Goal: Task Accomplishment & Management: Manage account settings

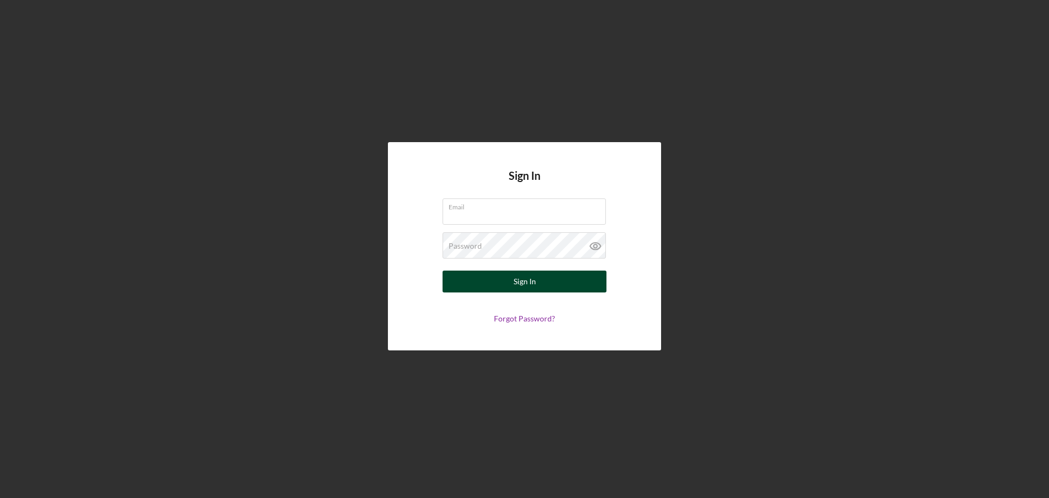
type input "[EMAIL_ADDRESS][DOMAIN_NAME]"
click at [534, 285] on div "Sign In" at bounding box center [524, 281] width 22 height 22
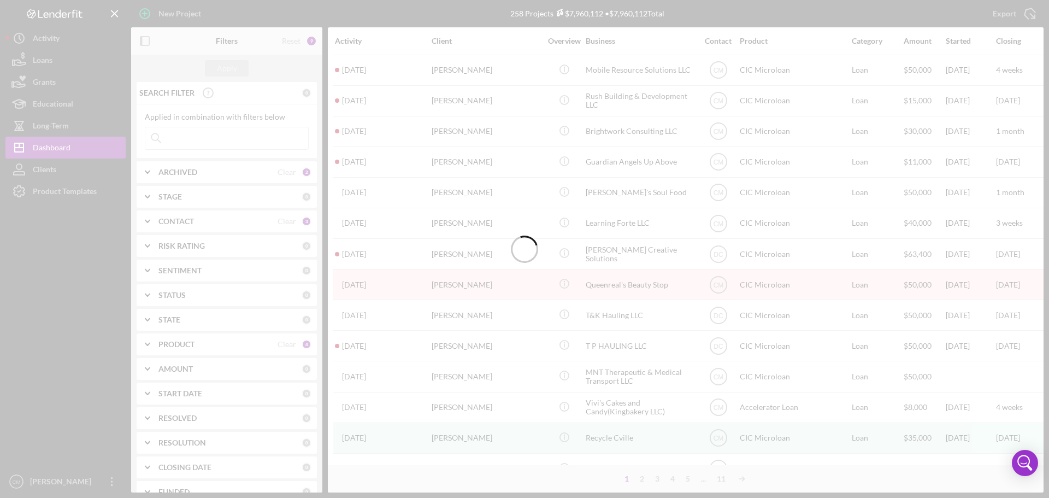
click at [256, 144] on div at bounding box center [524, 249] width 1049 height 498
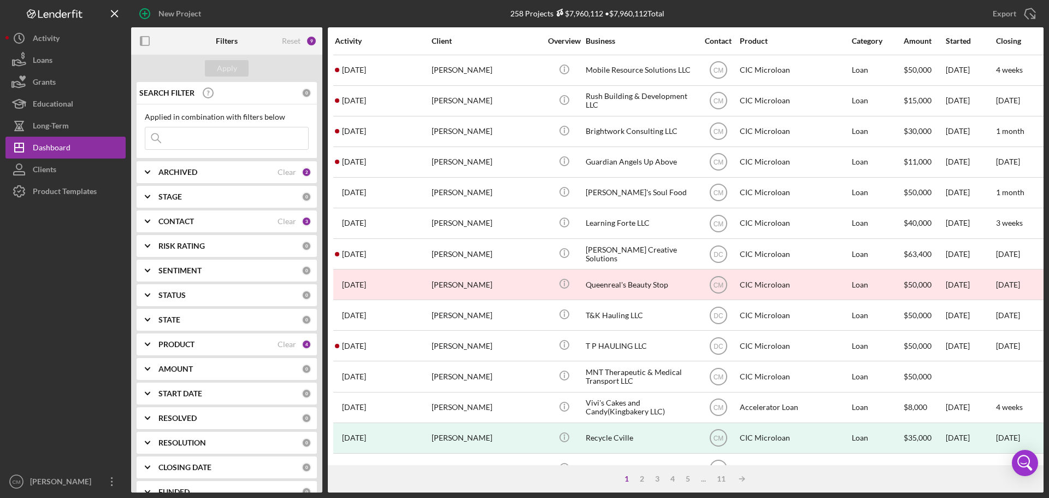
click at [256, 144] on input at bounding box center [226, 138] width 163 height 22
type input "short stacked"
click at [229, 63] on div "Apply" at bounding box center [227, 68] width 20 height 16
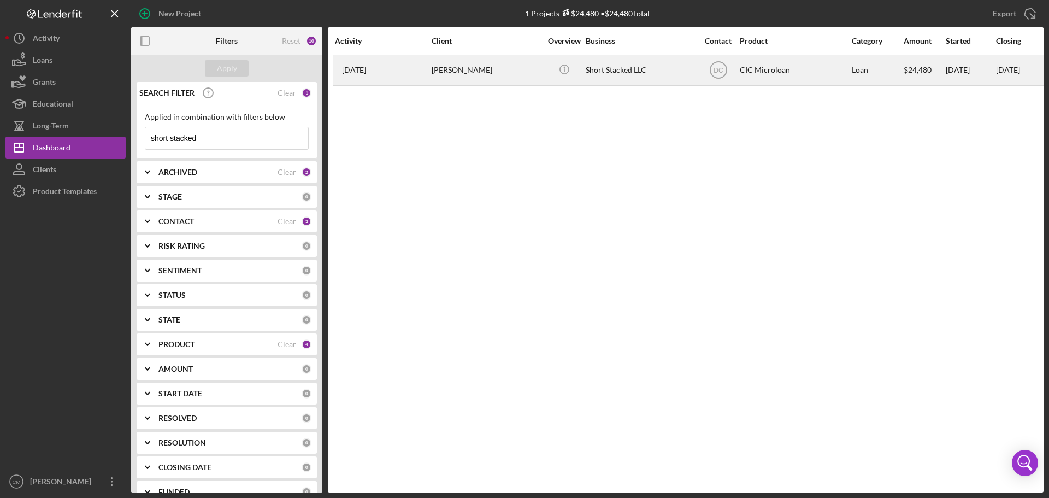
click at [623, 74] on div "Short Stacked LLC" at bounding box center [639, 70] width 109 height 29
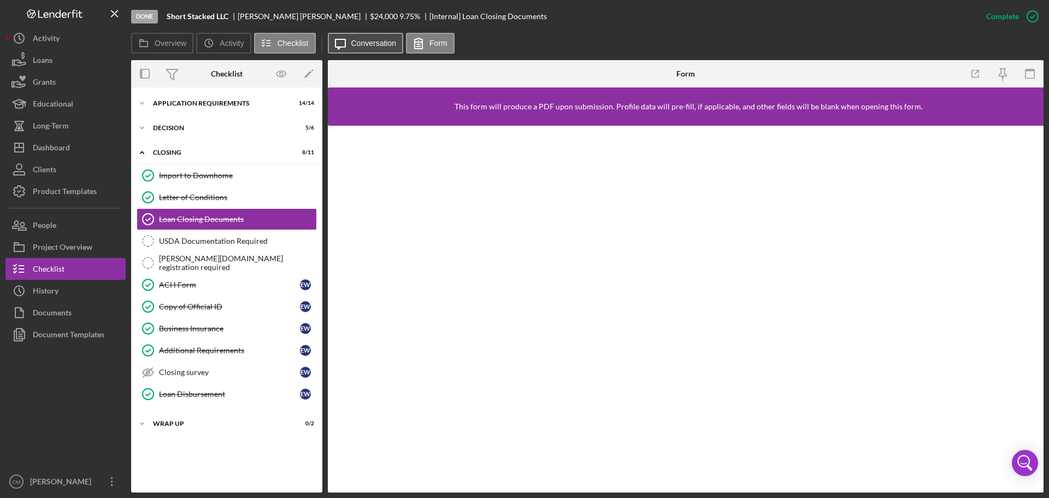
click at [358, 39] on label "Conversation" at bounding box center [373, 43] width 45 height 9
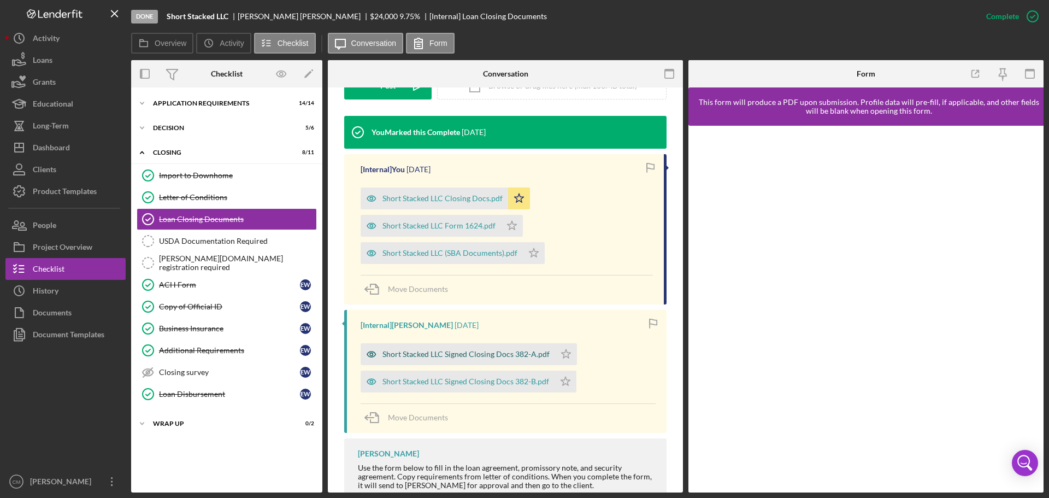
scroll to position [328, 0]
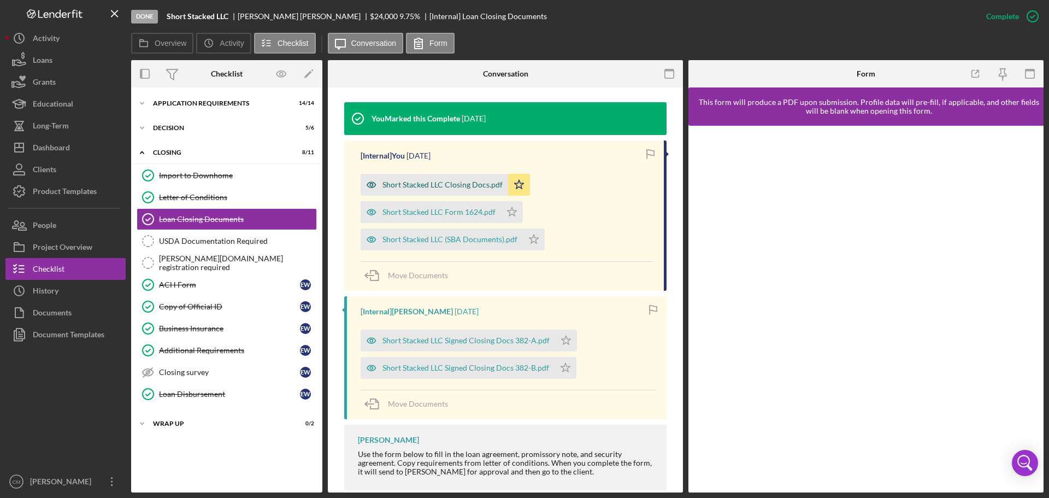
click at [370, 187] on icon "button" at bounding box center [371, 184] width 9 height 5
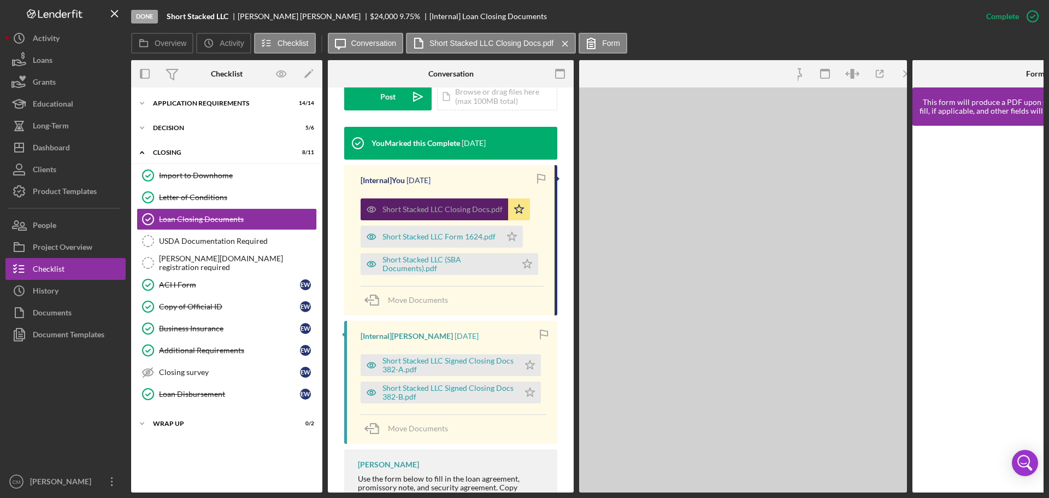
scroll to position [340, 0]
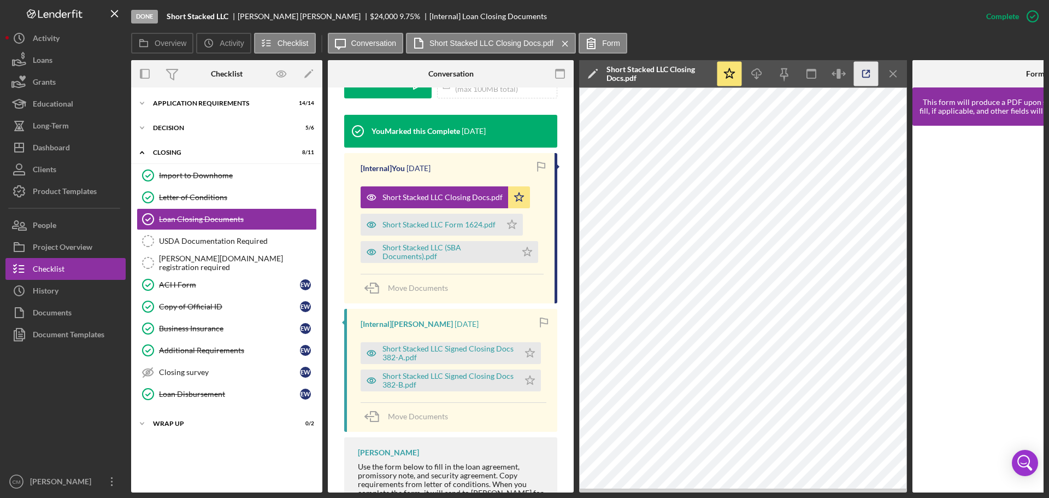
click at [862, 72] on icon "button" at bounding box center [865, 73] width 7 height 7
click at [369, 241] on icon "button" at bounding box center [371, 252] width 22 height 22
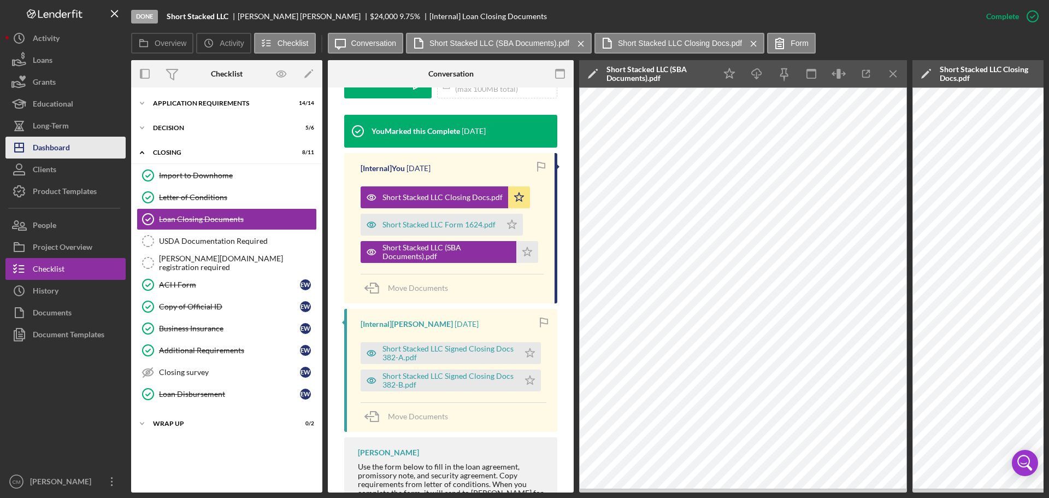
click at [70, 139] on button "Icon/Dashboard Dashboard" at bounding box center [65, 148] width 120 height 22
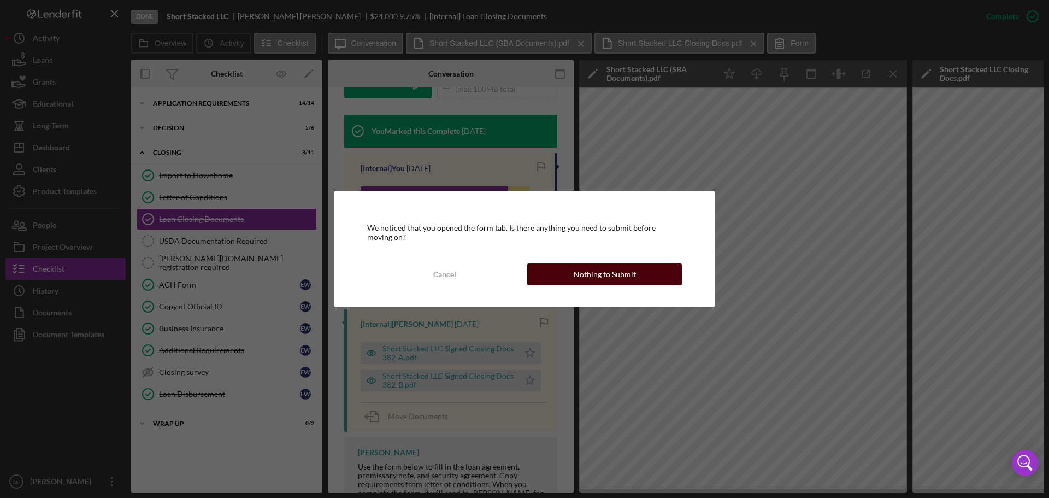
click at [643, 275] on button "Nothing to Submit" at bounding box center [604, 274] width 155 height 22
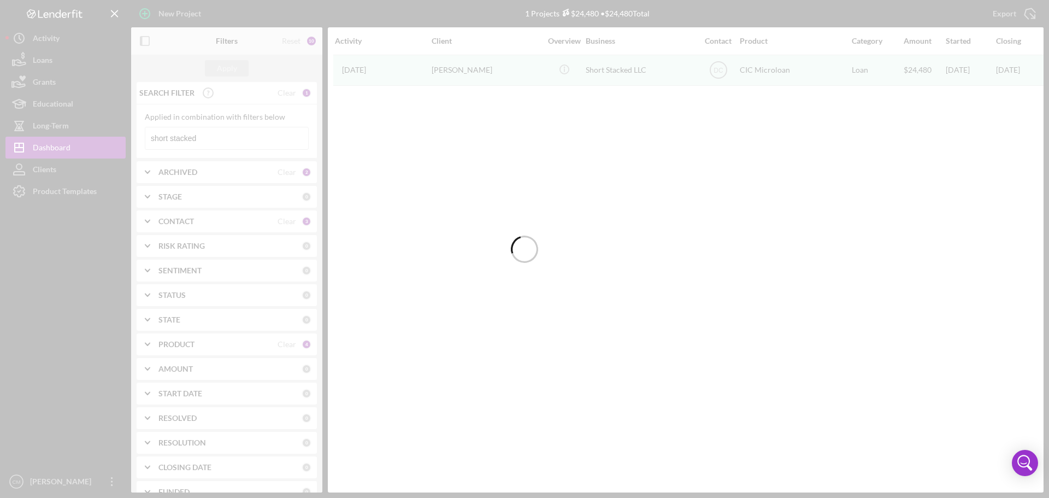
click at [173, 16] on div at bounding box center [524, 249] width 1049 height 498
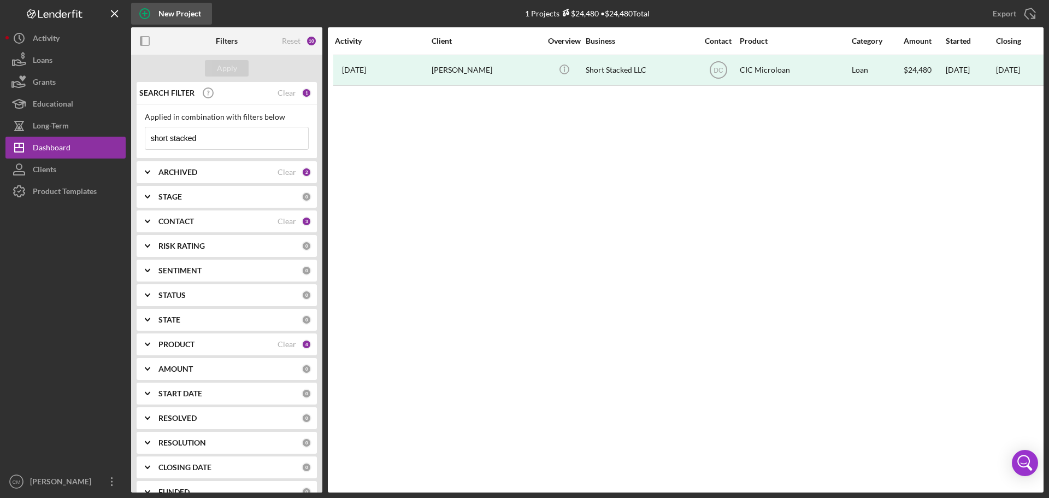
click at [158, 14] on icon "button" at bounding box center [144, 13] width 27 height 27
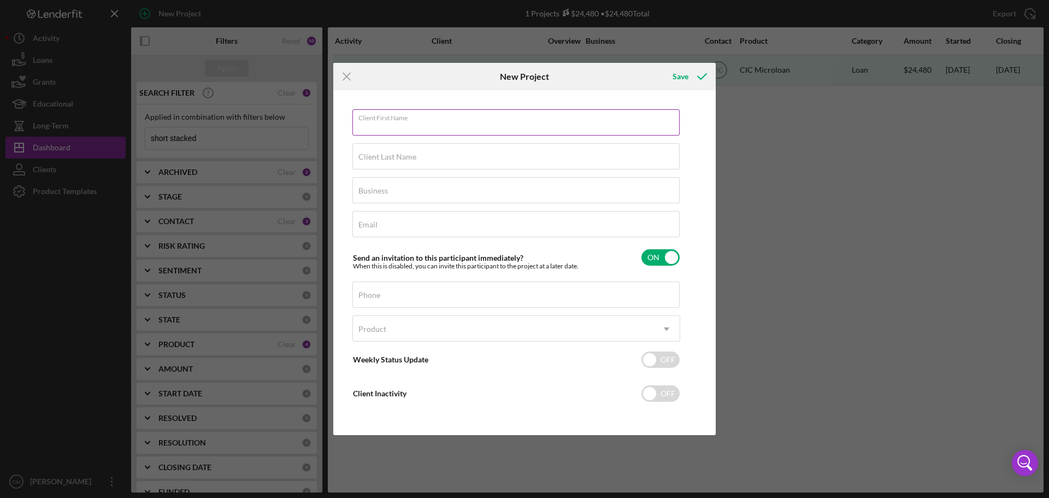
click at [401, 128] on input "Client First Name" at bounding box center [515, 122] width 327 height 26
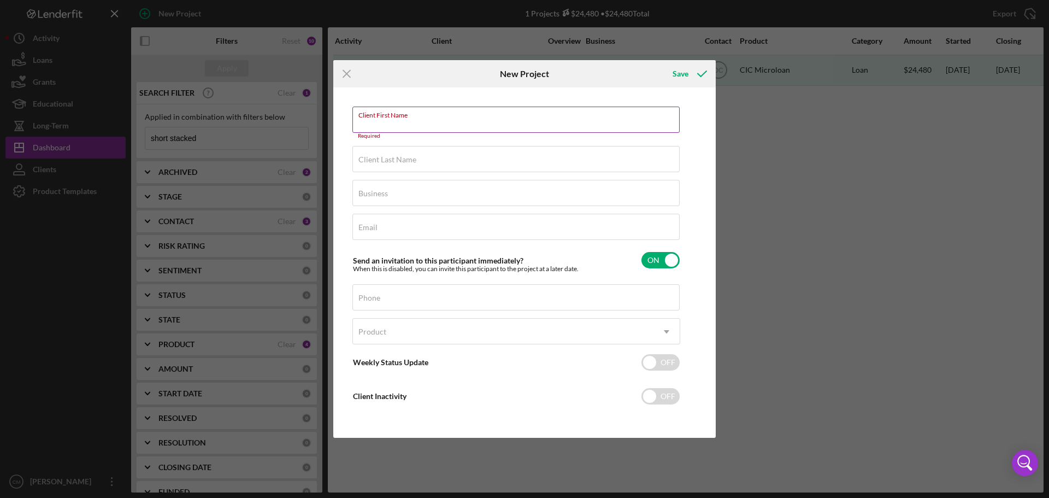
click at [419, 122] on input "Client First Name" at bounding box center [515, 120] width 327 height 26
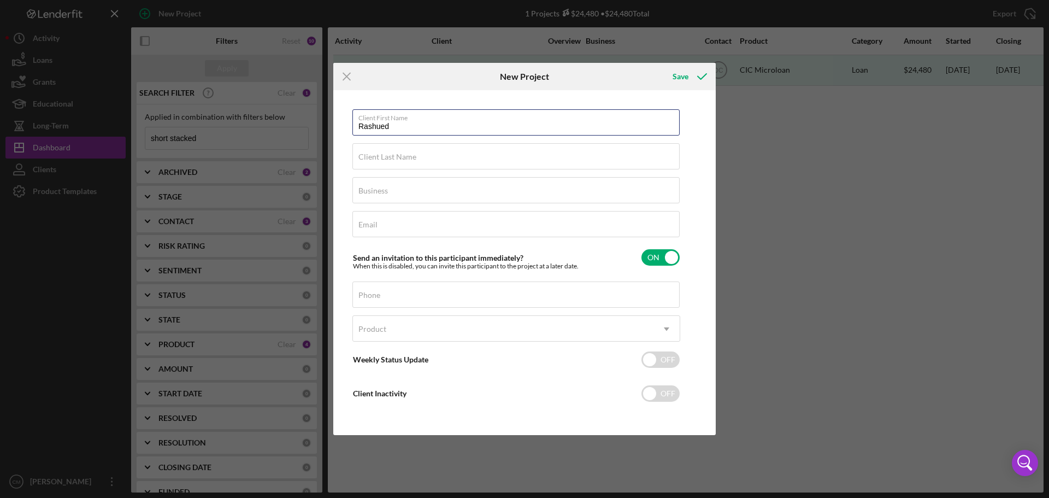
type input "Rashued"
click at [385, 191] on label "Business" at bounding box center [372, 190] width 29 height 9
click at [385, 191] on input "Business" at bounding box center [515, 190] width 327 height 26
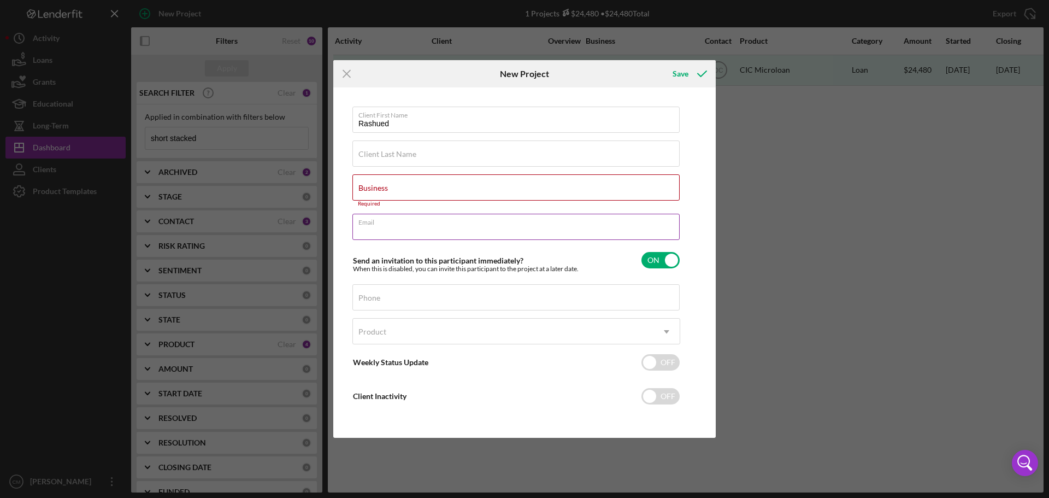
click at [391, 228] on input "Email" at bounding box center [515, 227] width 327 height 26
paste input "[EMAIL_ADDRESS][DOMAIN_NAME]"
type input "[EMAIL_ADDRESS][DOMAIN_NAME]"
click at [419, 190] on input "Business" at bounding box center [515, 187] width 327 height 26
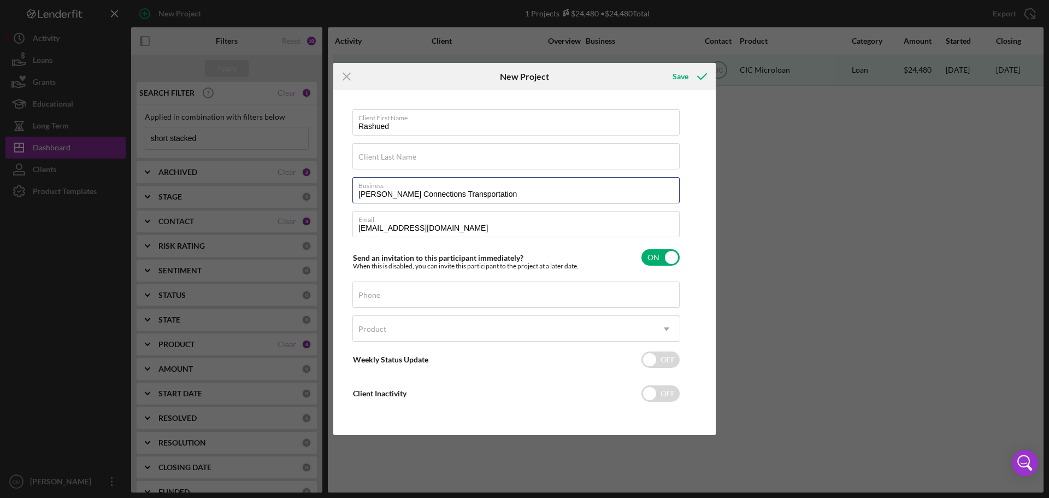
type input "[PERSON_NAME] Connections Transportation"
click at [418, 298] on input "Phone" at bounding box center [515, 294] width 327 height 26
click at [388, 330] on div "Product" at bounding box center [503, 328] width 300 height 25
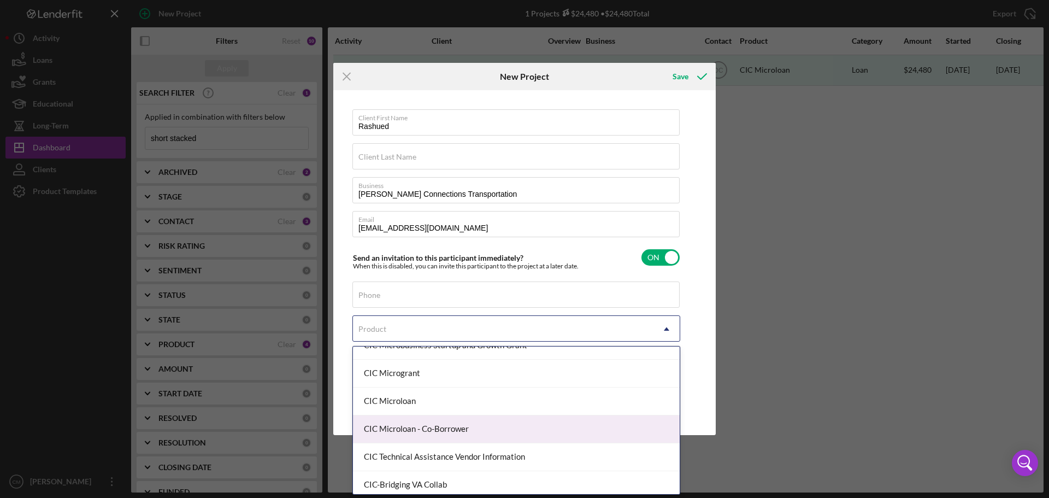
scroll to position [134, 0]
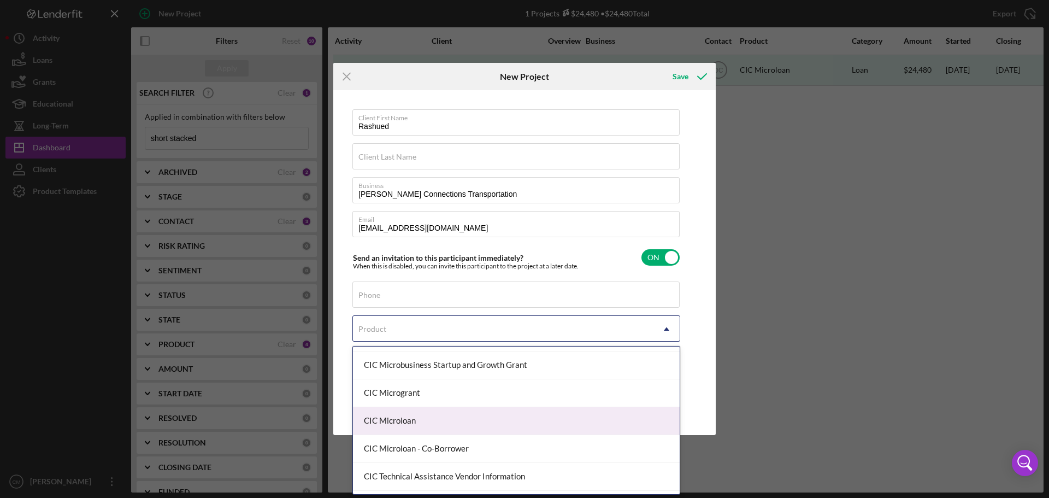
click at [423, 414] on div "CIC Microloan" at bounding box center [516, 421] width 327 height 28
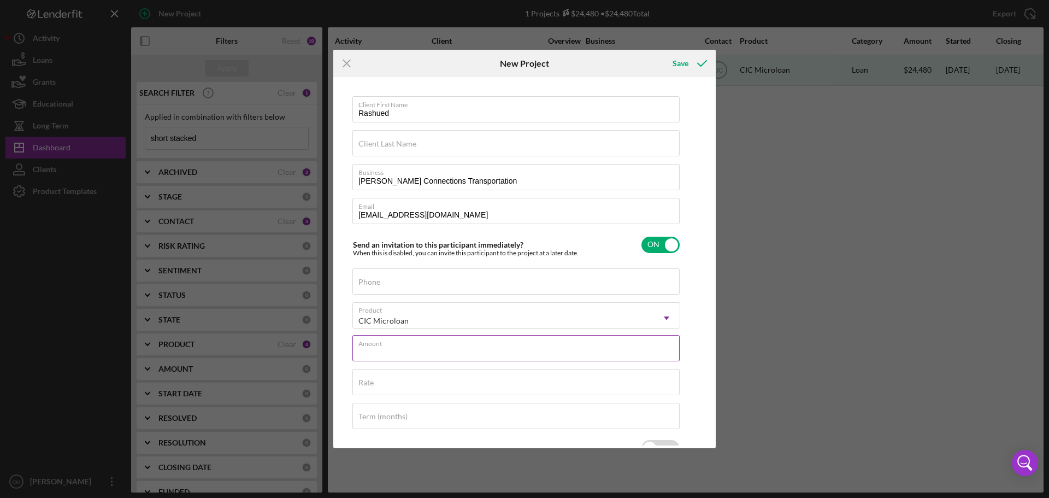
click at [429, 350] on input "Amount" at bounding box center [515, 348] width 327 height 26
type input "$50,000"
click at [442, 377] on div "Rate" at bounding box center [516, 382] width 328 height 27
type input "6.750%"
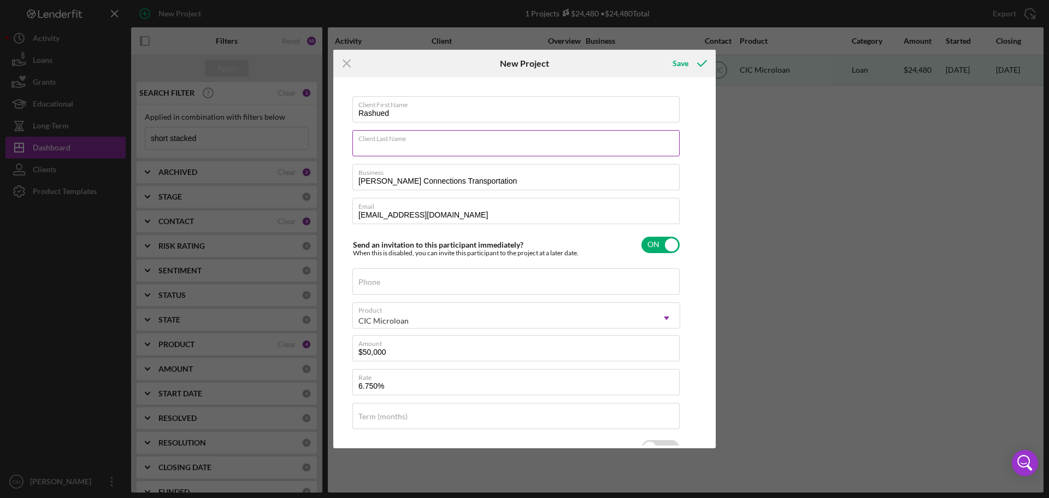
click at [394, 149] on input "Client Last Name" at bounding box center [515, 143] width 327 height 26
paste input "Breckenridge"
type input "Breckenridge"
click at [391, 288] on input "Phone" at bounding box center [515, 281] width 327 height 26
paste input "[PHONE_NUMBER]"
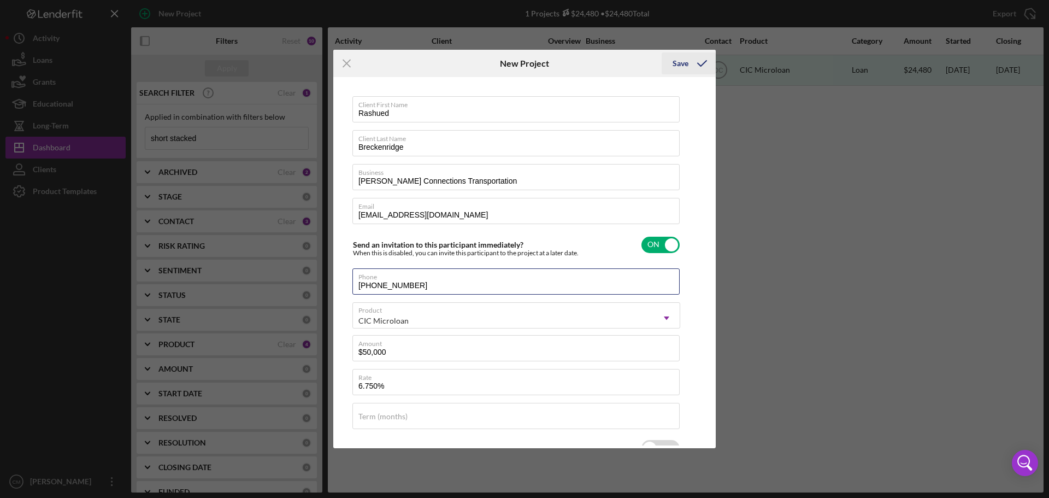
type input "[PHONE_NUMBER]"
click at [680, 63] on div "Save" at bounding box center [680, 63] width 16 height 22
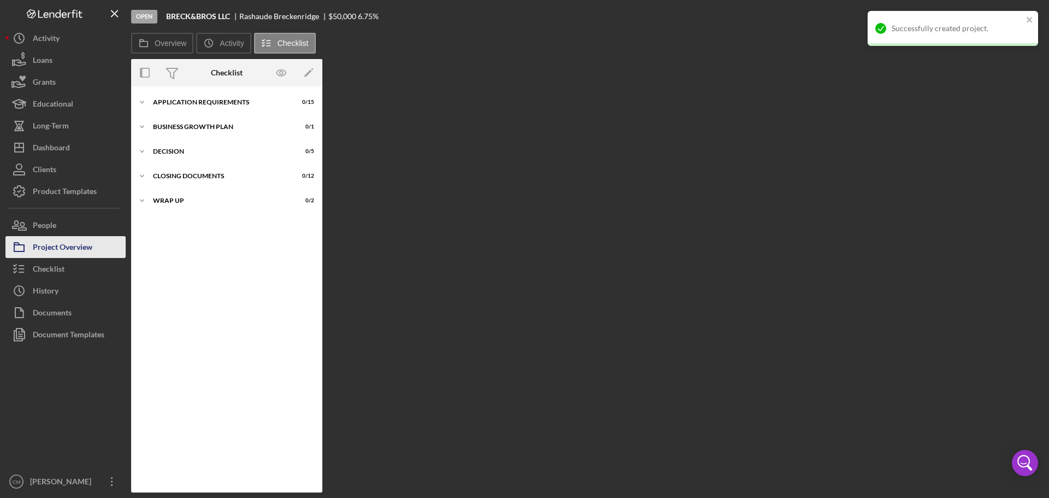
click at [69, 242] on div "Project Overview" at bounding box center [63, 248] width 60 height 25
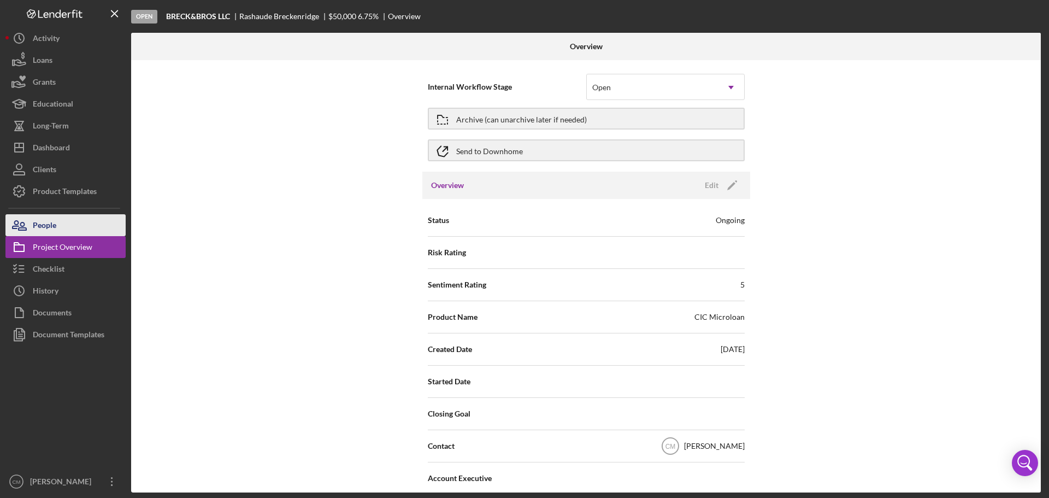
click at [86, 230] on button "People" at bounding box center [65, 225] width 120 height 22
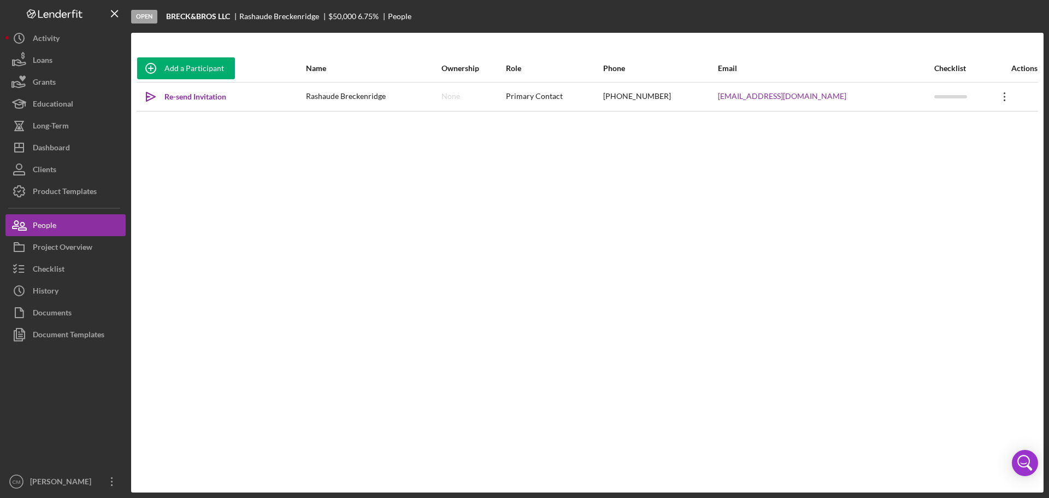
click at [997, 102] on icon "Icon/Overflow" at bounding box center [1004, 96] width 27 height 27
click at [937, 150] on button "Icon/Link Get Invitation Link" at bounding box center [949, 148] width 120 height 22
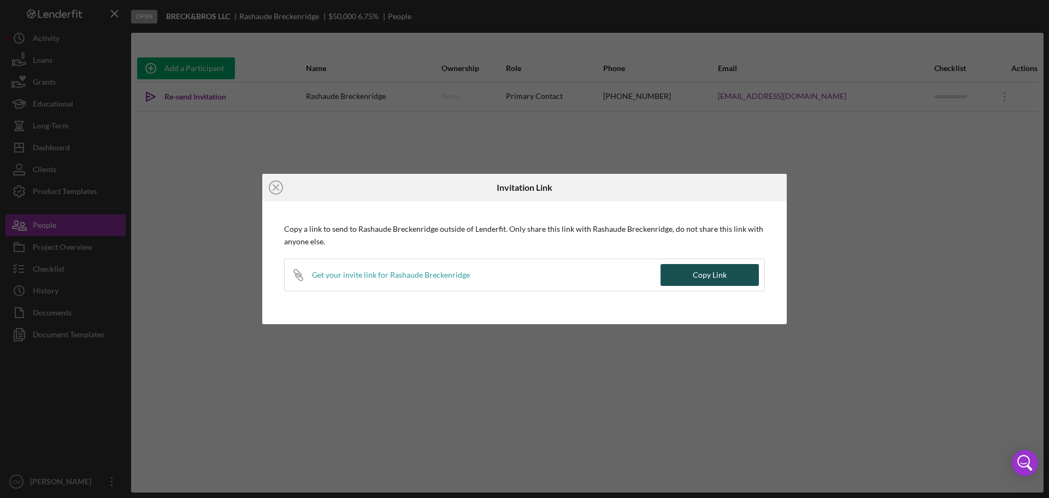
click at [699, 277] on div "Copy Link" at bounding box center [710, 275] width 34 height 22
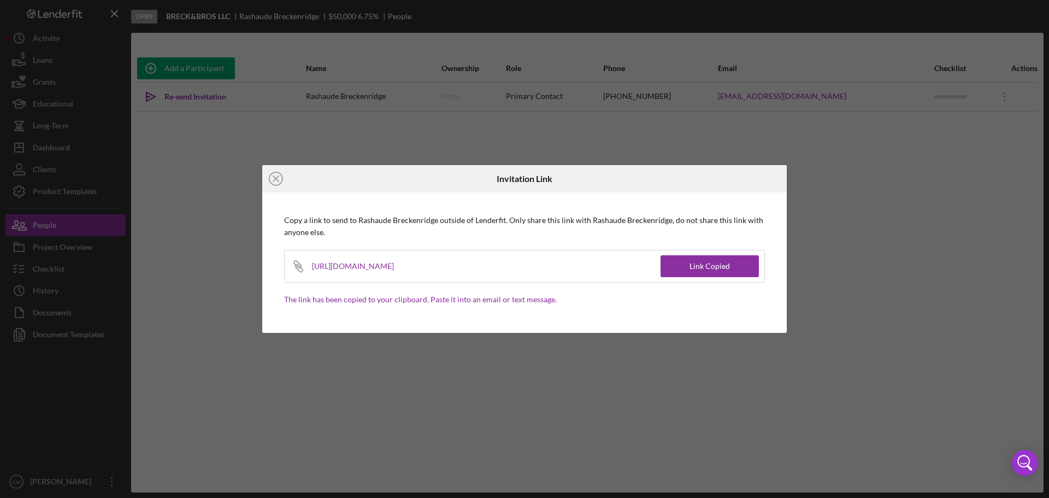
drag, startPoint x: 546, startPoint y: 268, endPoint x: 305, endPoint y: 277, distance: 241.1
click at [305, 277] on div "Icon/Link [URL][DOMAIN_NAME]" at bounding box center [473, 266] width 376 height 32
copy div "[URL][DOMAIN_NAME]"
click at [275, 177] on line at bounding box center [275, 178] width 5 height 5
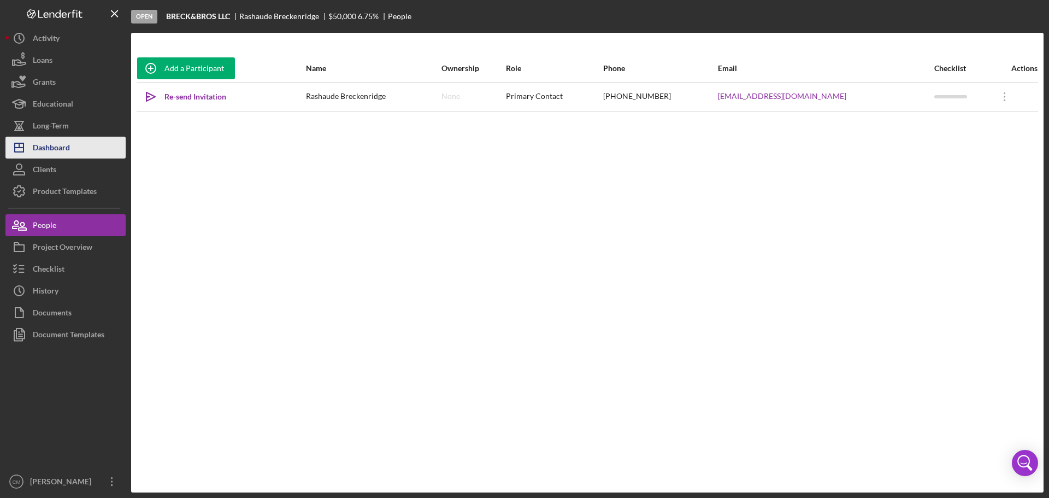
click at [72, 141] on button "Icon/Dashboard Dashboard" at bounding box center [65, 148] width 120 height 22
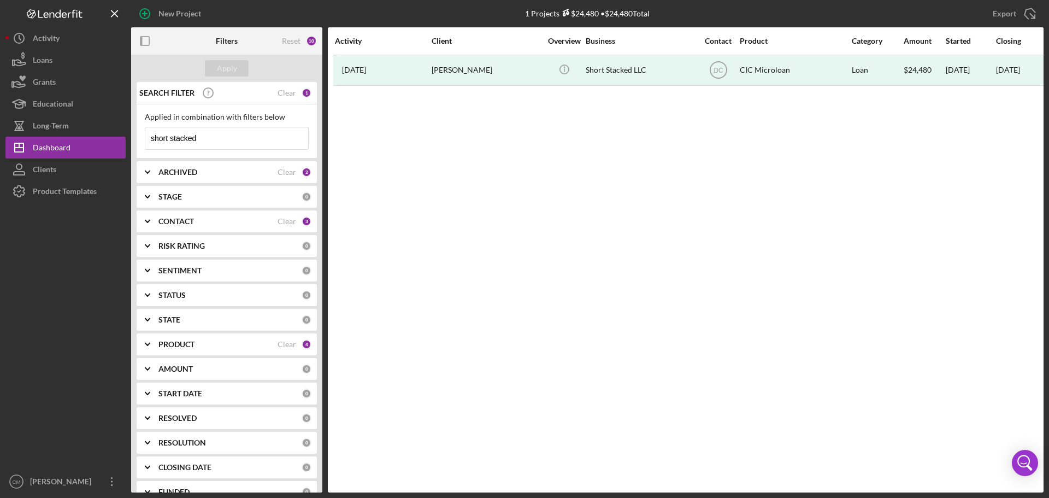
click at [209, 138] on input "short stacked" at bounding box center [226, 138] width 163 height 22
click at [236, 71] on button "Apply" at bounding box center [227, 68] width 44 height 16
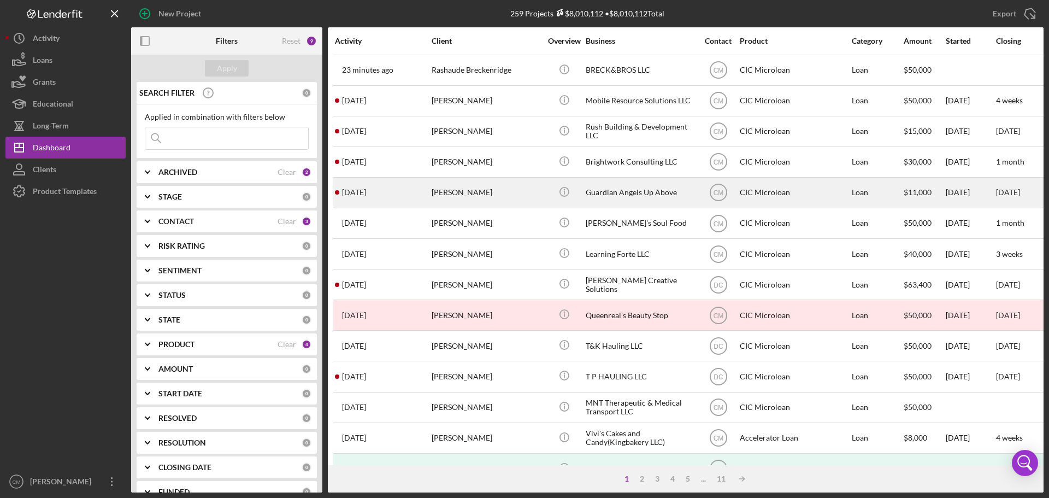
click at [623, 193] on div "Guardian Angels Up Above" at bounding box center [639, 192] width 109 height 29
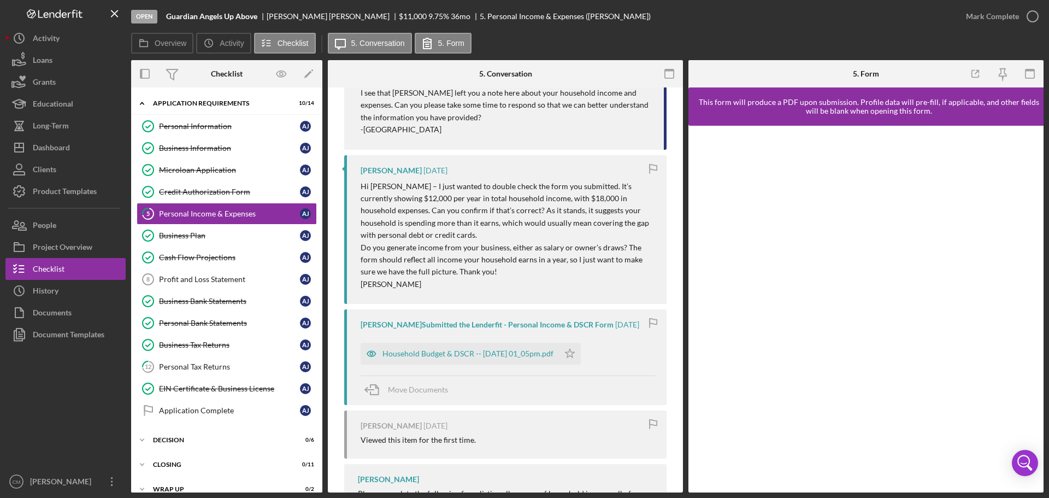
scroll to position [437, 0]
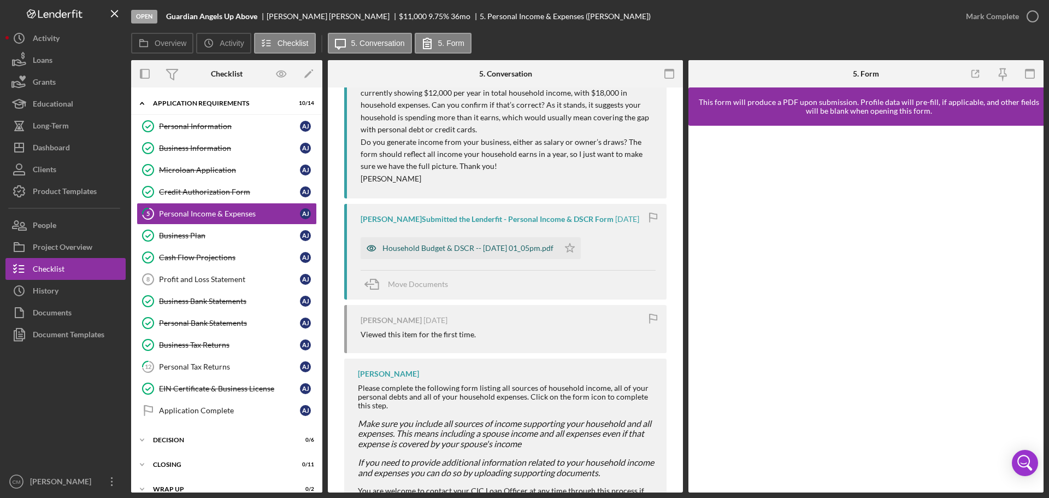
click at [370, 249] on icon "button" at bounding box center [371, 248] width 3 height 3
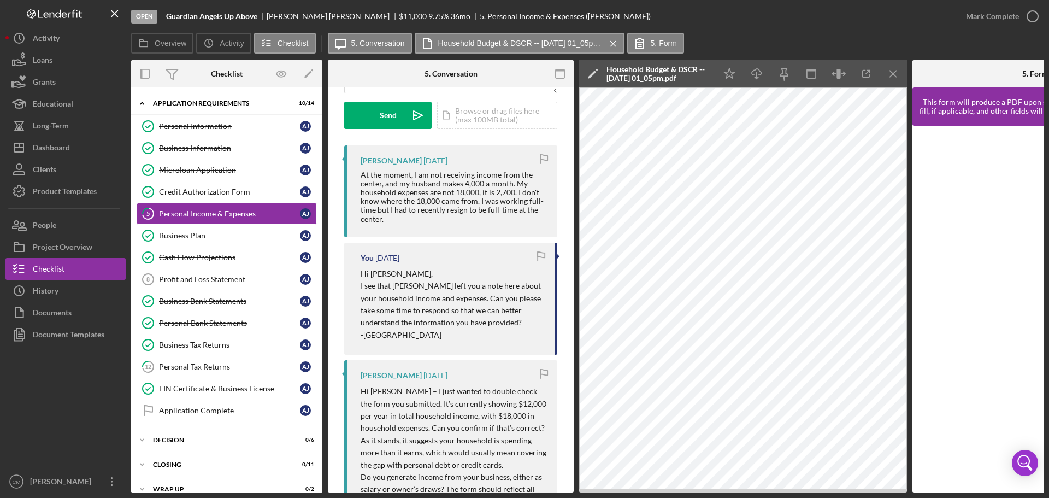
scroll to position [0, 0]
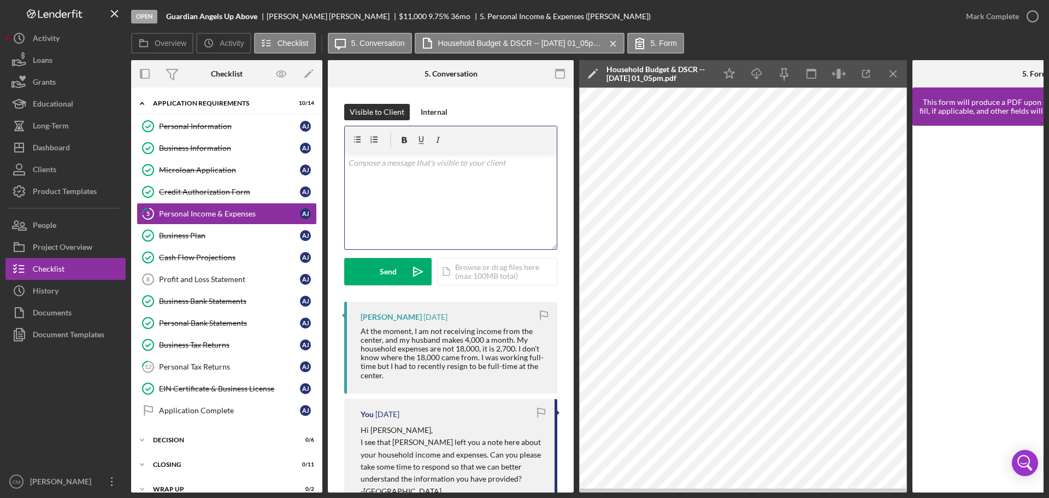
click at [467, 191] on div "v Color teal Color pink Remove color Add row above Add row below Add column bef…" at bounding box center [451, 201] width 212 height 96
click at [428, 111] on div "Internal" at bounding box center [434, 112] width 27 height 16
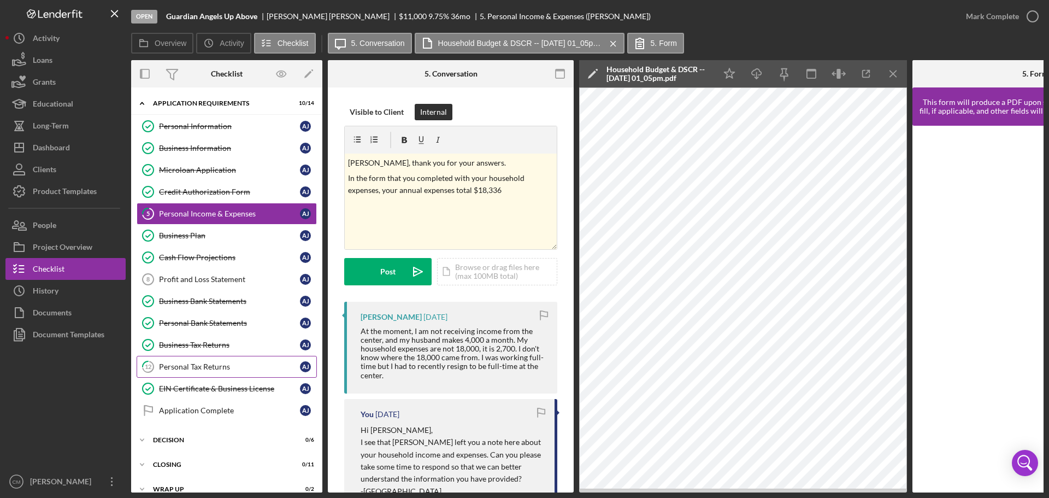
click at [198, 372] on link "12 Personal Tax Returns A J" at bounding box center [227, 367] width 180 height 22
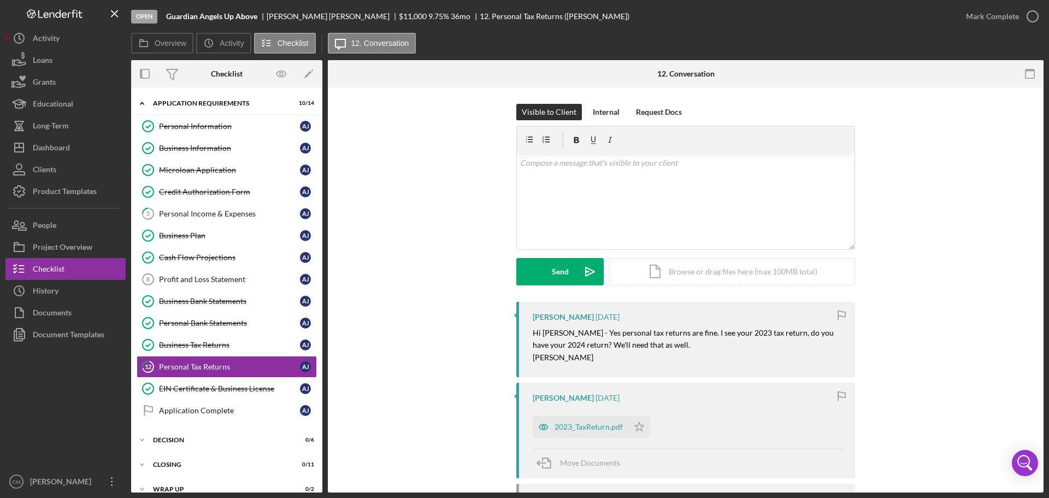
scroll to position [55, 0]
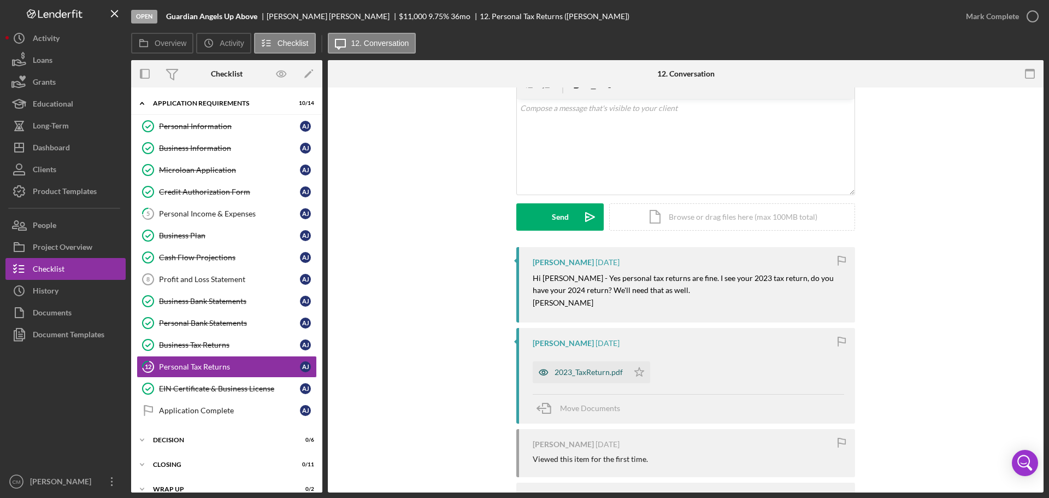
click at [541, 374] on icon "button" at bounding box center [544, 372] width 22 height 22
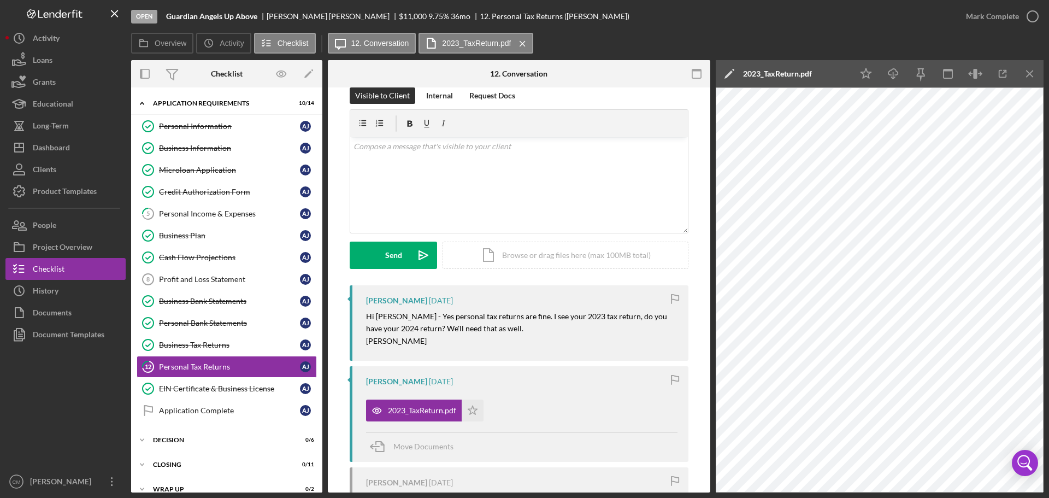
scroll to position [0, 0]
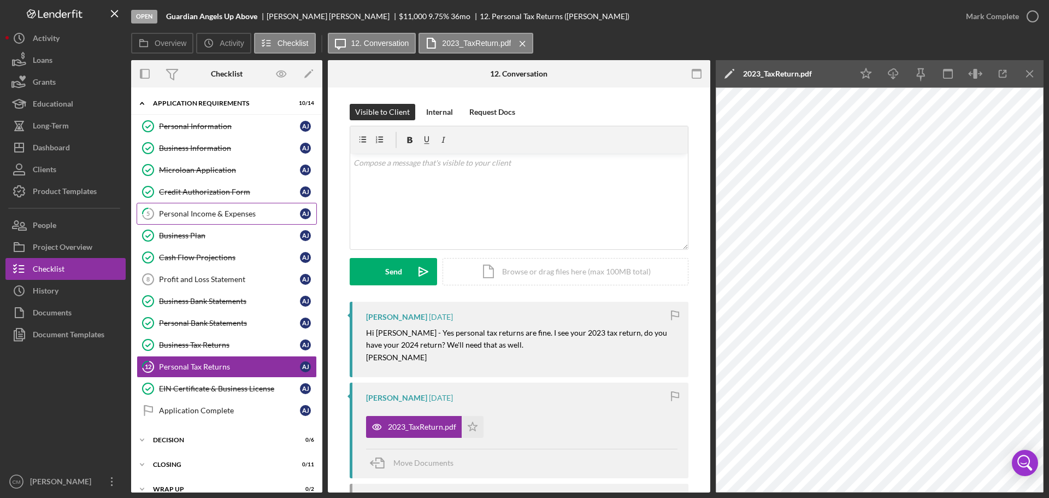
click at [206, 212] on div "Personal Income & Expenses" at bounding box center [229, 213] width 141 height 9
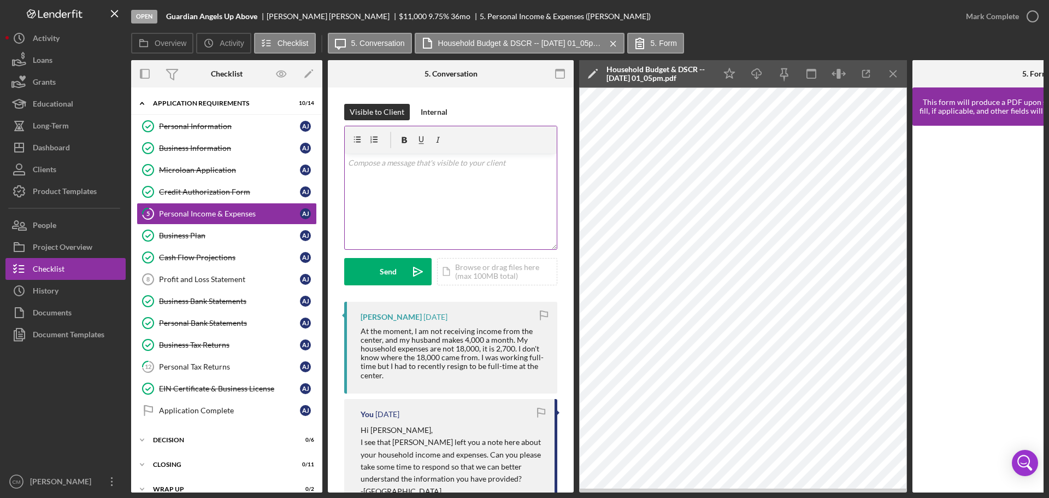
click at [433, 197] on div "v Color teal Color pink Remove color Add row above Add row below Add column bef…" at bounding box center [451, 201] width 212 height 96
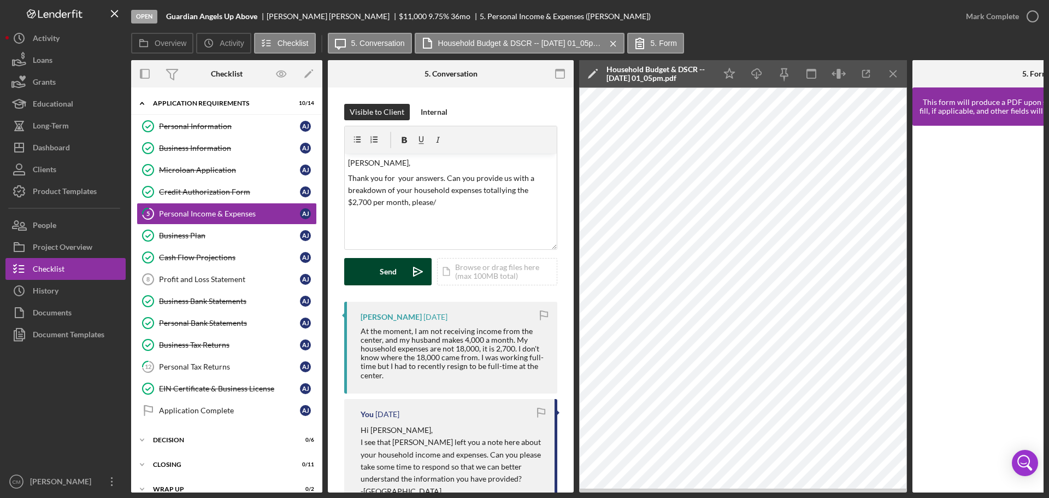
click at [391, 274] on div "Send" at bounding box center [388, 271] width 17 height 27
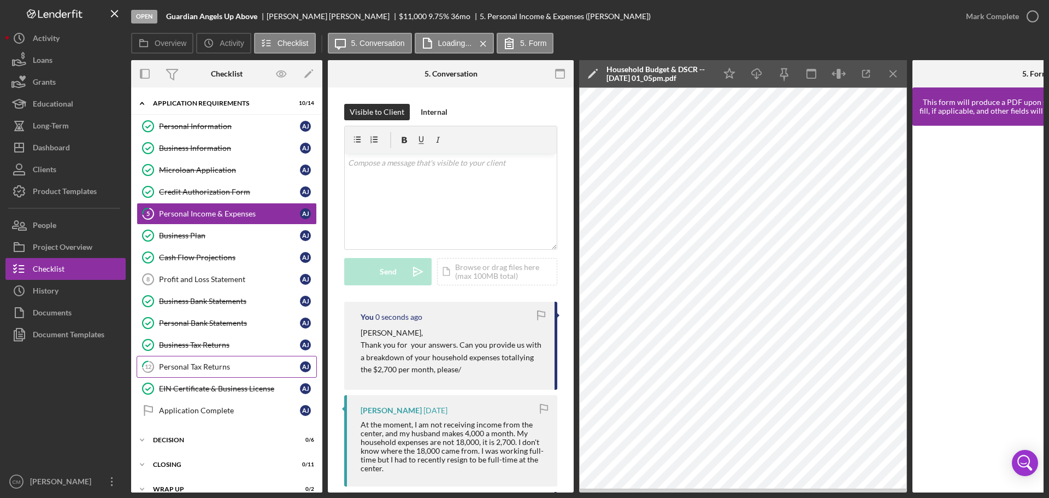
click at [235, 370] on div "Personal Tax Returns" at bounding box center [229, 366] width 141 height 9
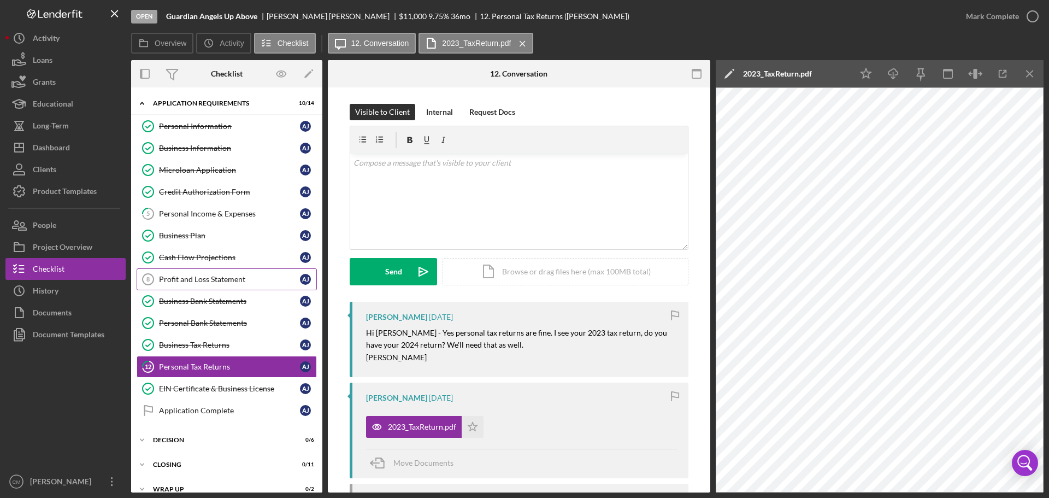
click at [236, 279] on div "Profit and Loss Statement" at bounding box center [229, 279] width 141 height 9
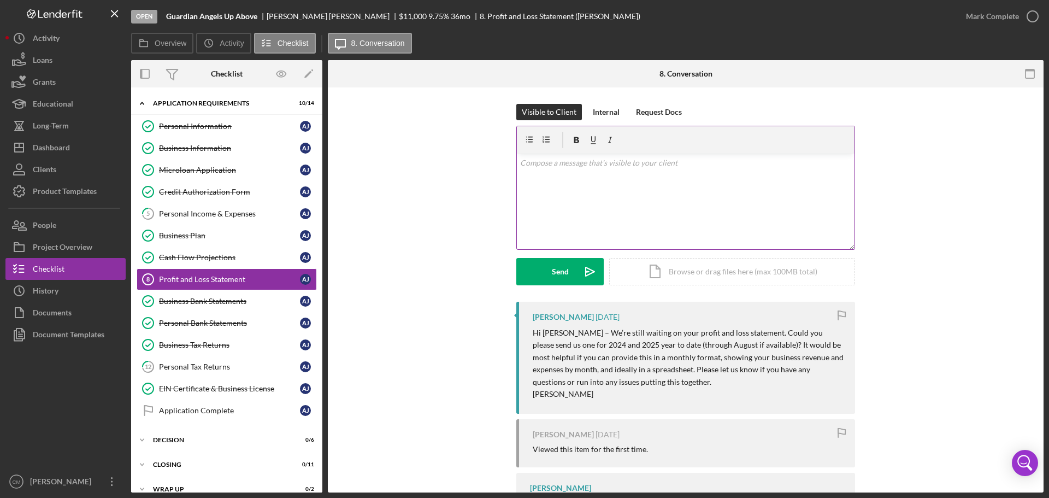
click at [659, 187] on div "v Color teal Color pink Remove color Add row above Add row below Add column bef…" at bounding box center [686, 201] width 338 height 96
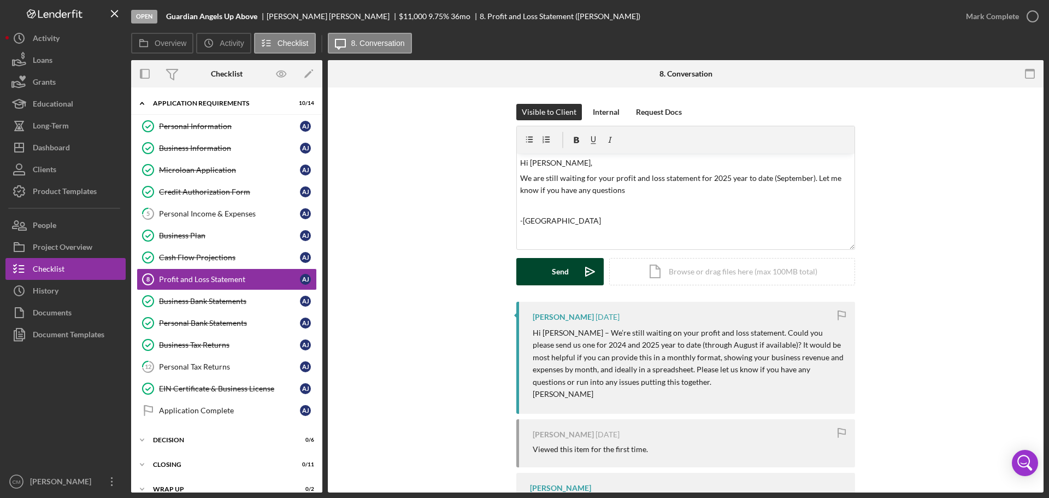
click at [562, 270] on div "Send" at bounding box center [560, 271] width 17 height 27
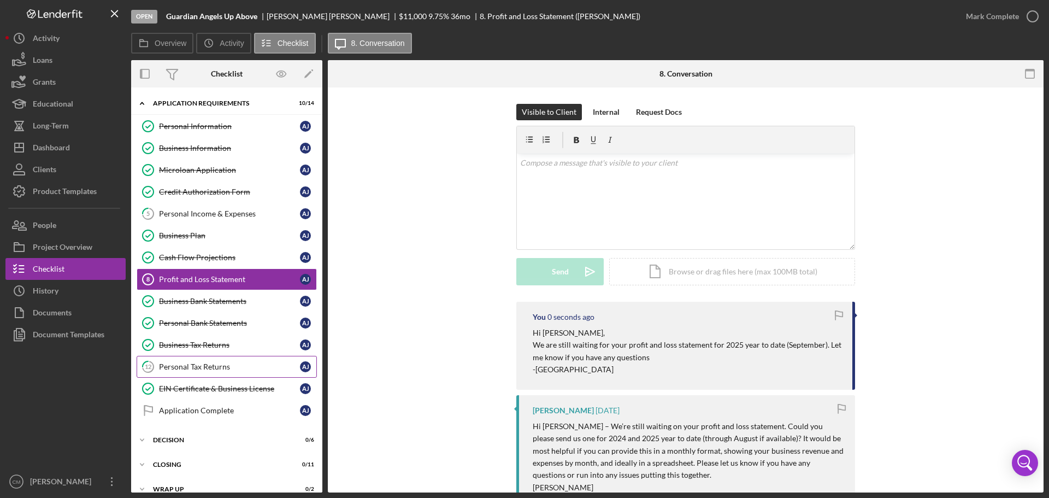
click at [173, 369] on div "Personal Tax Returns" at bounding box center [229, 366] width 141 height 9
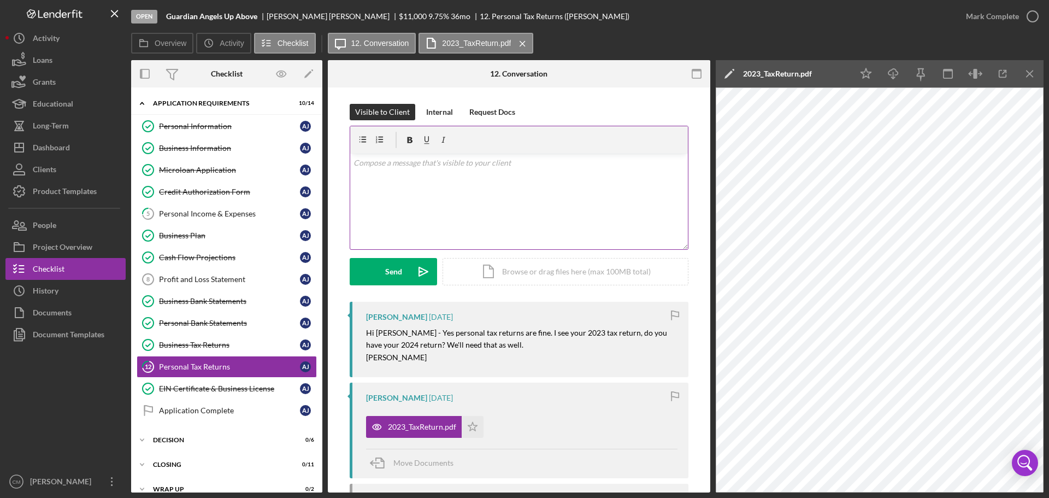
click at [516, 185] on div "v Color teal Color pink Remove color Add row above Add row below Add column bef…" at bounding box center [519, 201] width 338 height 96
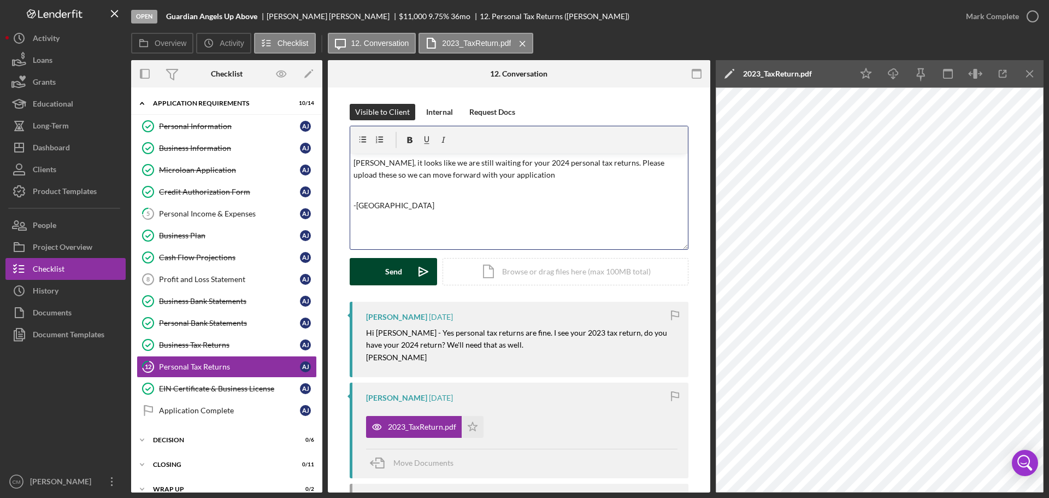
click at [385, 275] on div "Send" at bounding box center [393, 271] width 17 height 27
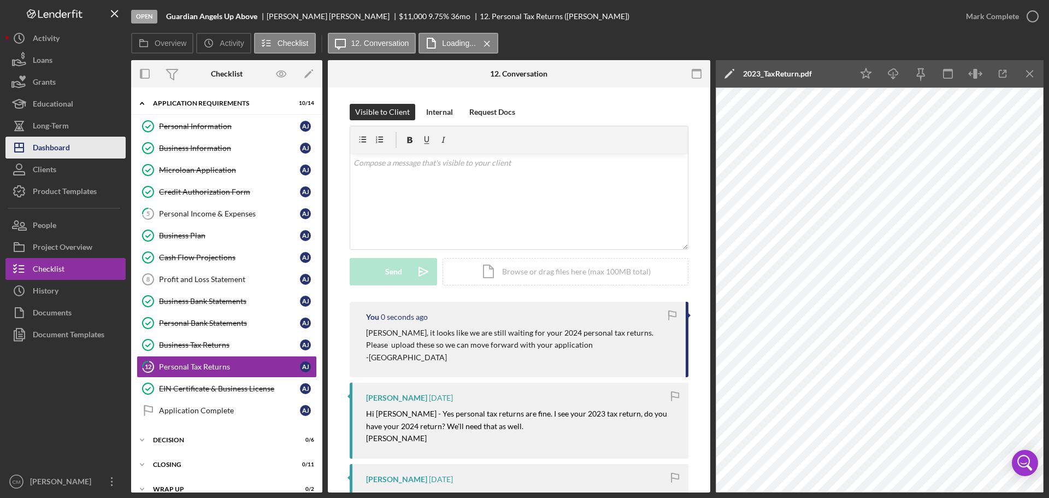
click at [58, 145] on div "Dashboard" at bounding box center [51, 149] width 37 height 25
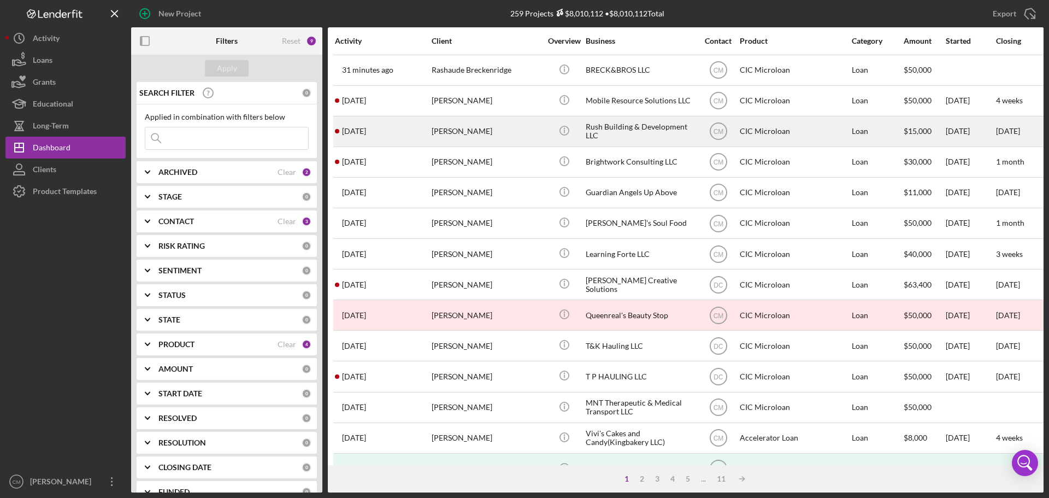
click at [638, 130] on div "Rush Building & Development LLC" at bounding box center [639, 131] width 109 height 29
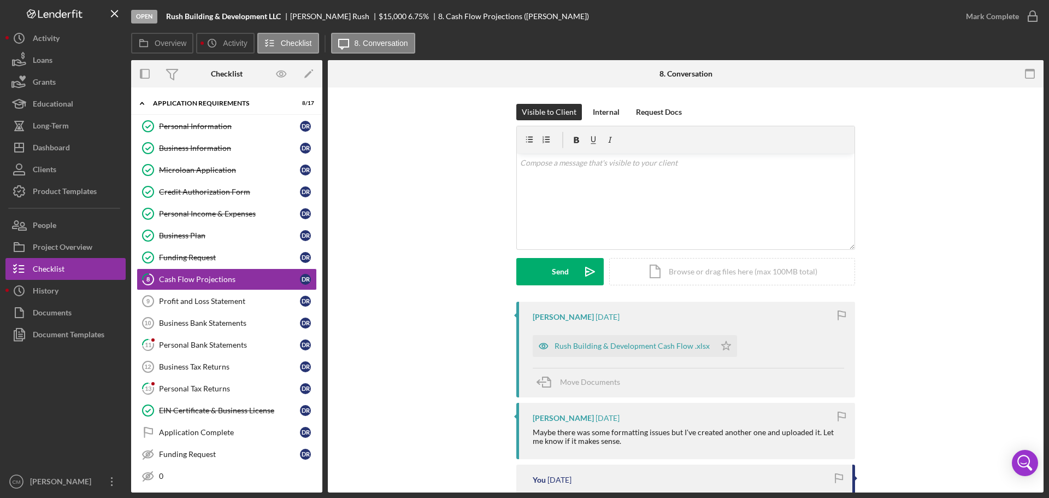
scroll to position [55, 0]
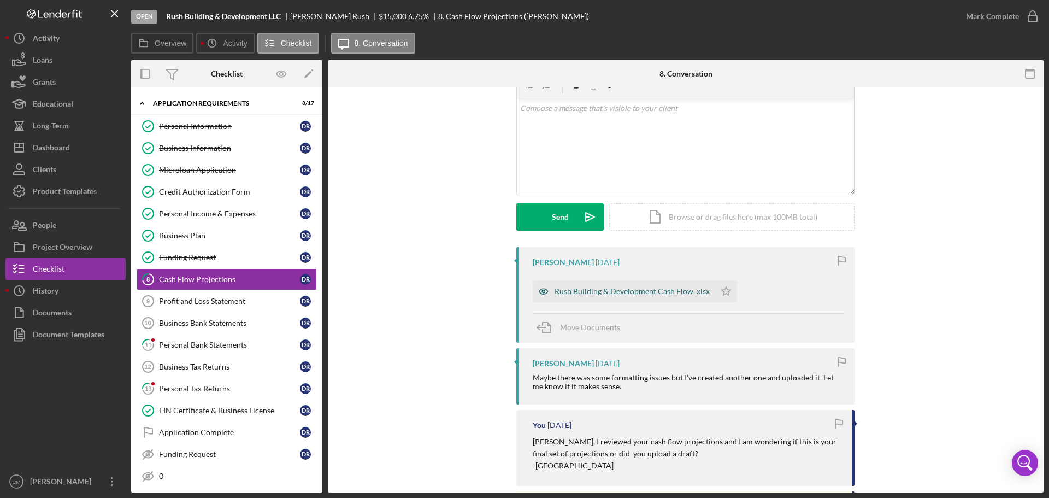
click at [543, 292] on icon "button" at bounding box center [543, 291] width 3 height 3
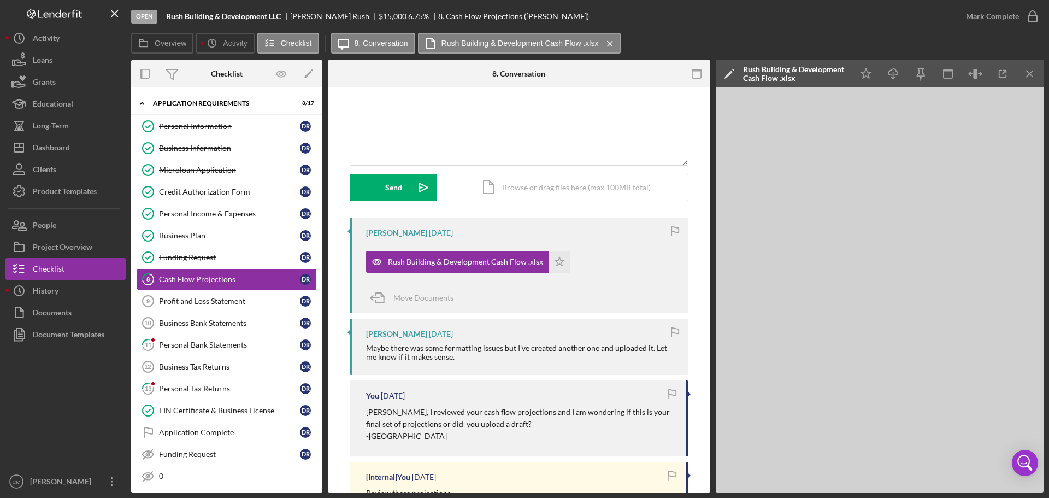
scroll to position [109, 0]
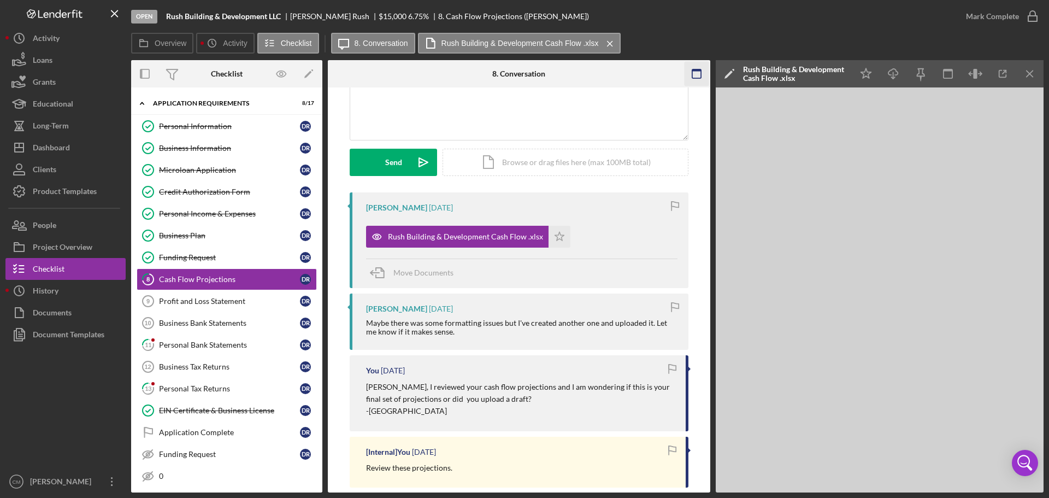
click at [692, 73] on rect "button" at bounding box center [696, 73] width 9 height 9
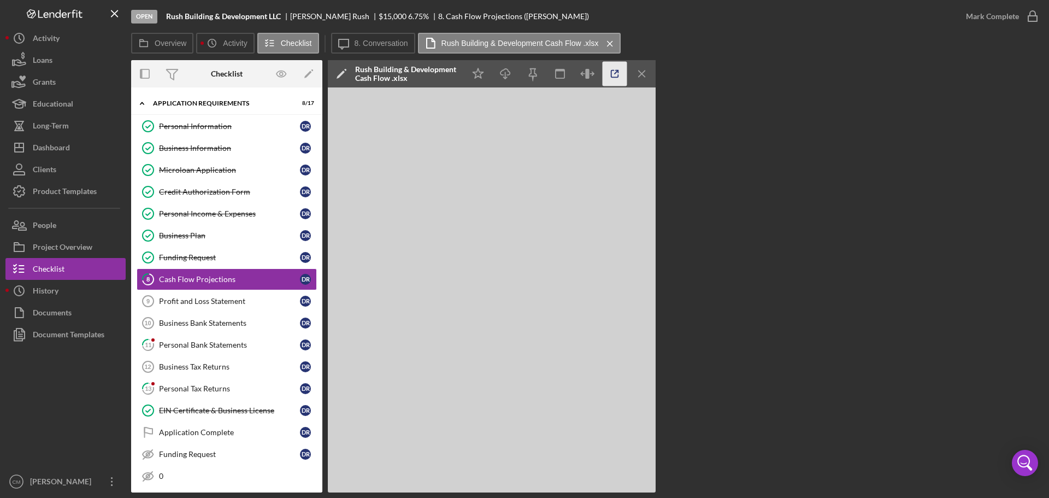
click at [616, 73] on line "button" at bounding box center [615, 71] width 3 height 3
click at [235, 306] on link "Profit and Loss Statement 9 Profit and Loss Statement D R" at bounding box center [227, 301] width 180 height 22
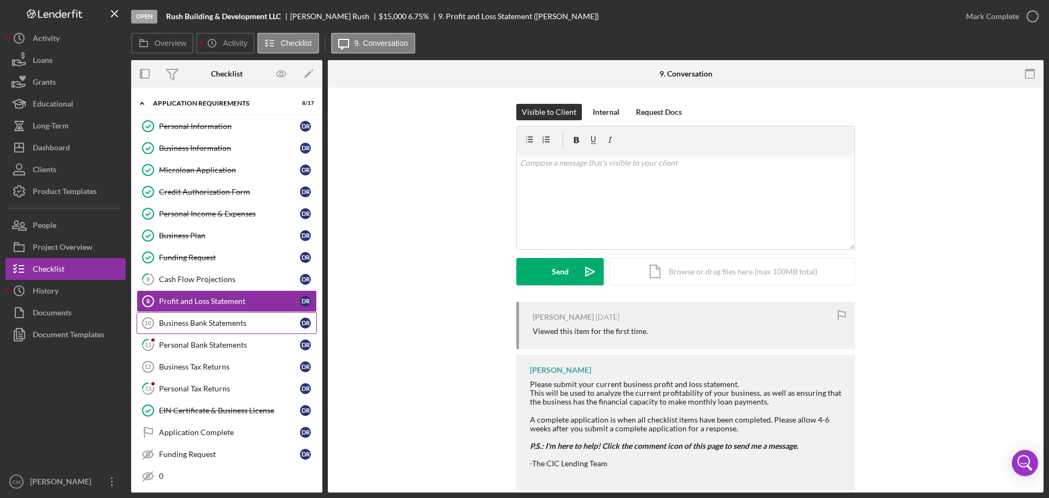
click at [218, 327] on div "Business Bank Statements" at bounding box center [229, 322] width 141 height 9
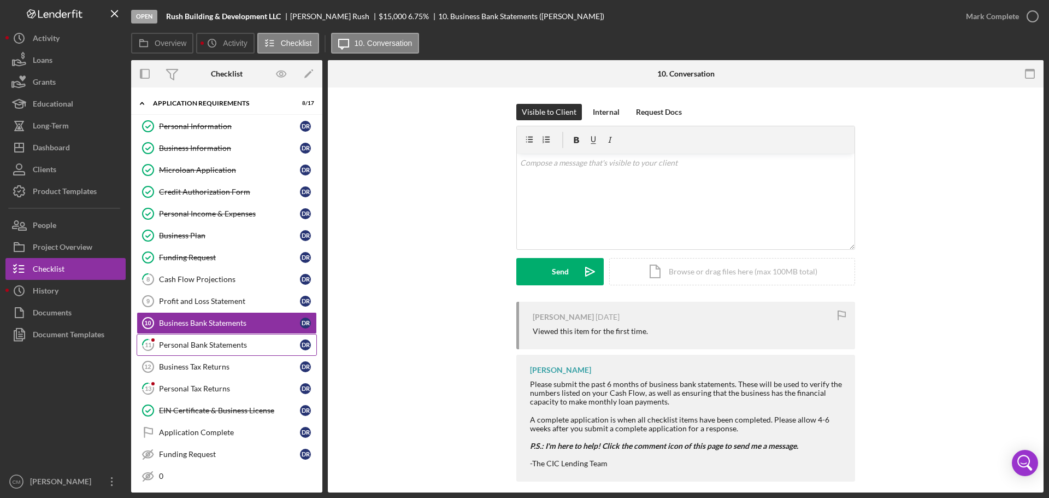
click at [218, 347] on div "Personal Bank Statements" at bounding box center [229, 344] width 141 height 9
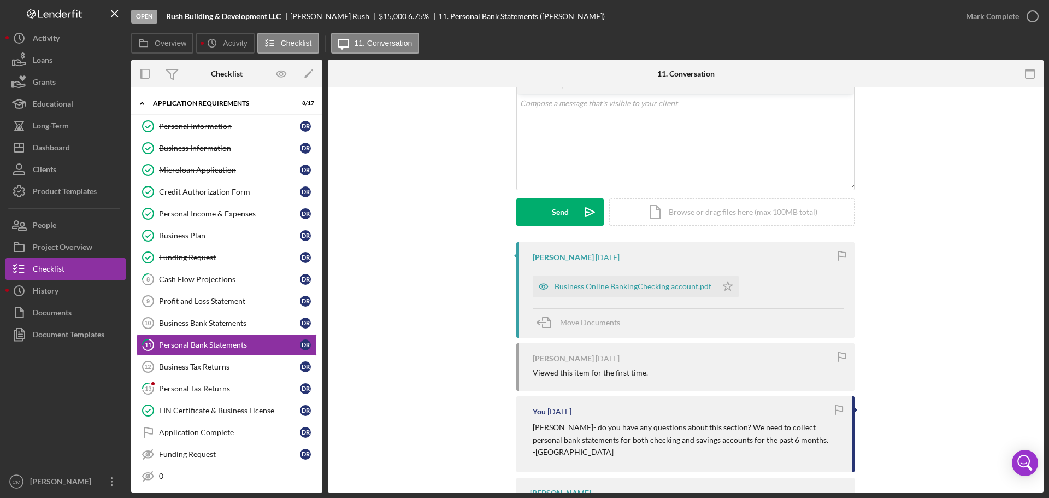
scroll to position [56, 0]
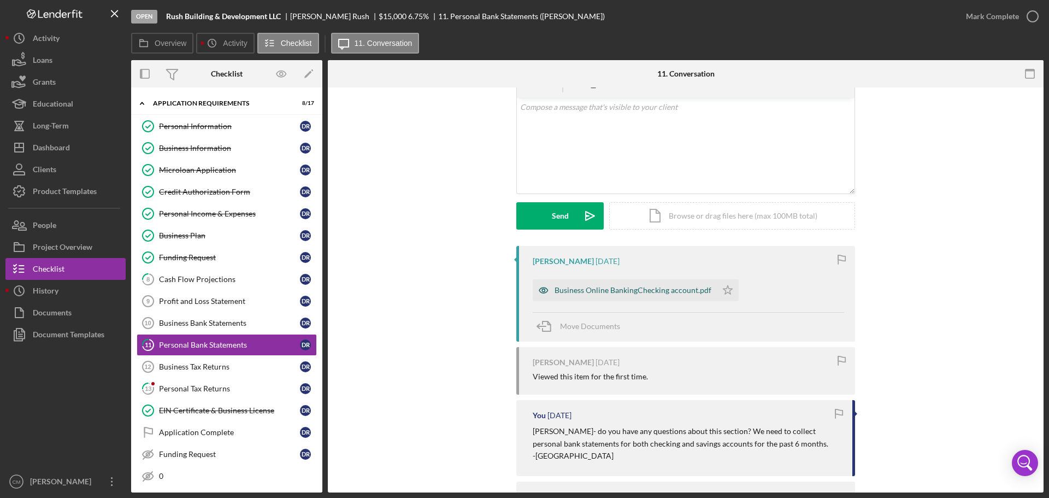
click at [539, 292] on icon "button" at bounding box center [543, 289] width 9 height 5
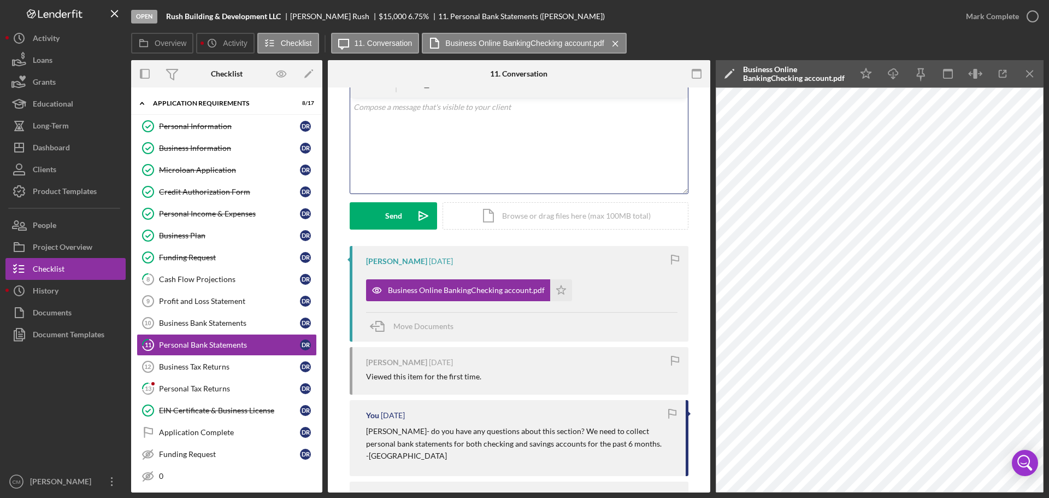
click at [473, 137] on div "v Color teal Color pink Remove color Add row above Add row below Add column bef…" at bounding box center [519, 146] width 338 height 96
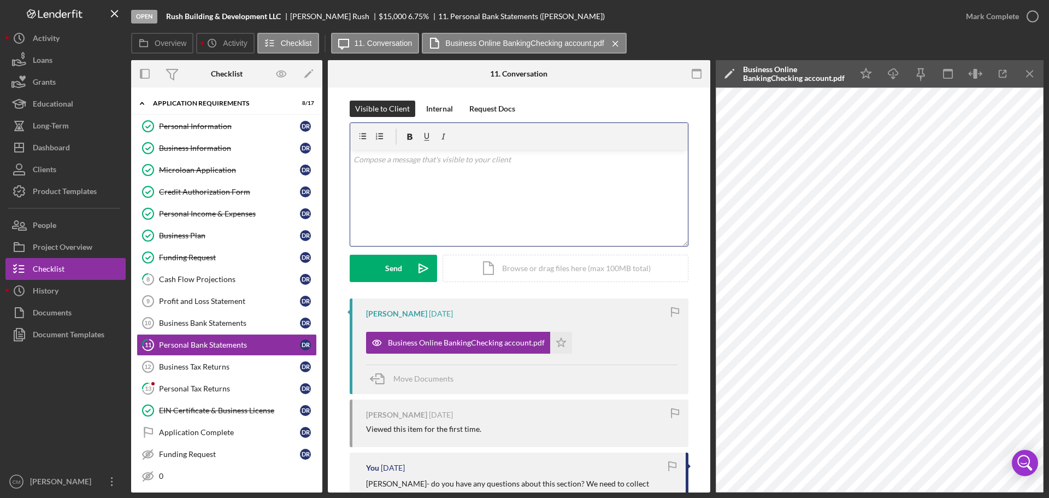
scroll to position [0, 0]
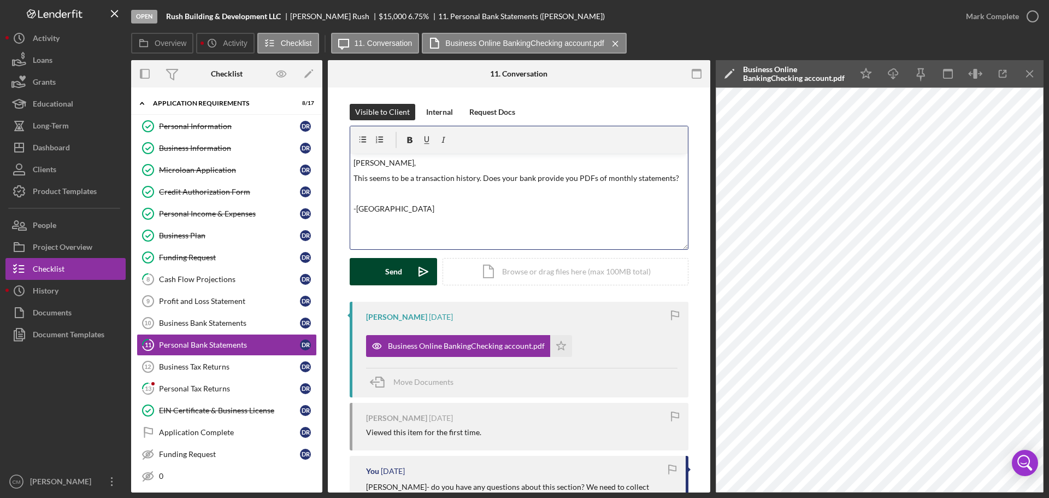
click at [393, 276] on div "Send" at bounding box center [393, 271] width 17 height 27
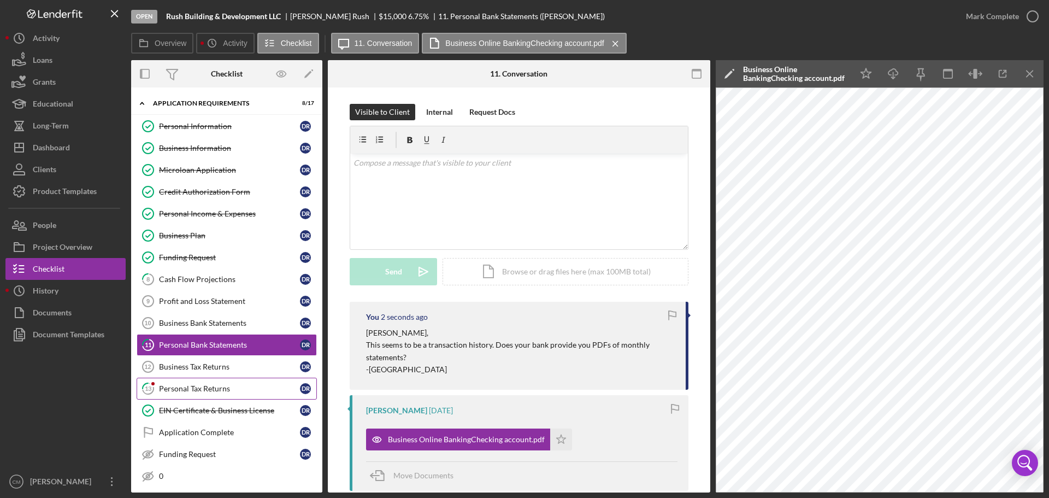
click at [228, 391] on div "Personal Tax Returns" at bounding box center [229, 388] width 141 height 9
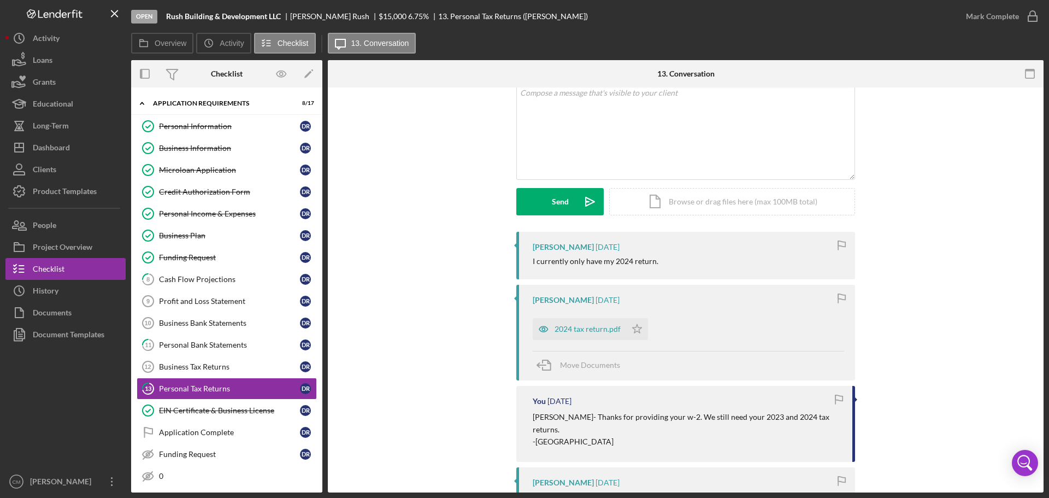
scroll to position [54, 0]
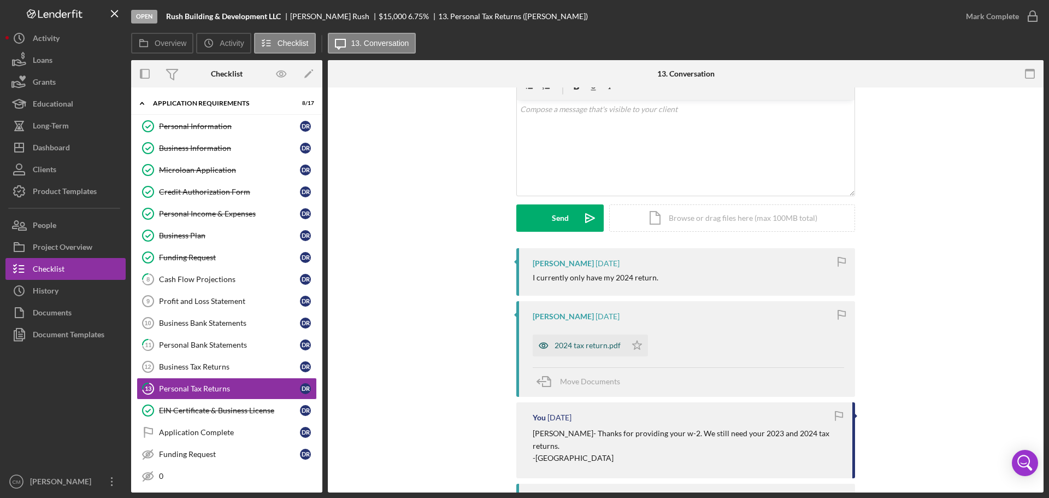
click at [539, 344] on icon "button" at bounding box center [544, 345] width 22 height 22
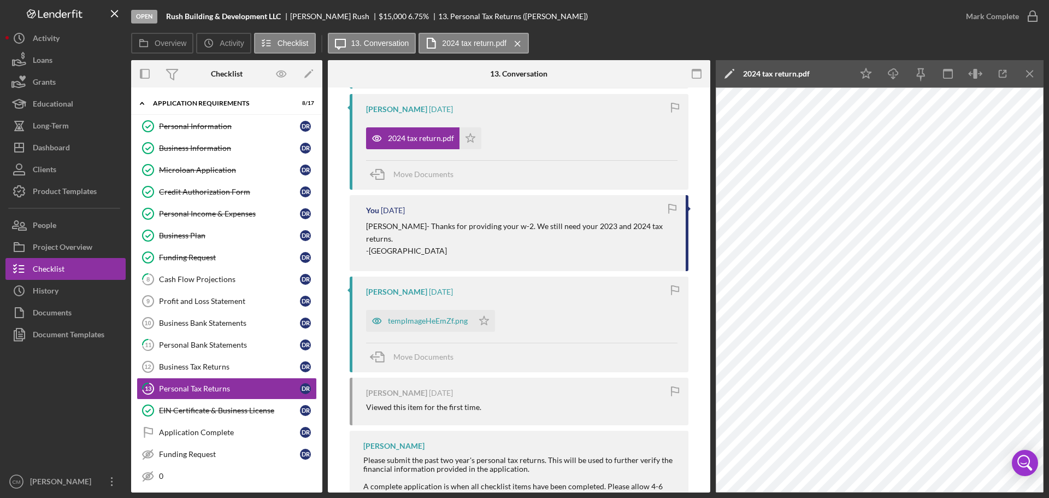
scroll to position [272, 0]
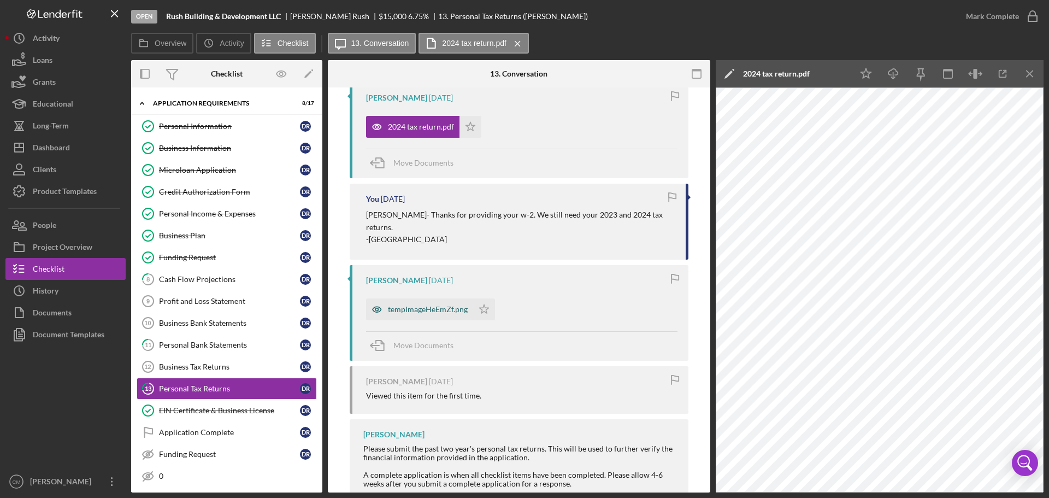
click at [376, 298] on icon "button" at bounding box center [377, 309] width 22 height 22
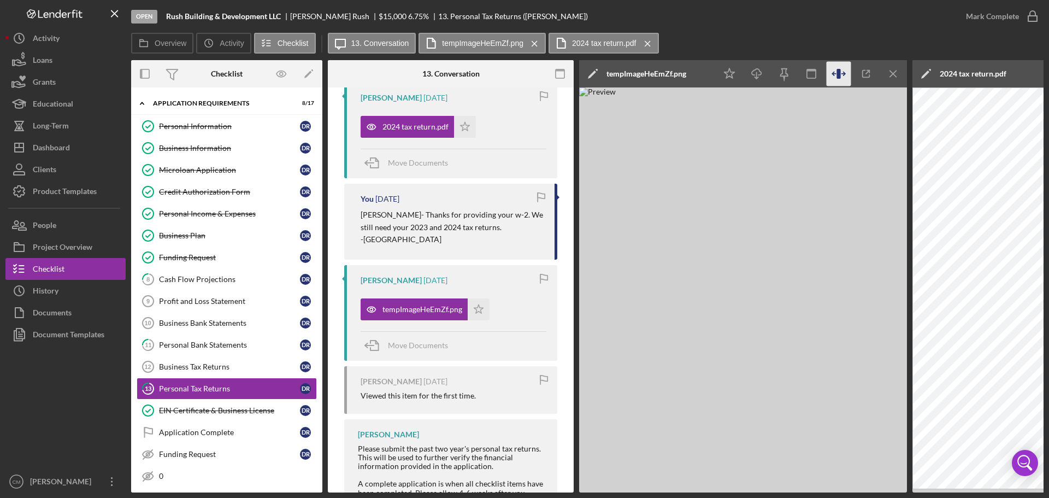
click at [837, 78] on icon "button" at bounding box center [838, 74] width 4 height 10
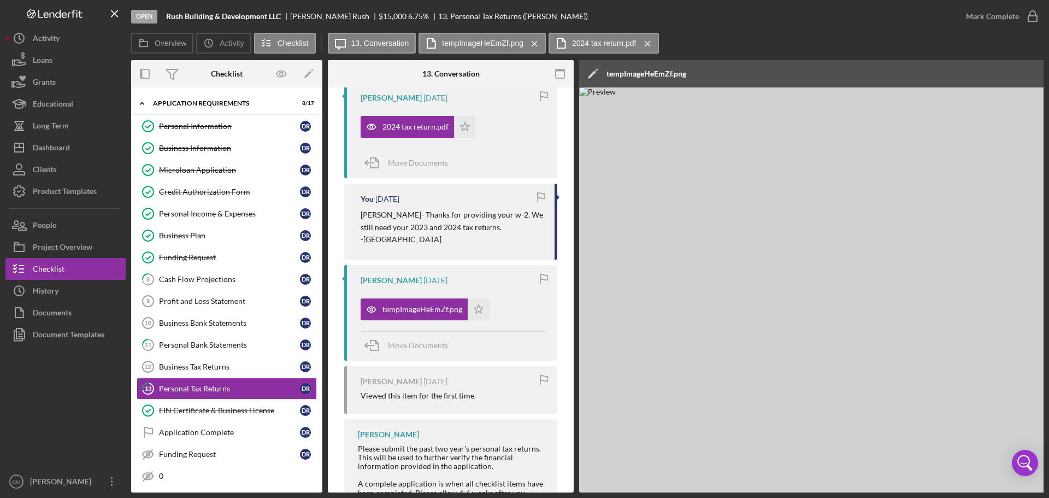
click at [917, 314] on img at bounding box center [906, 289] width 655 height 405
click at [919, 206] on img at bounding box center [906, 289] width 655 height 405
click at [820, 68] on div "Icon/Edit tempImageHeEmZf.png" at bounding box center [811, 73] width 464 height 27
click at [478, 308] on icon "Icon/Star" at bounding box center [479, 309] width 22 height 22
click at [466, 126] on polygon "button" at bounding box center [464, 126] width 9 height 9
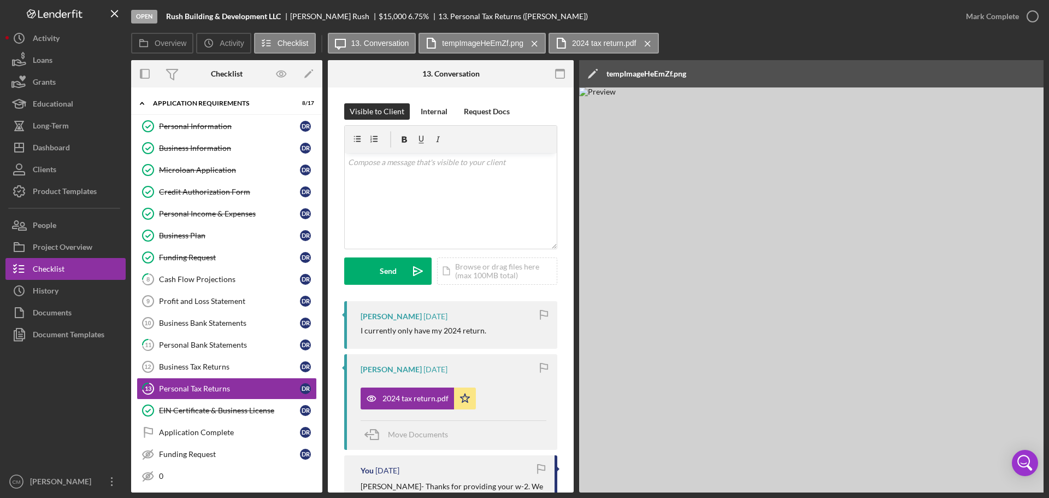
scroll to position [0, 0]
click at [1030, 15] on icon "button" at bounding box center [1032, 16] width 27 height 27
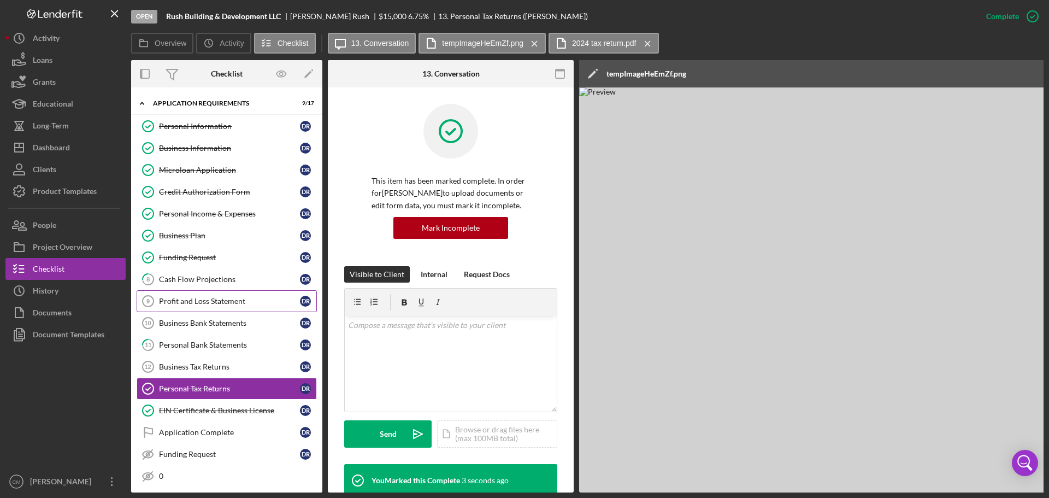
click at [215, 306] on link "Profit and Loss Statement 9 Profit and Loss Statement D R" at bounding box center [227, 301] width 180 height 22
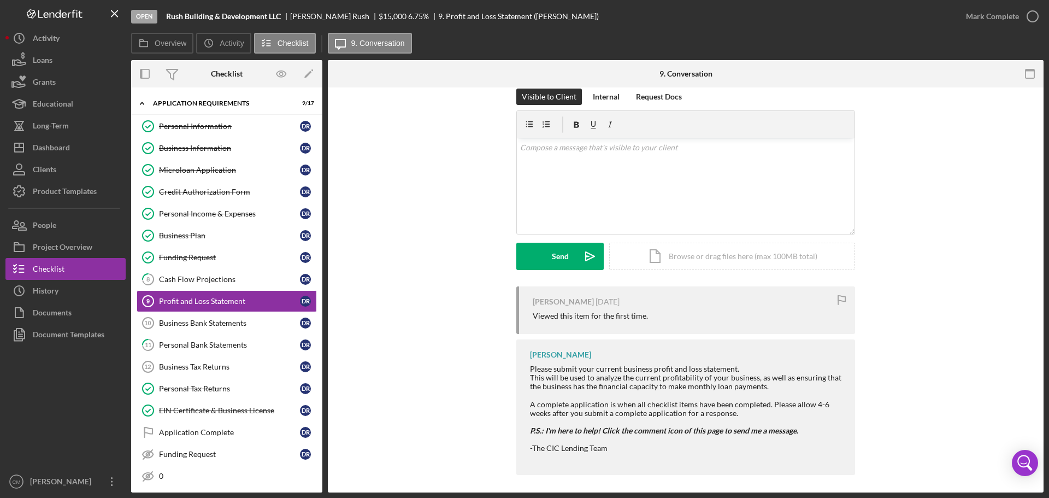
scroll to position [20, 0]
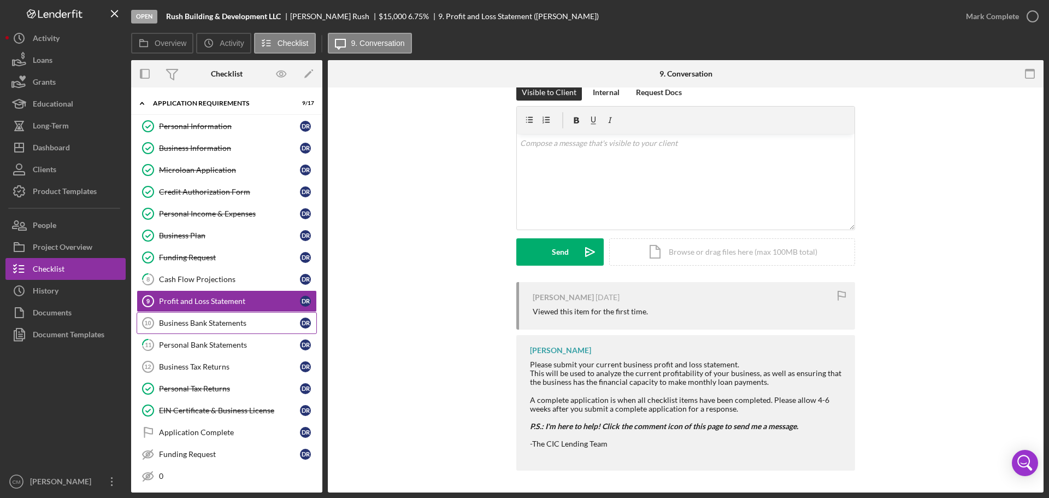
click at [184, 322] on div "Business Bank Statements" at bounding box center [229, 322] width 141 height 9
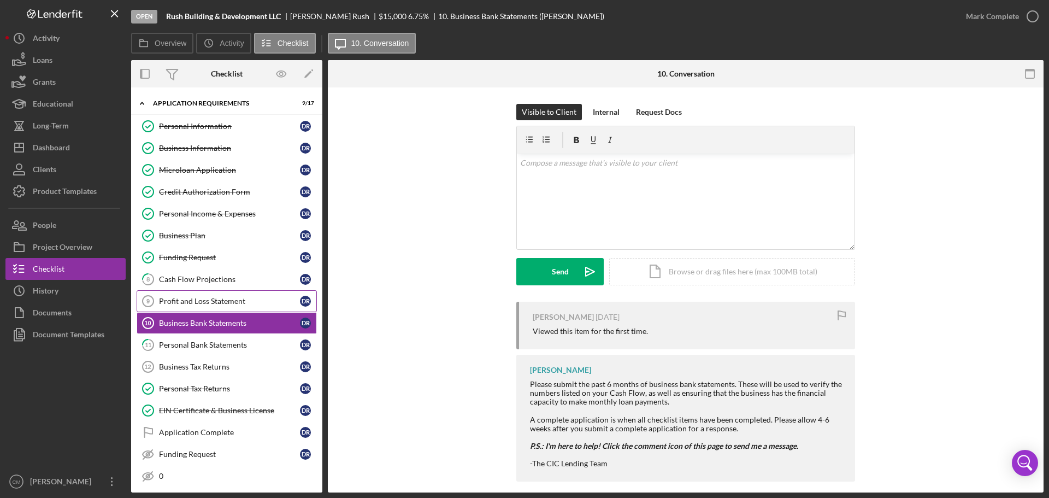
click at [203, 303] on div "Profit and Loss Statement" at bounding box center [229, 301] width 141 height 9
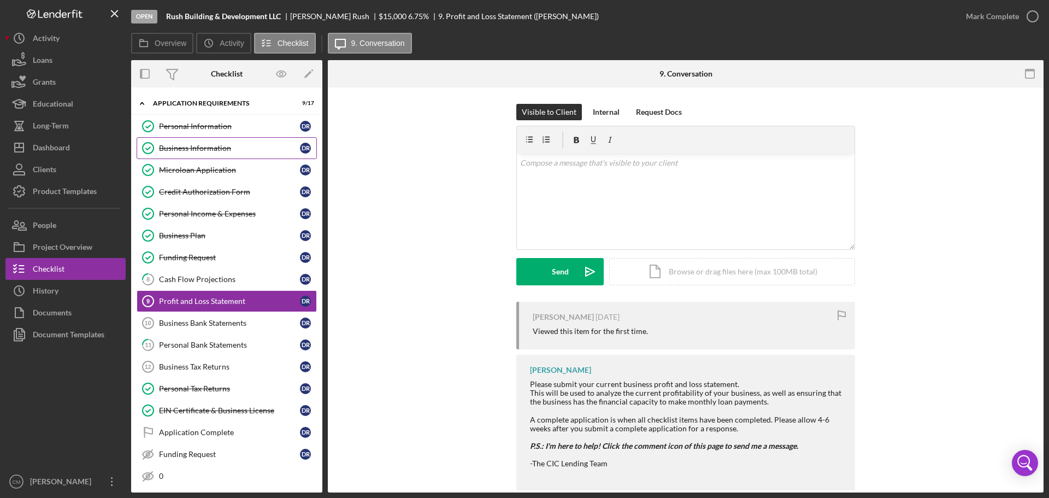
click at [233, 149] on div "Business Information" at bounding box center [229, 148] width 141 height 9
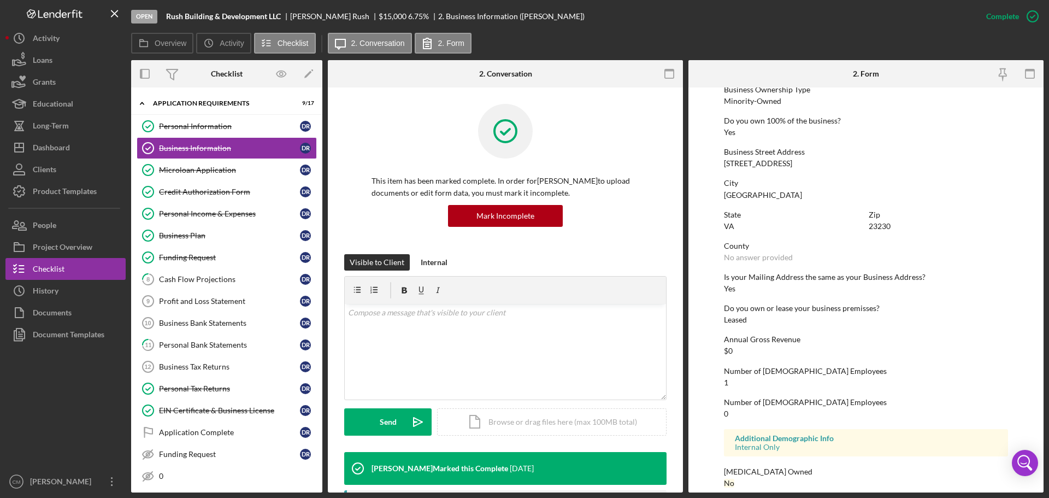
scroll to position [419, 0]
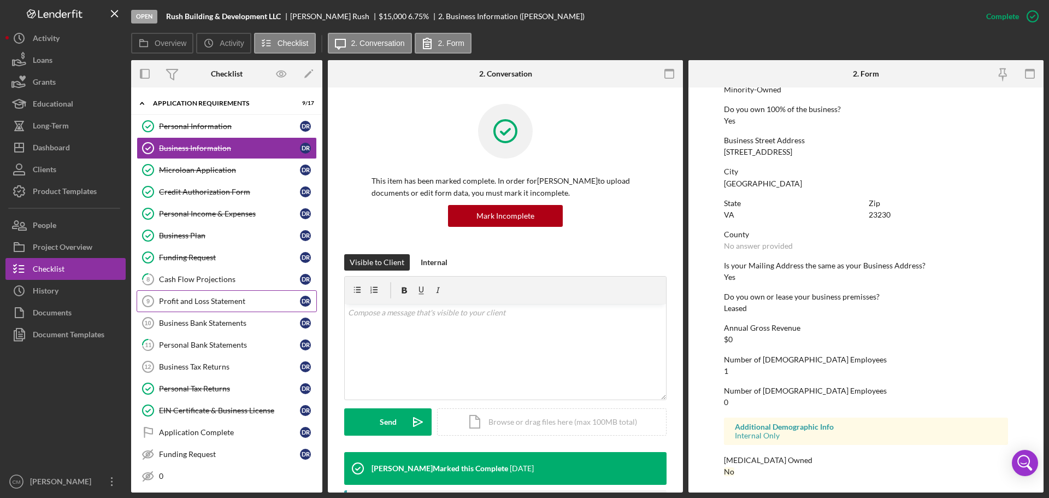
click at [216, 301] on div "Profit and Loss Statement" at bounding box center [229, 301] width 141 height 9
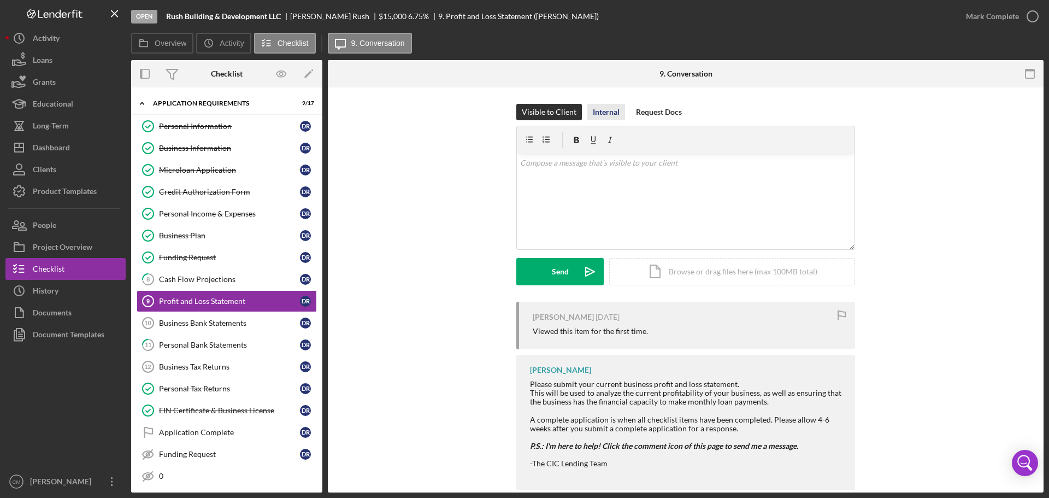
click at [598, 110] on div "Internal" at bounding box center [606, 112] width 27 height 16
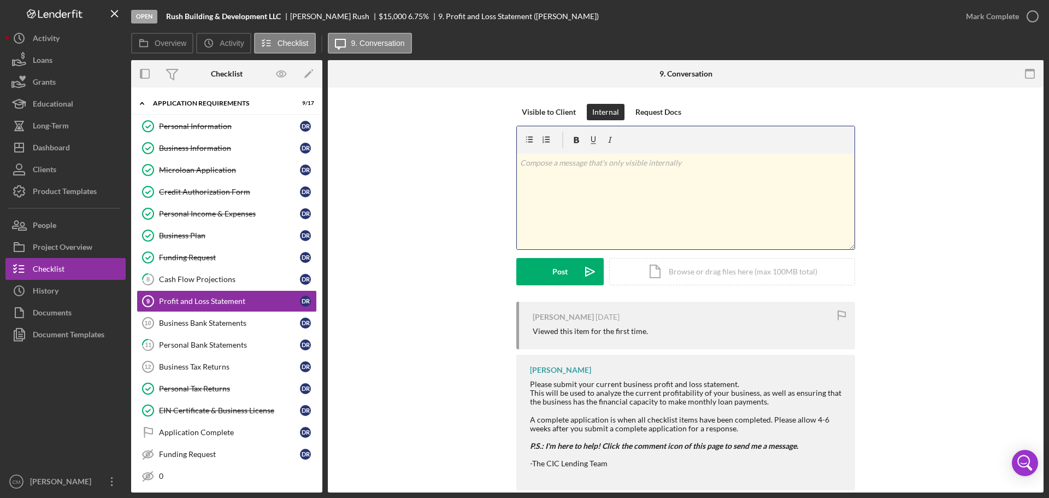
click at [637, 170] on div "v Color teal Color pink Remove color Add row above Add row below Add column bef…" at bounding box center [686, 201] width 338 height 96
click at [561, 273] on div "Post" at bounding box center [559, 271] width 15 height 27
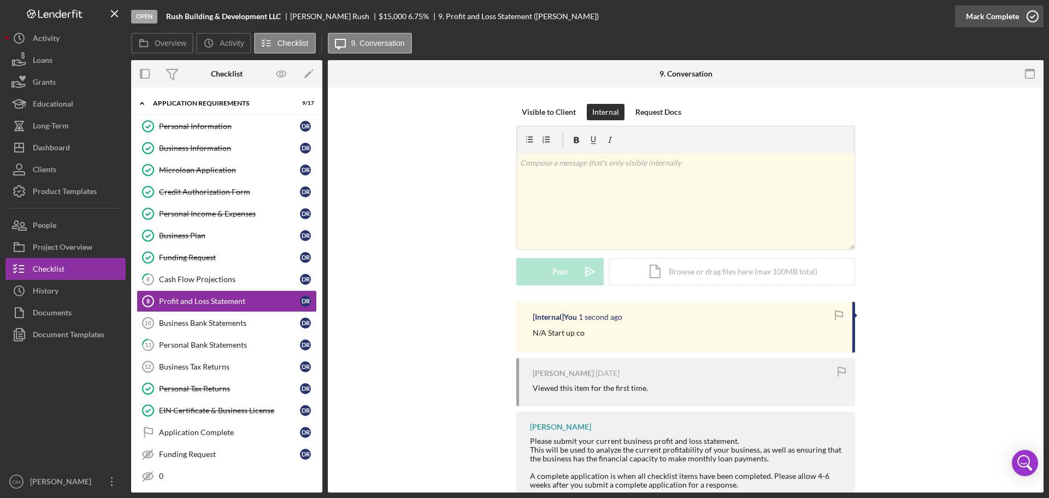
click at [1033, 12] on icon "button" at bounding box center [1032, 16] width 27 height 27
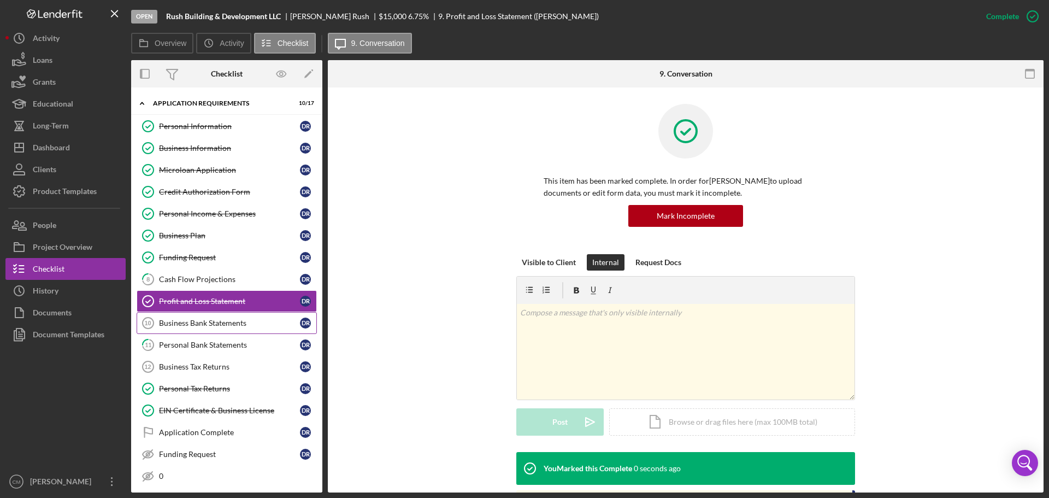
click at [224, 322] on div "Business Bank Statements" at bounding box center [229, 322] width 141 height 9
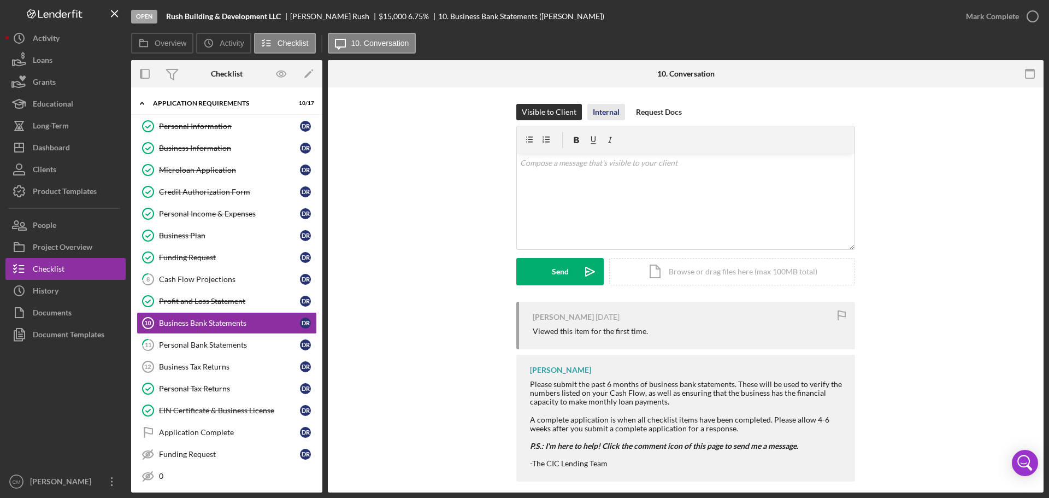
click at [610, 110] on div "Internal" at bounding box center [606, 112] width 27 height 16
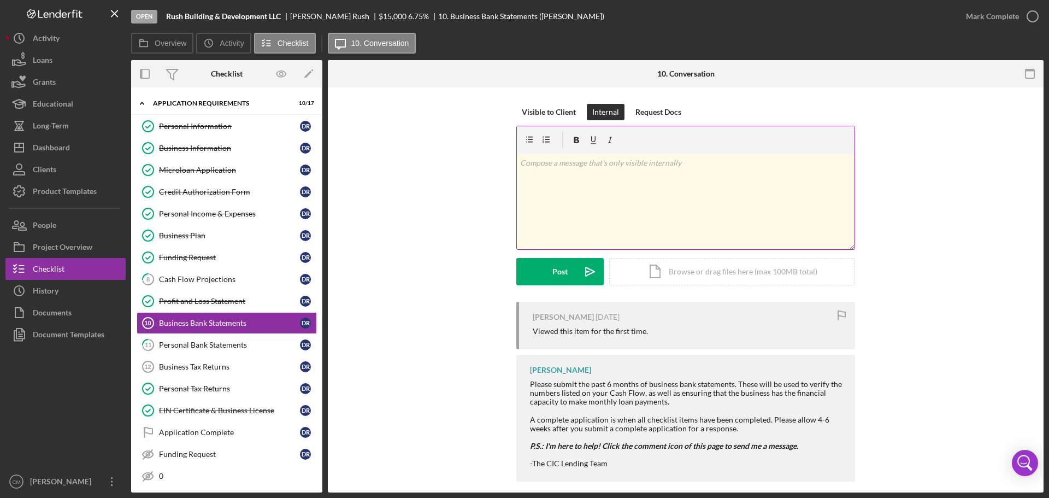
click at [625, 189] on div "v Color teal Color pink Remove color Add row above Add row below Add column bef…" at bounding box center [686, 201] width 338 height 96
click at [564, 276] on div "Post" at bounding box center [559, 271] width 15 height 27
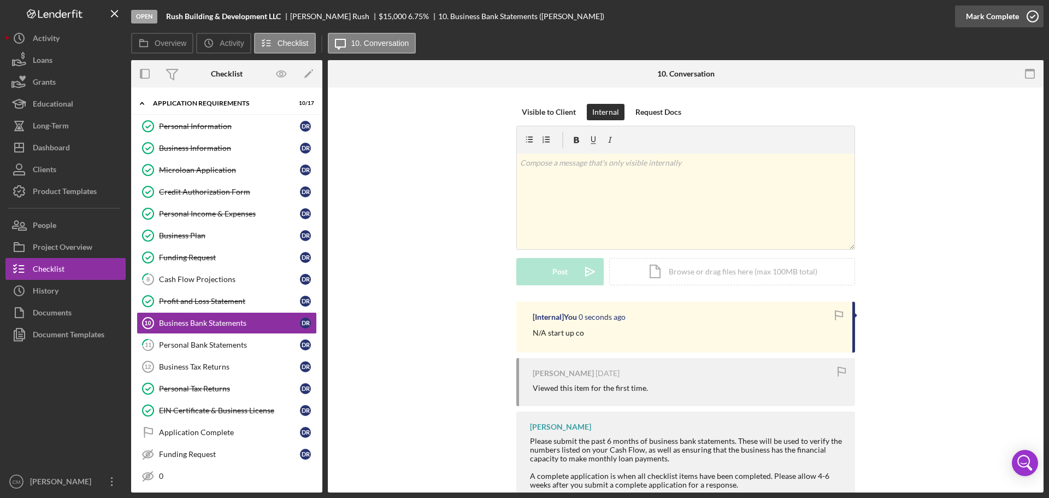
click at [1034, 15] on icon "button" at bounding box center [1032, 16] width 27 height 27
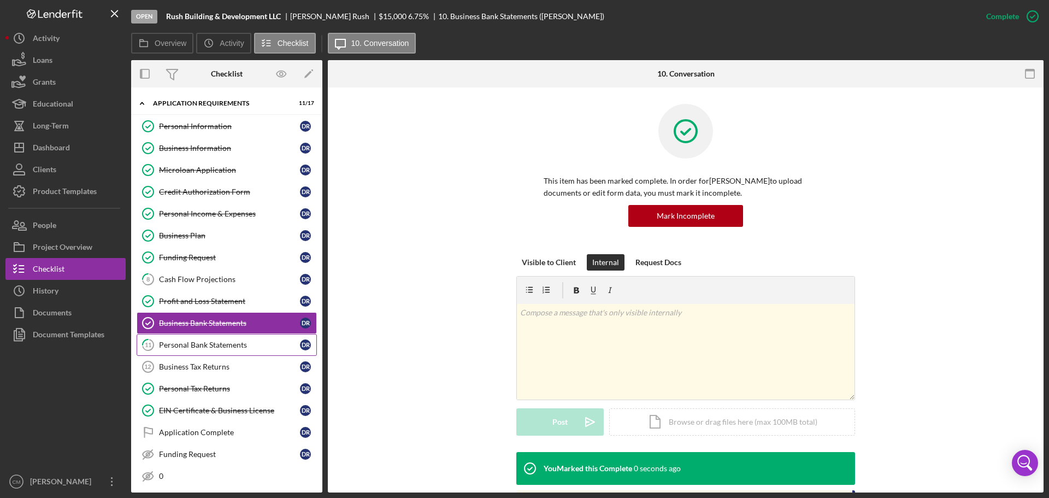
click at [207, 352] on link "11 Personal Bank Statements D R" at bounding box center [227, 345] width 180 height 22
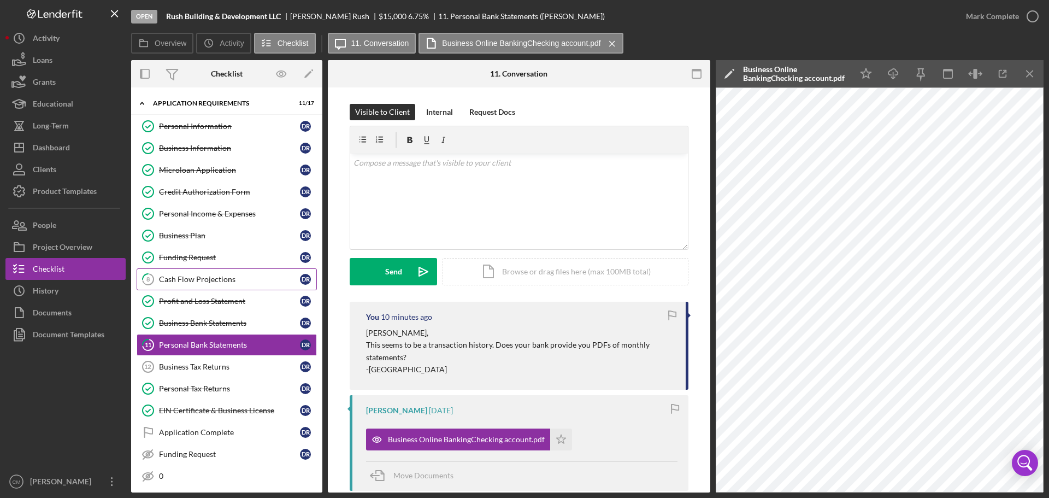
click at [209, 283] on div "Cash Flow Projections" at bounding box center [229, 279] width 141 height 9
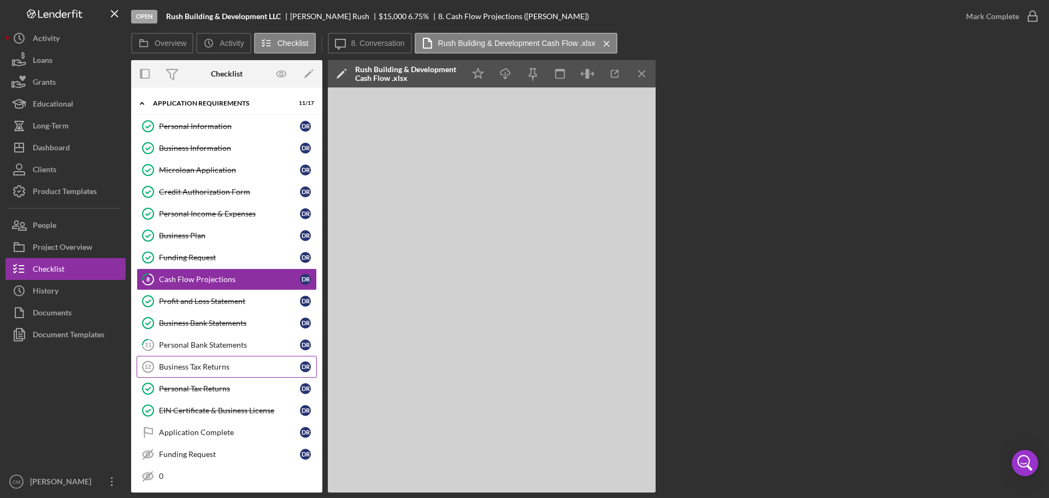
click at [215, 369] on div "Business Tax Returns" at bounding box center [229, 366] width 141 height 9
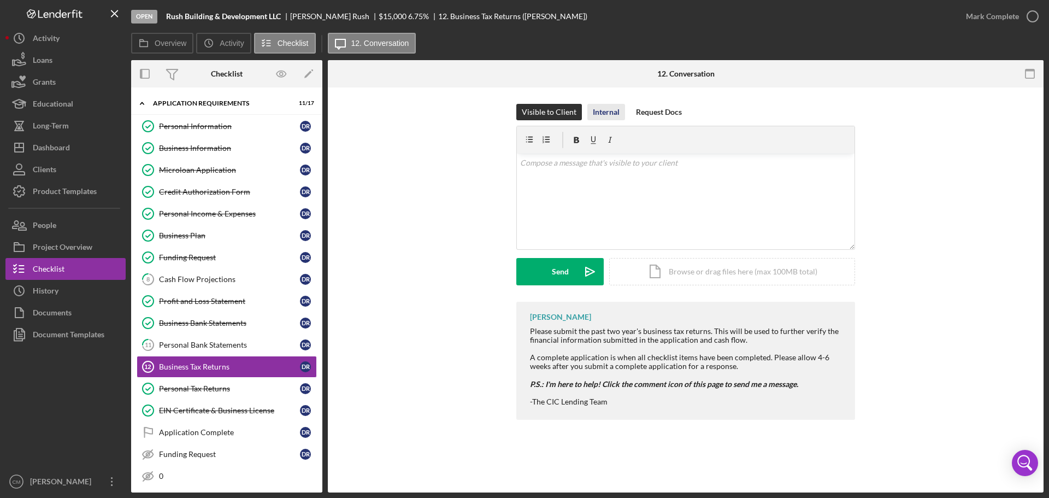
click at [600, 110] on div "Internal" at bounding box center [606, 112] width 27 height 16
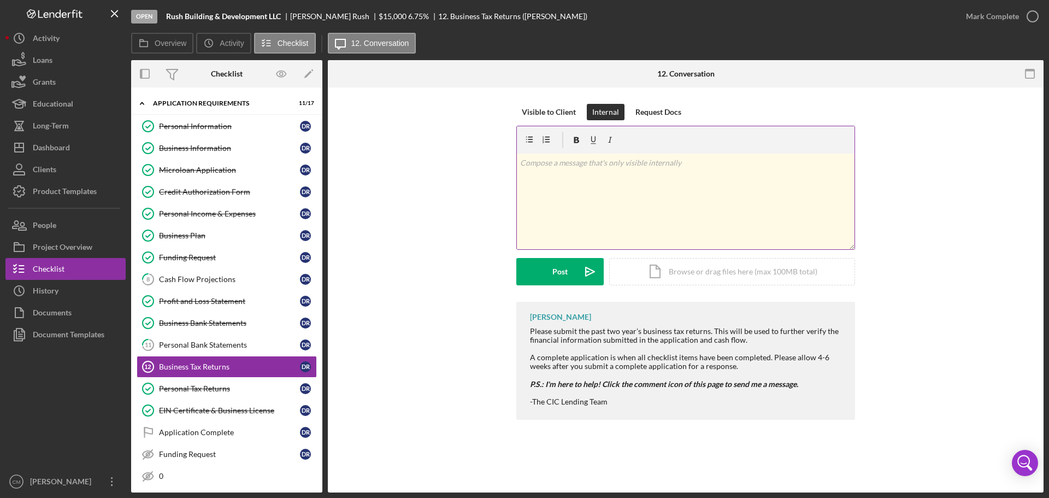
click at [628, 180] on div "v Color teal Color pink Remove color Add row above Add row below Add column bef…" at bounding box center [686, 201] width 338 height 96
click at [559, 266] on div "Post" at bounding box center [559, 271] width 15 height 27
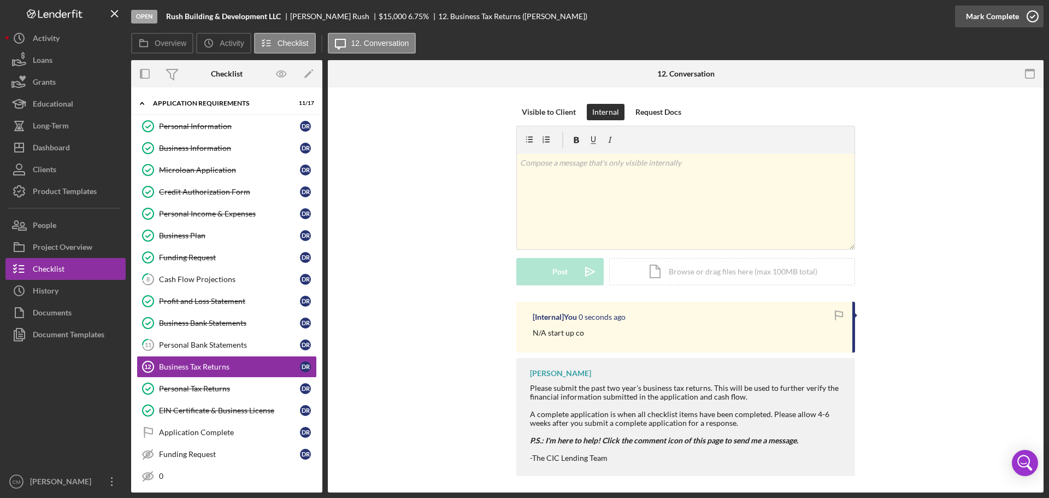
click at [1036, 17] on icon "button" at bounding box center [1032, 16] width 27 height 27
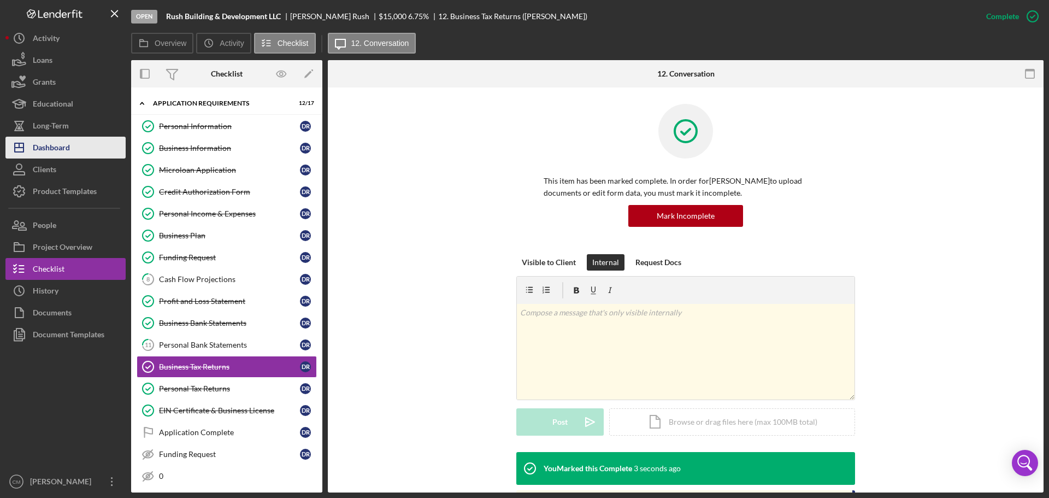
click at [58, 145] on div "Dashboard" at bounding box center [51, 149] width 37 height 25
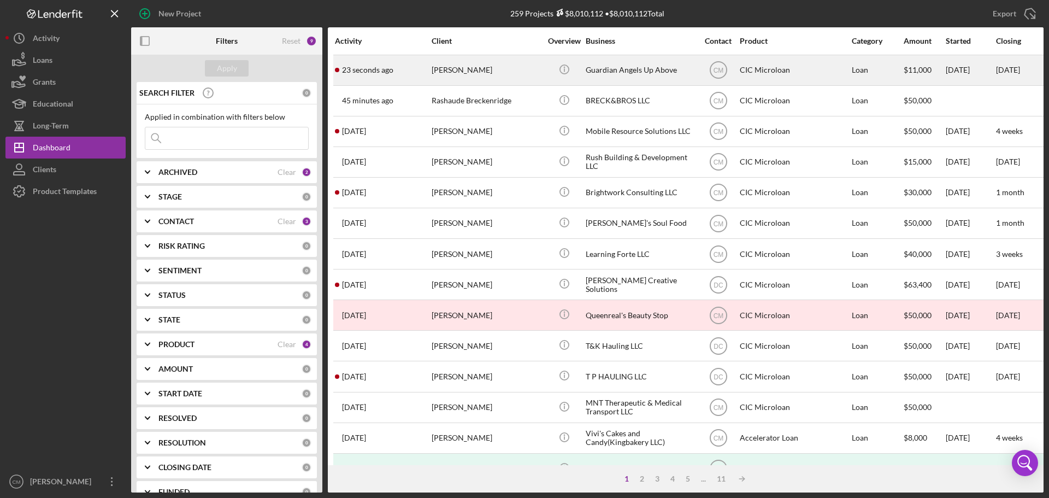
click at [481, 69] on div "[PERSON_NAME]" at bounding box center [485, 70] width 109 height 29
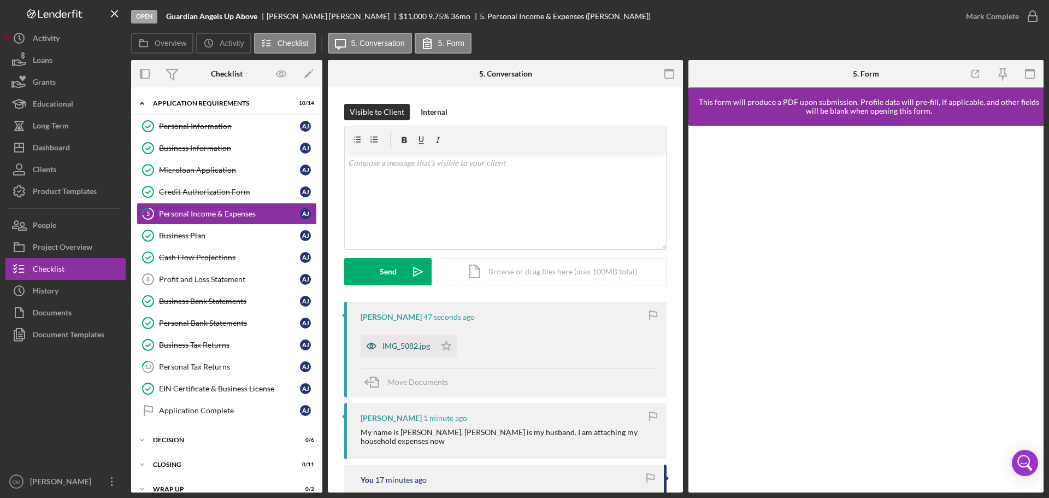
click at [371, 345] on icon "button" at bounding box center [371, 346] width 22 height 22
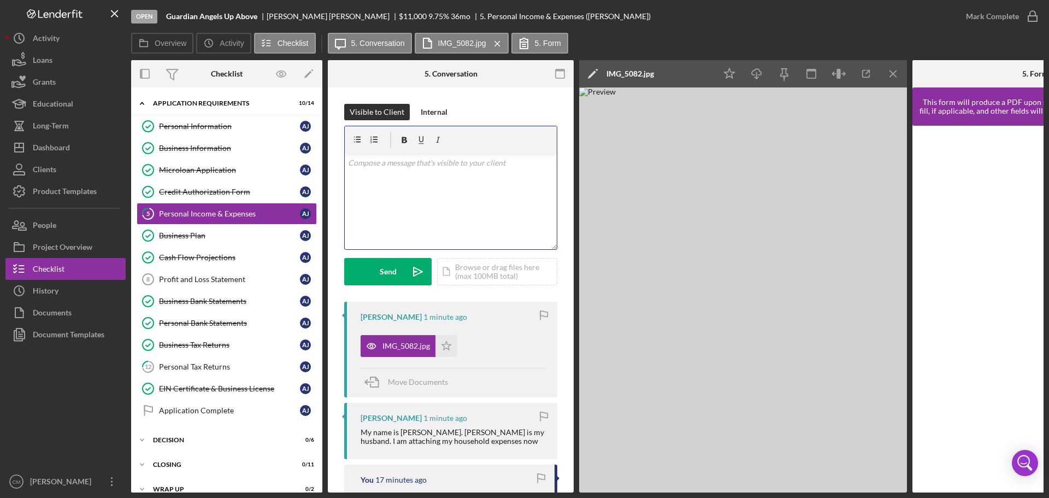
click at [476, 187] on div "v Color teal Color pink Remove color Add row above Add row below Add column bef…" at bounding box center [451, 201] width 212 height 96
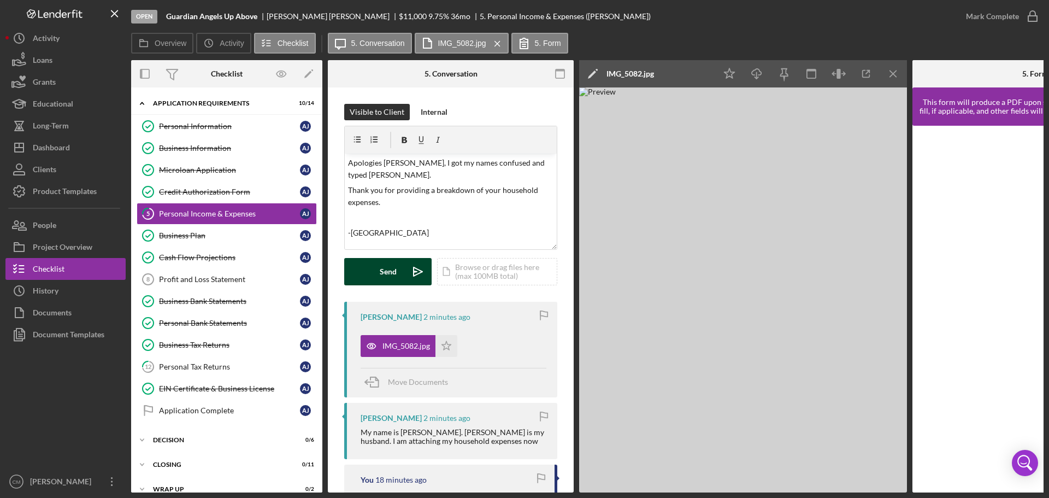
click at [388, 274] on div "Send" at bounding box center [388, 271] width 17 height 27
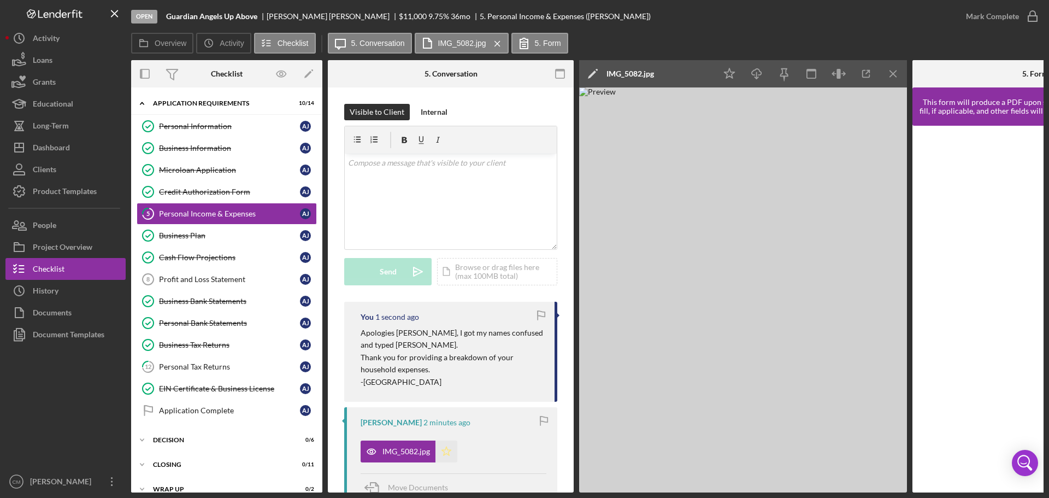
click at [445, 452] on icon "Icon/Star" at bounding box center [446, 451] width 22 height 22
click at [1029, 13] on icon "button" at bounding box center [1032, 16] width 27 height 27
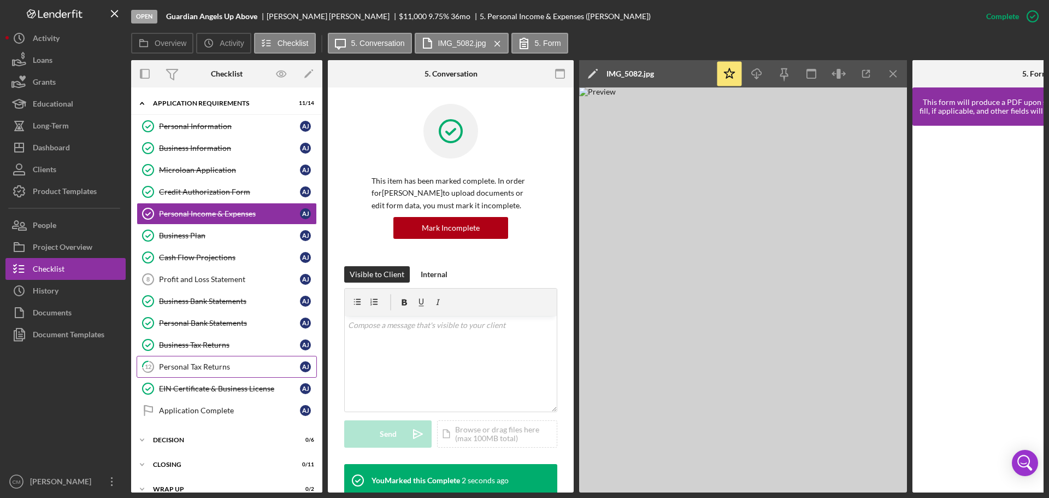
click at [239, 365] on div "Personal Tax Returns" at bounding box center [229, 366] width 141 height 9
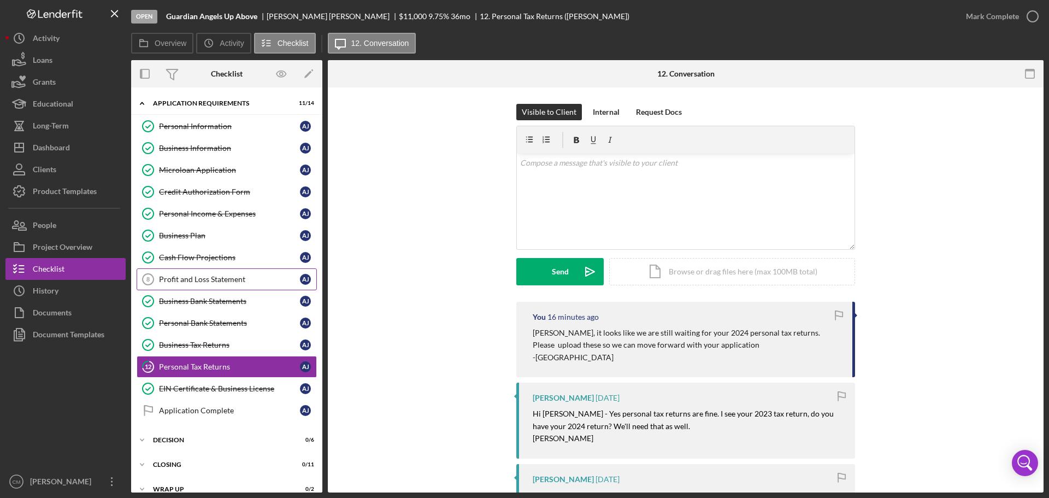
click at [243, 282] on div "Profit and Loss Statement" at bounding box center [229, 279] width 141 height 9
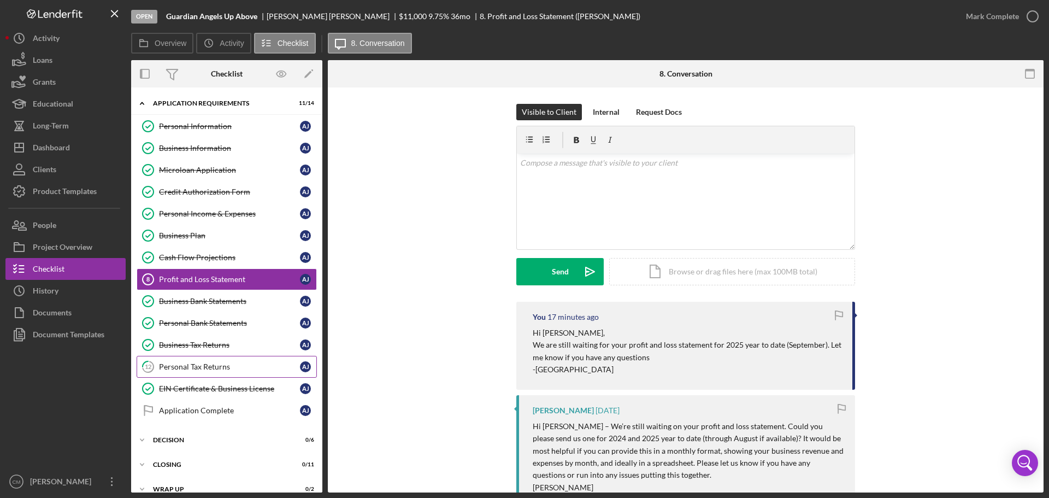
click at [220, 371] on div "Personal Tax Returns" at bounding box center [229, 366] width 141 height 9
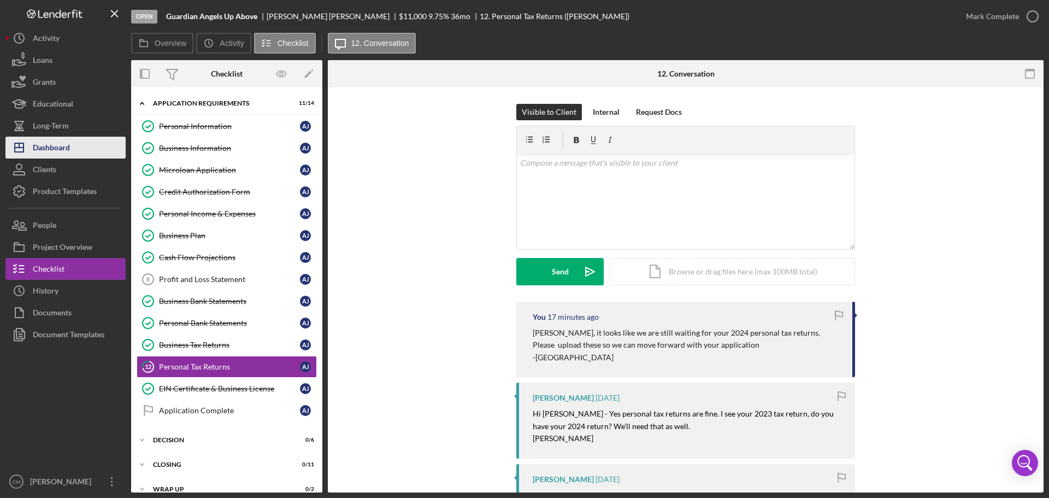
click at [70, 150] on button "Icon/Dashboard Dashboard" at bounding box center [65, 148] width 120 height 22
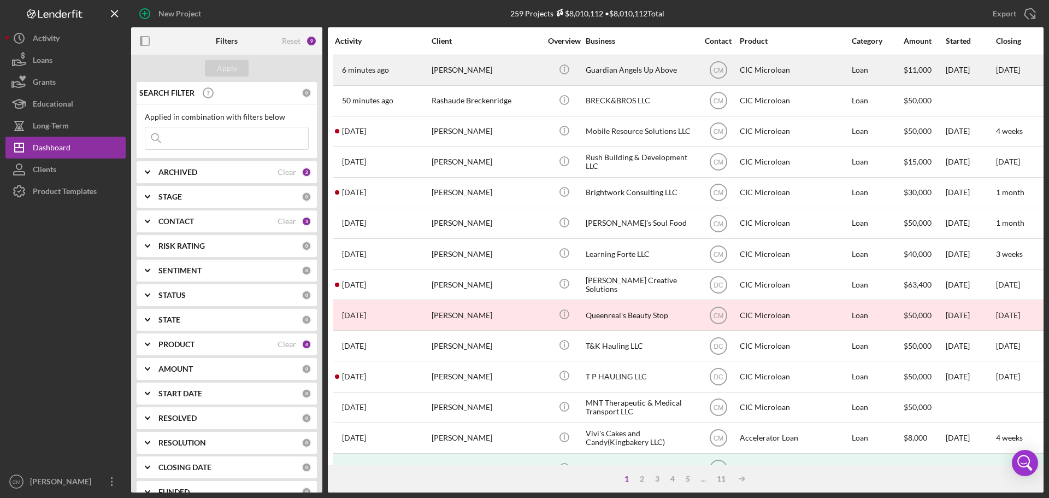
click at [502, 78] on div "[PERSON_NAME]" at bounding box center [485, 70] width 109 height 29
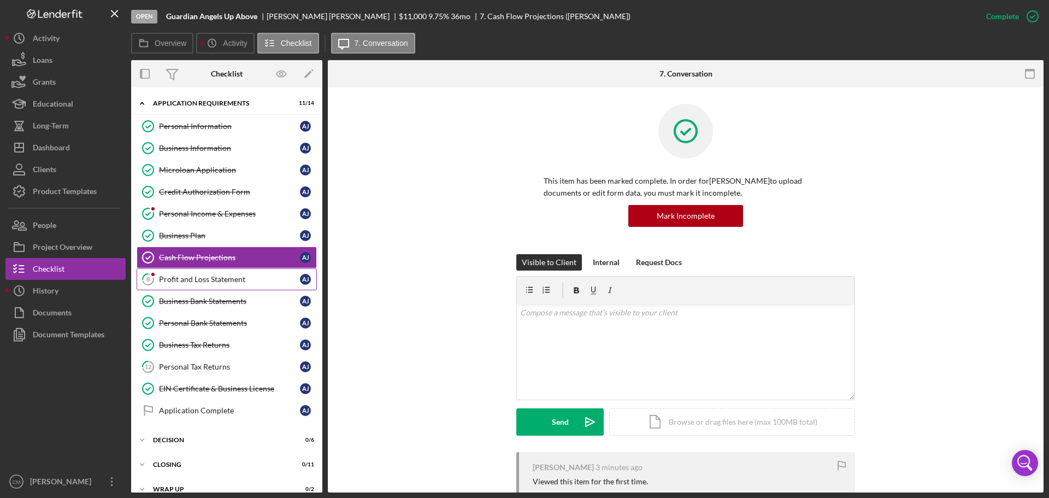
click at [222, 277] on div "Profit and Loss Statement" at bounding box center [229, 279] width 141 height 9
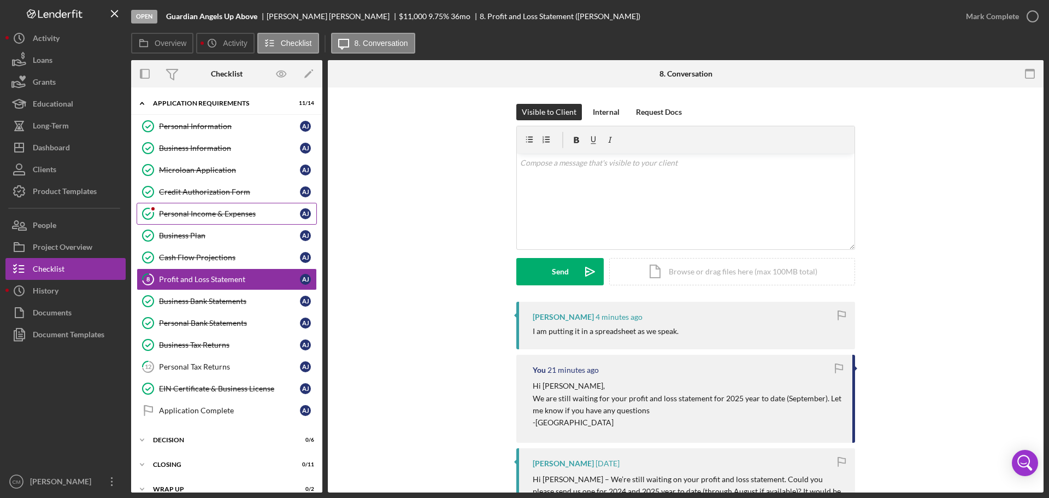
click at [226, 211] on div "Personal Income & Expenses" at bounding box center [229, 213] width 141 height 9
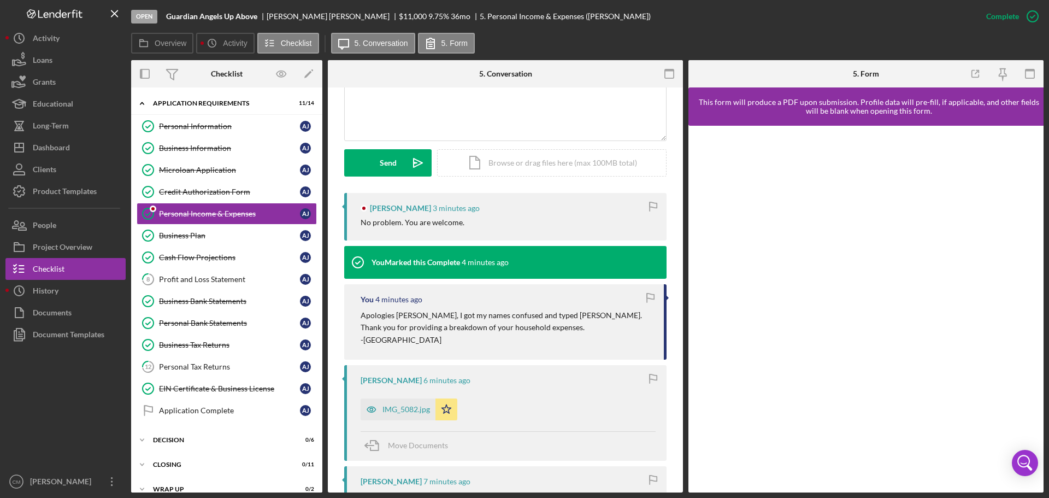
scroll to position [273, 0]
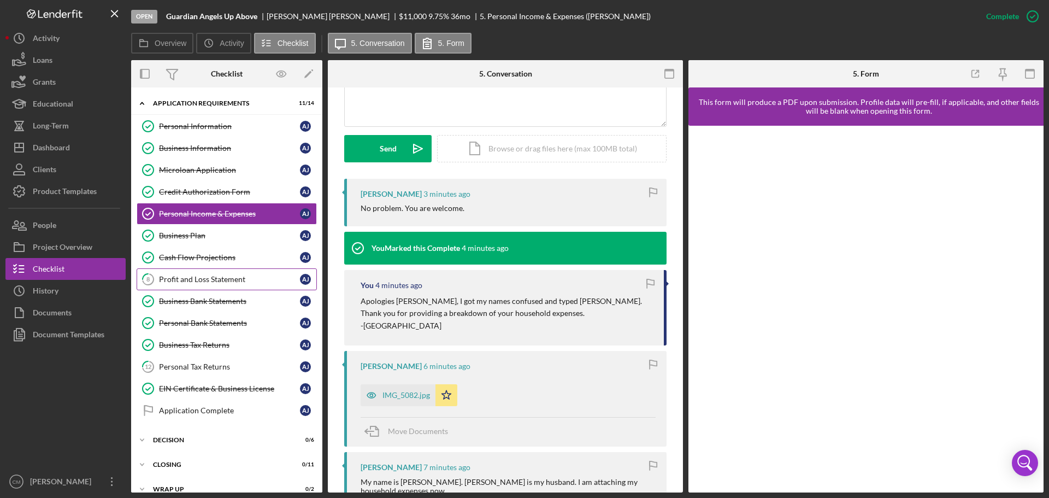
click at [220, 279] on div "Profit and Loss Statement" at bounding box center [229, 279] width 141 height 9
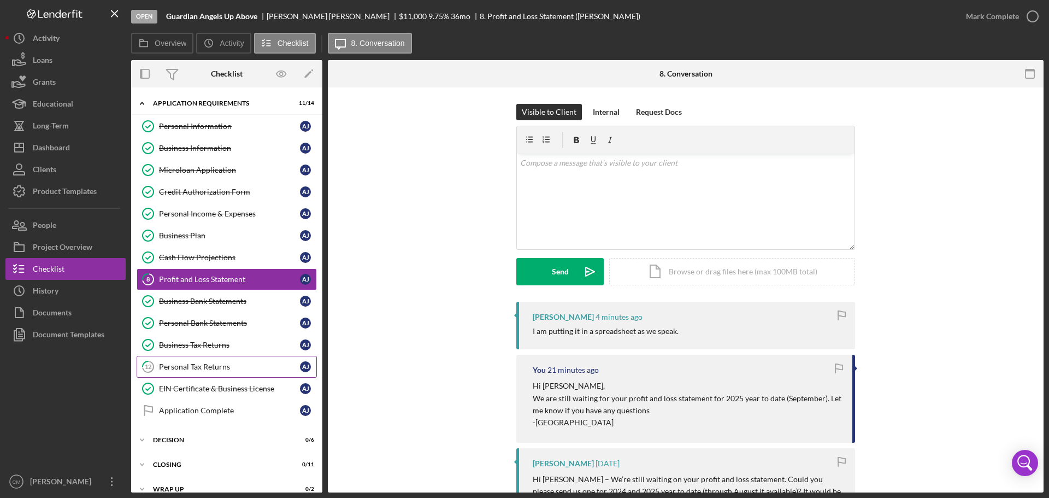
click at [227, 366] on div "Personal Tax Returns" at bounding box center [229, 366] width 141 height 9
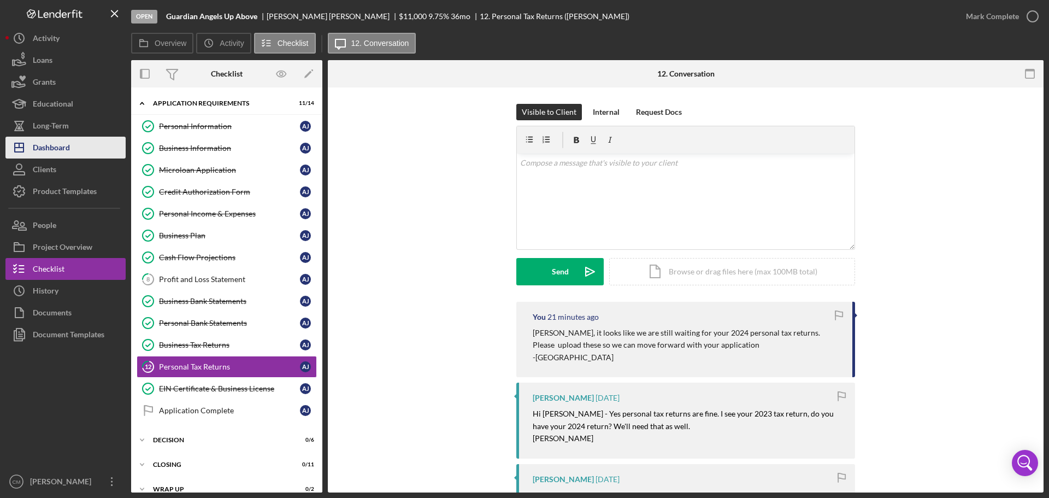
click at [64, 146] on div "Dashboard" at bounding box center [51, 149] width 37 height 25
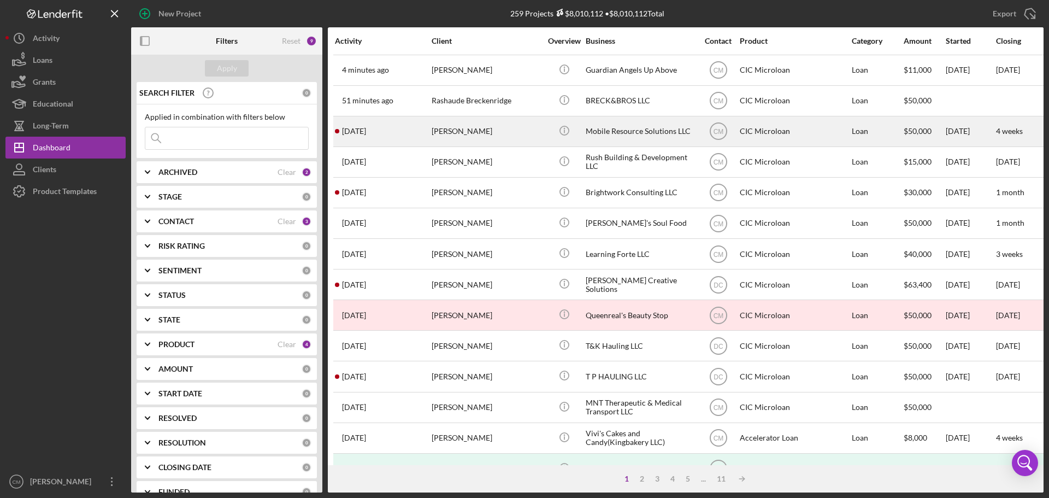
click at [489, 133] on div "[PERSON_NAME]" at bounding box center [485, 131] width 109 height 29
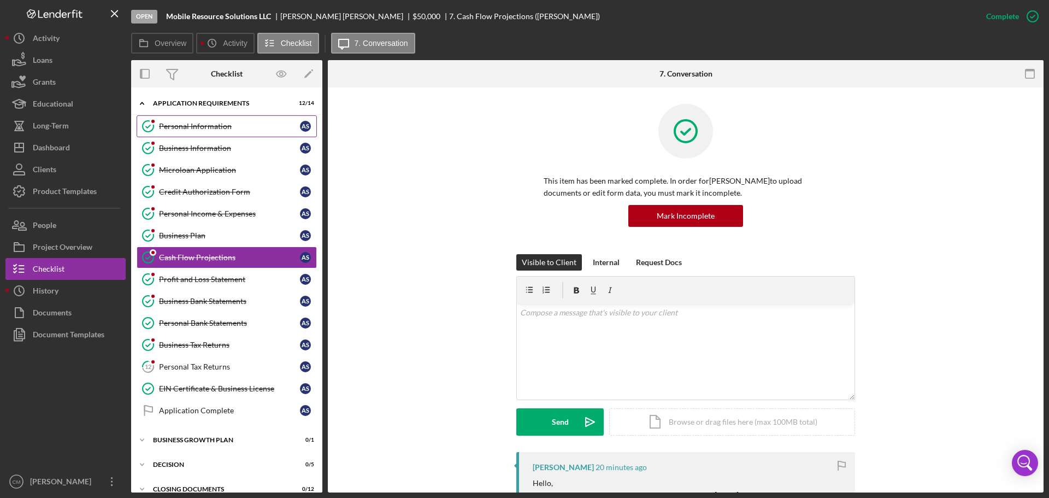
click at [212, 126] on div "Personal Information" at bounding box center [229, 126] width 141 height 9
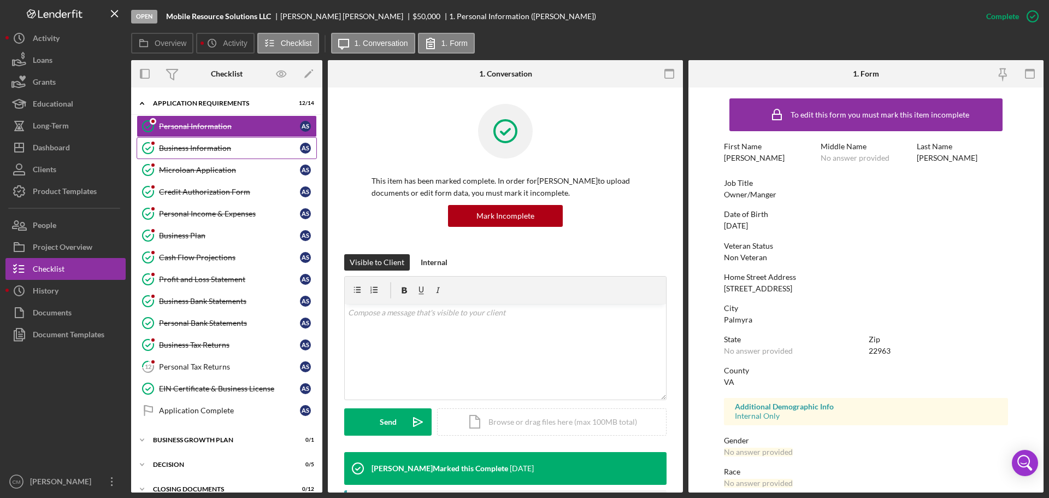
click at [221, 148] on div "Business Information" at bounding box center [229, 148] width 141 height 9
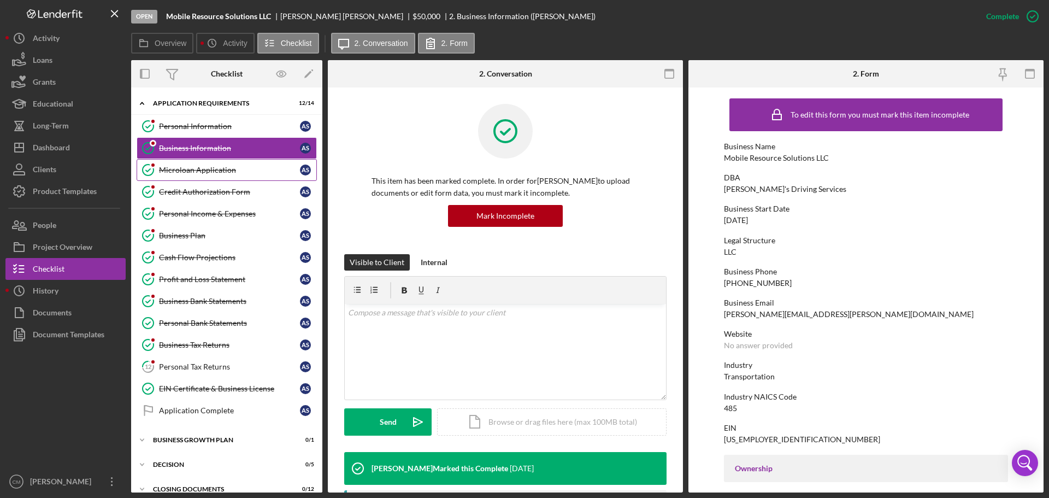
click at [226, 165] on div "Microloan Application" at bounding box center [229, 169] width 141 height 9
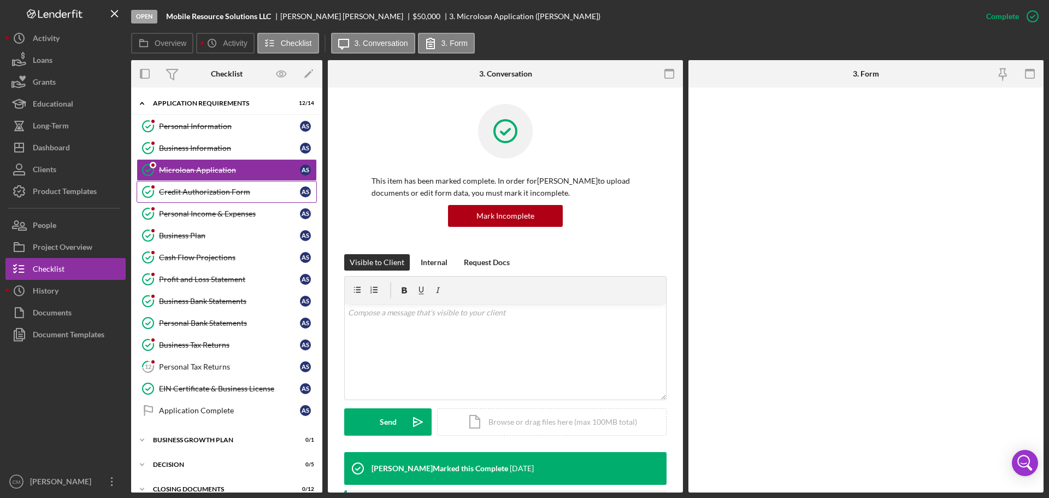
click at [229, 197] on link "Credit Authorization Form Credit Authorization Form A S" at bounding box center [227, 192] width 180 height 22
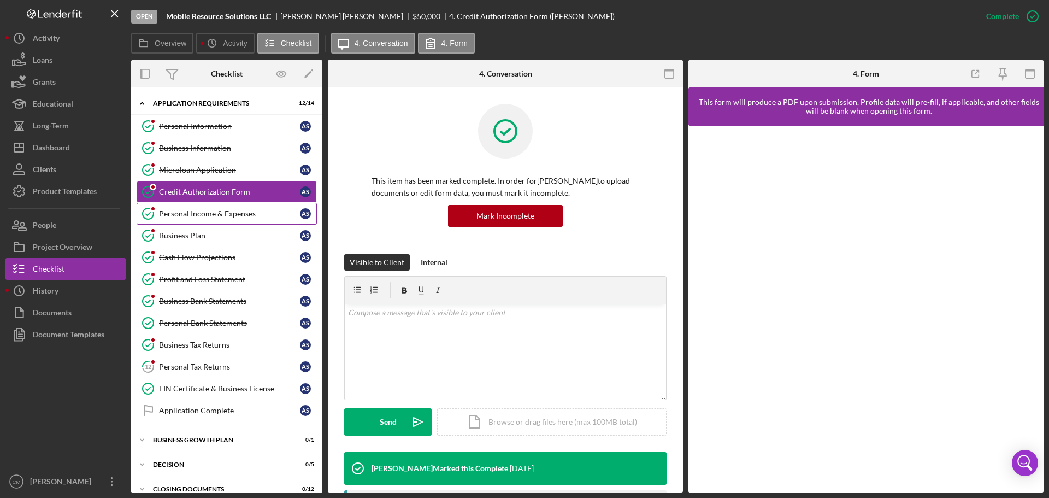
click at [227, 218] on link "Personal Income & Expenses Personal Income & Expenses A S" at bounding box center [227, 214] width 180 height 22
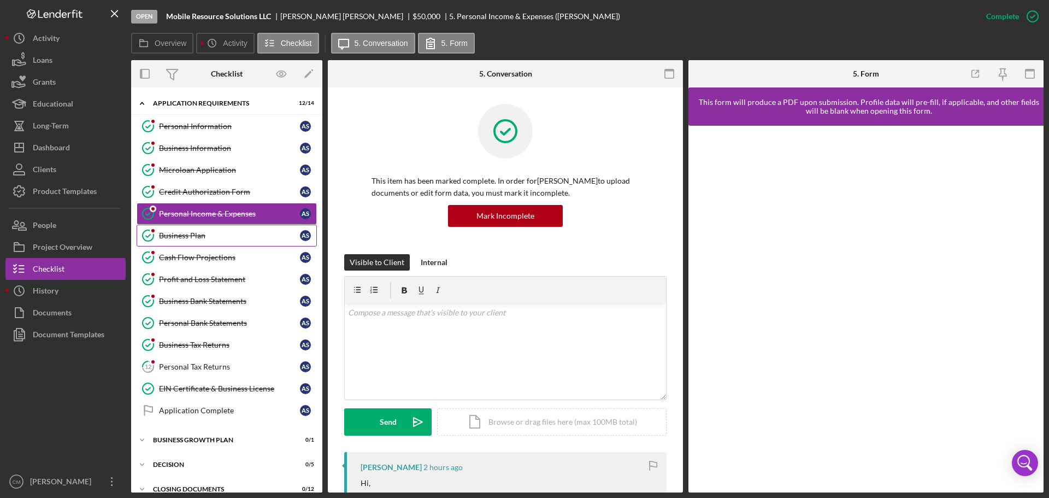
click at [227, 235] on div "Business Plan" at bounding box center [229, 235] width 141 height 9
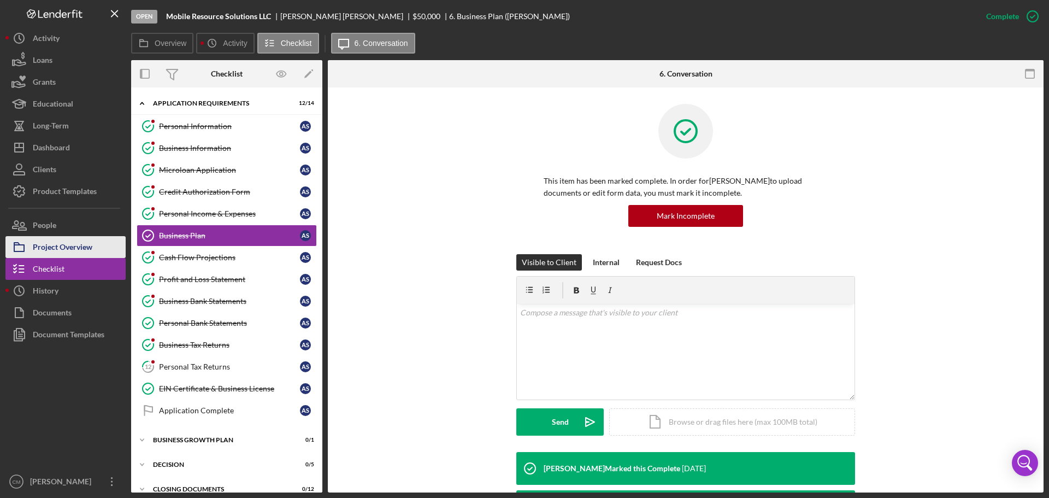
click at [93, 244] on button "Project Overview" at bounding box center [65, 247] width 120 height 22
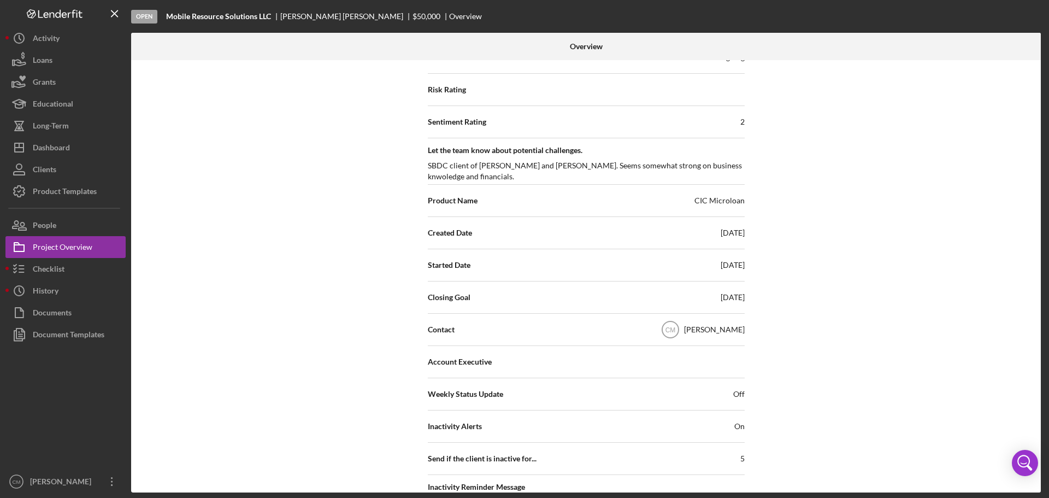
scroll to position [109, 0]
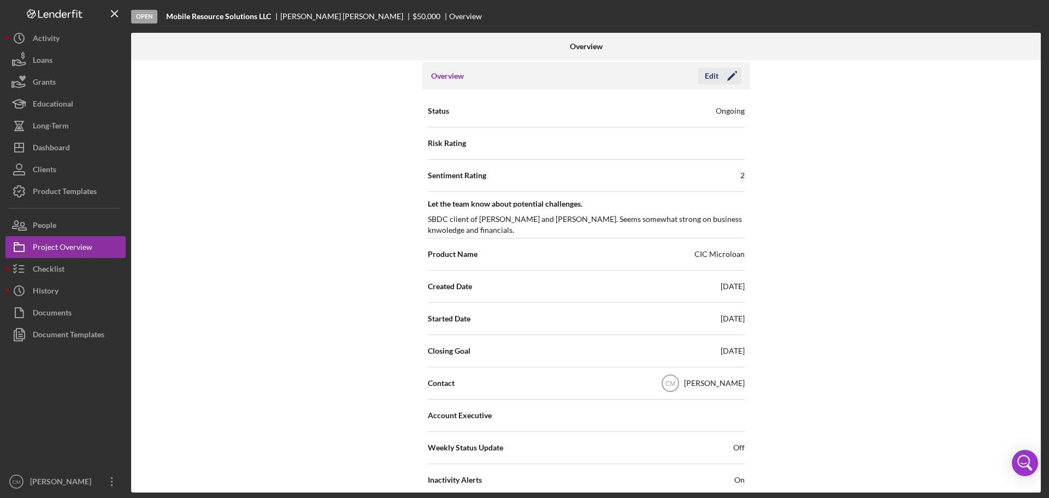
click at [733, 70] on icon "Icon/Edit" at bounding box center [731, 75] width 27 height 27
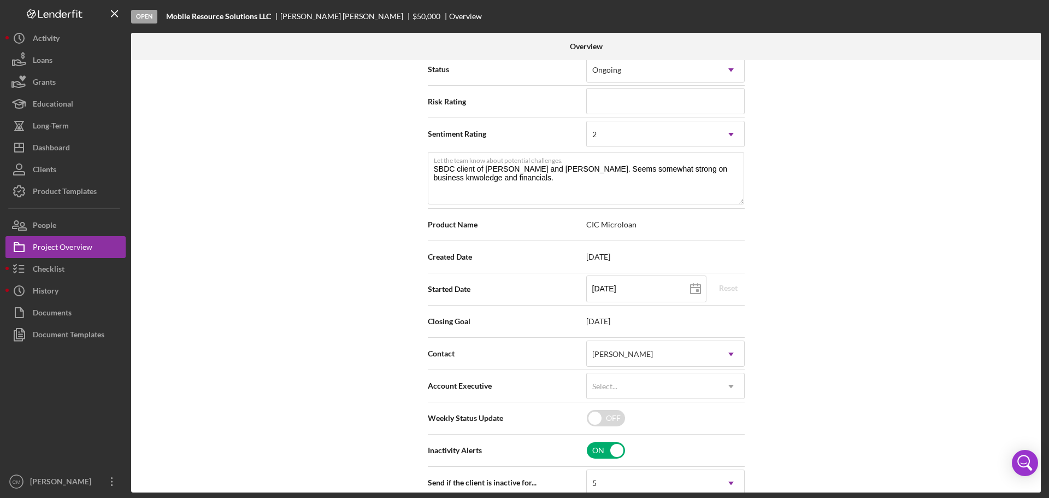
scroll to position [218, 0]
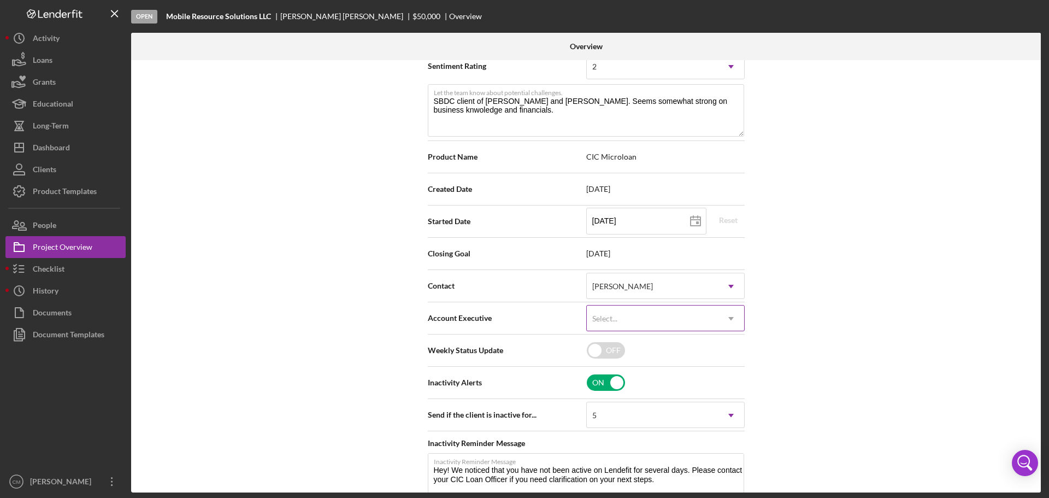
click at [711, 324] on div "Select..." at bounding box center [652, 318] width 131 height 25
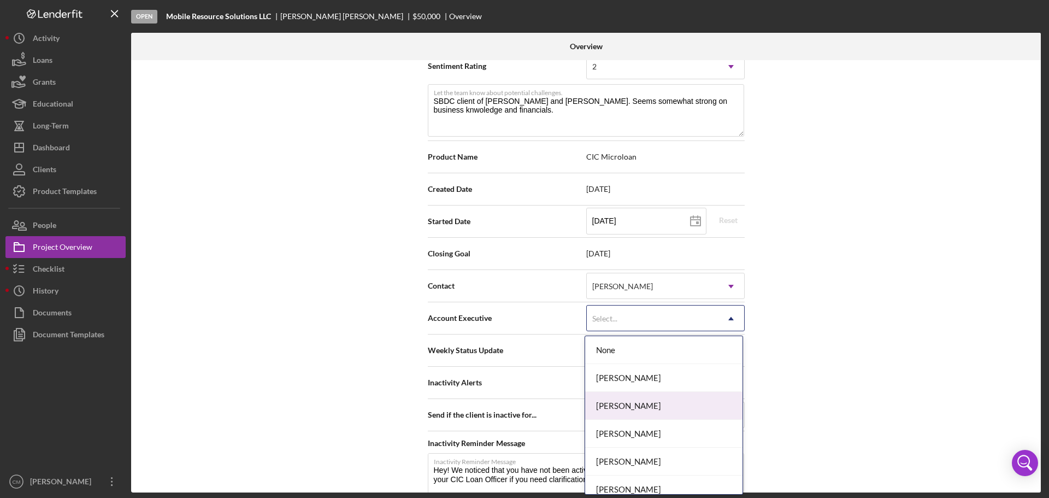
click at [689, 405] on div "[PERSON_NAME]" at bounding box center [663, 406] width 157 height 28
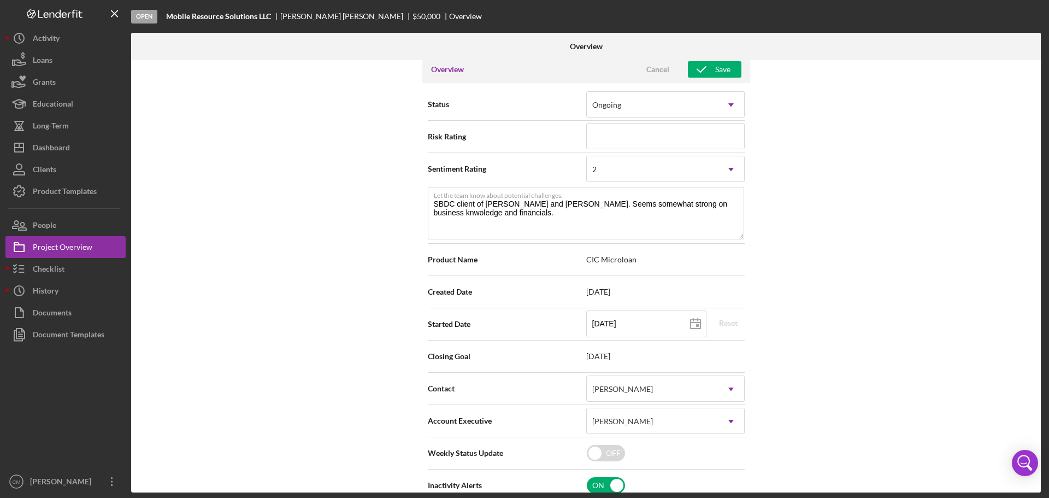
scroll to position [109, 0]
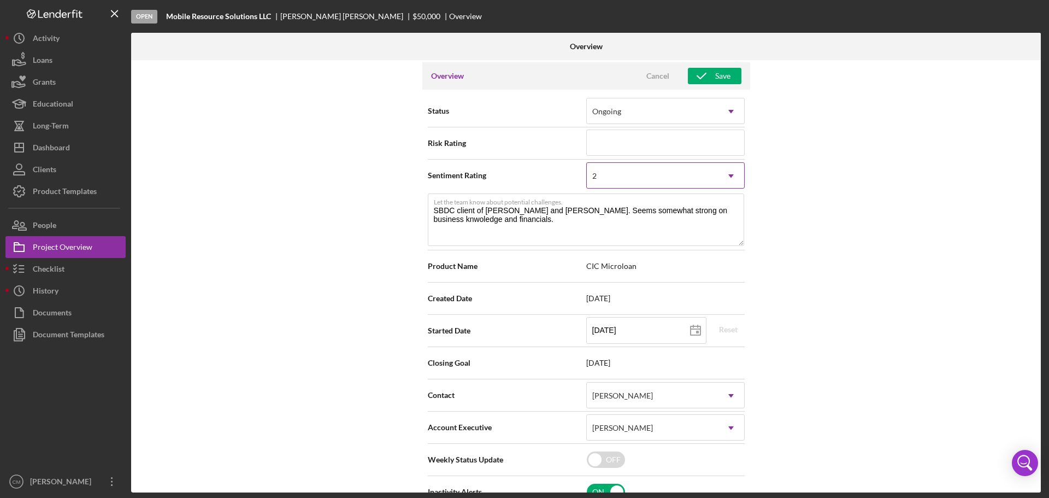
click at [713, 178] on div "2" at bounding box center [652, 175] width 131 height 25
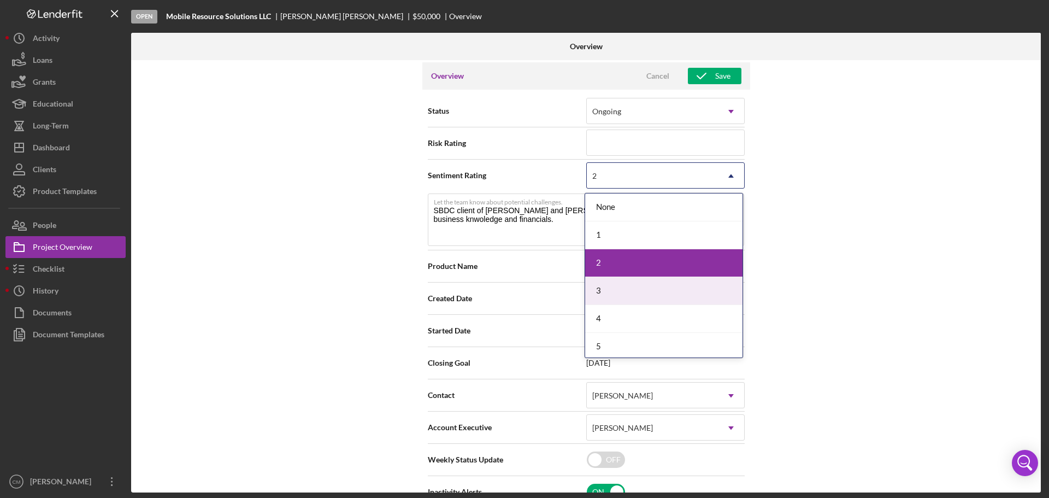
click at [648, 287] on div "3" at bounding box center [663, 291] width 157 height 28
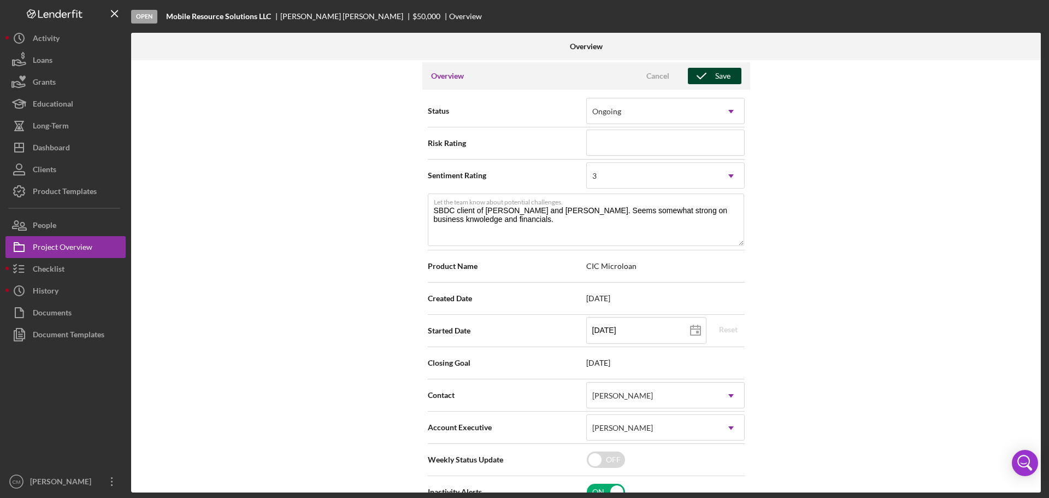
click at [730, 79] on button "Save" at bounding box center [715, 76] width 54 height 16
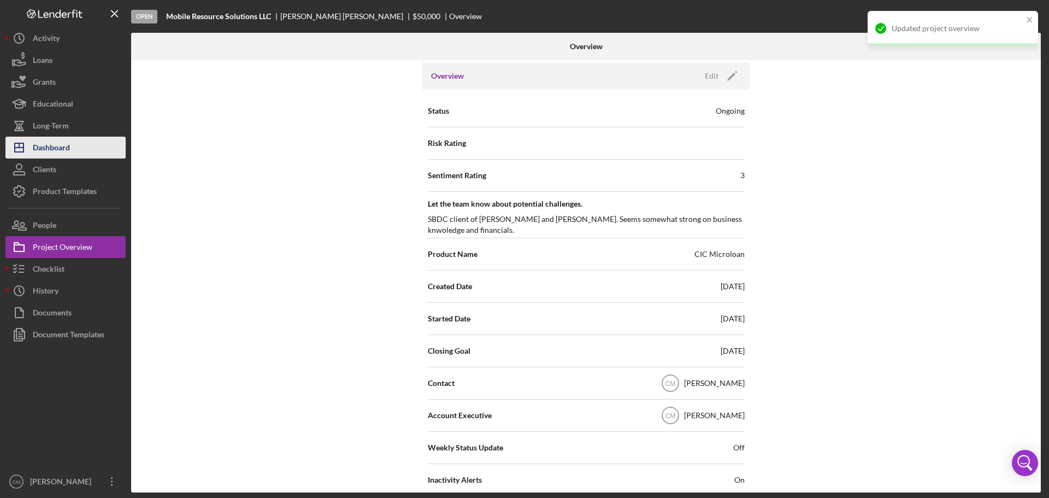
click at [69, 152] on div "Dashboard" at bounding box center [51, 149] width 37 height 25
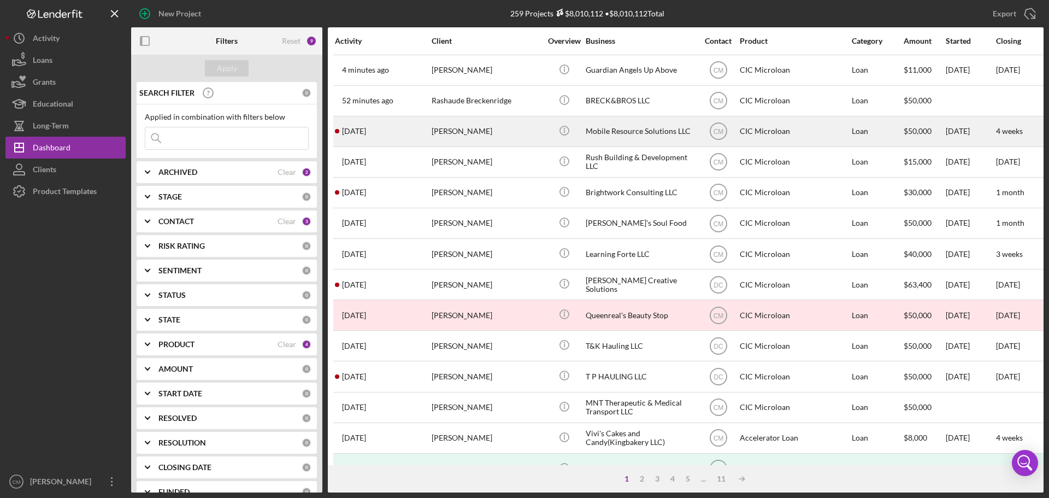
click at [514, 129] on div "[PERSON_NAME]" at bounding box center [485, 131] width 109 height 29
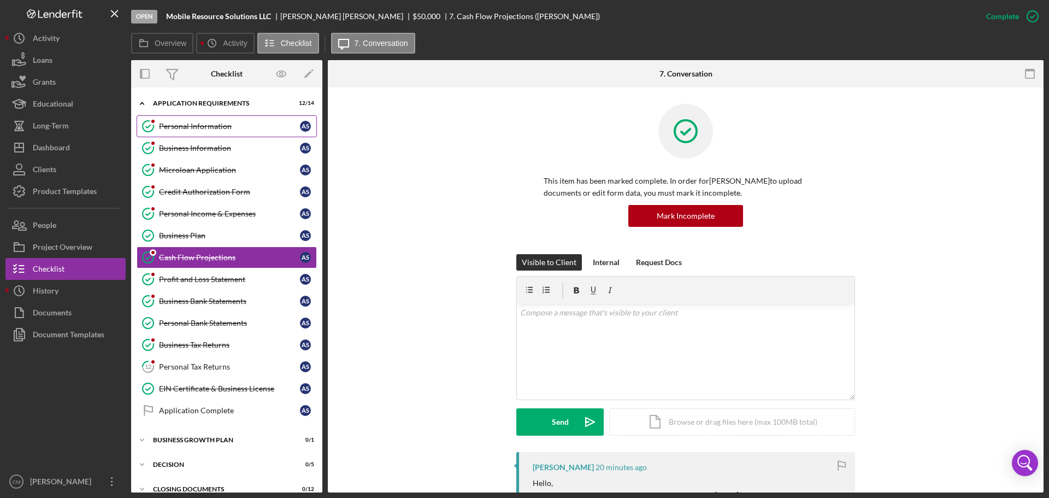
click at [209, 131] on div "Personal Information" at bounding box center [229, 126] width 141 height 9
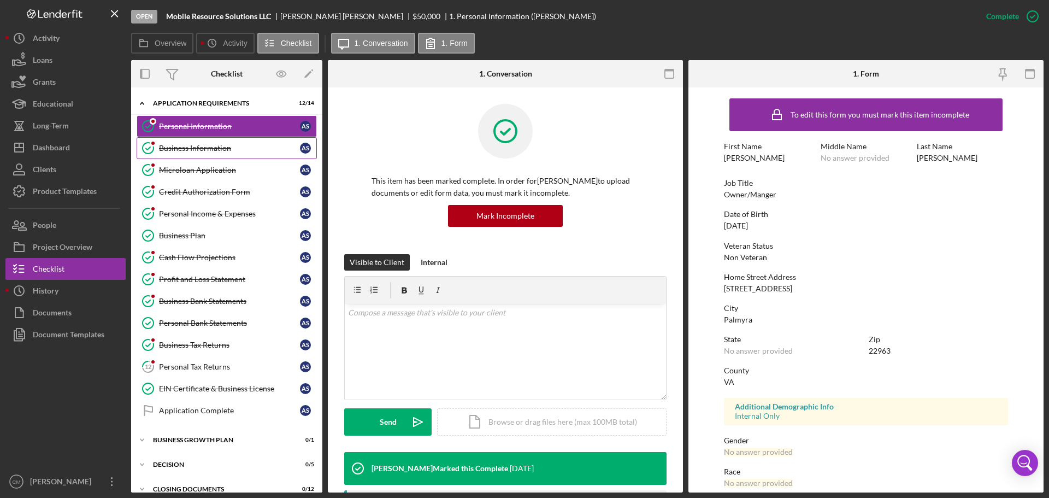
click at [210, 153] on link "Business Information Business Information A S" at bounding box center [227, 148] width 180 height 22
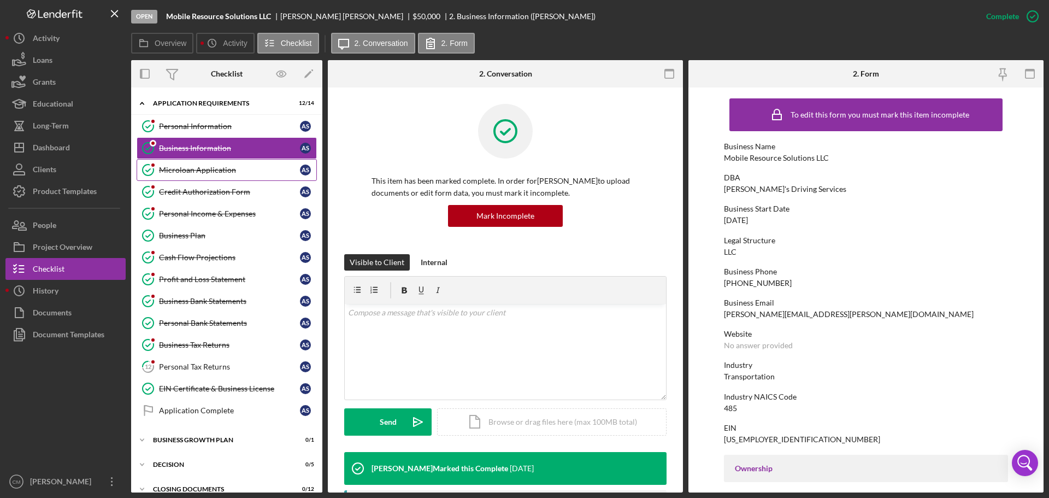
click at [210, 170] on div "Microloan Application" at bounding box center [229, 169] width 141 height 9
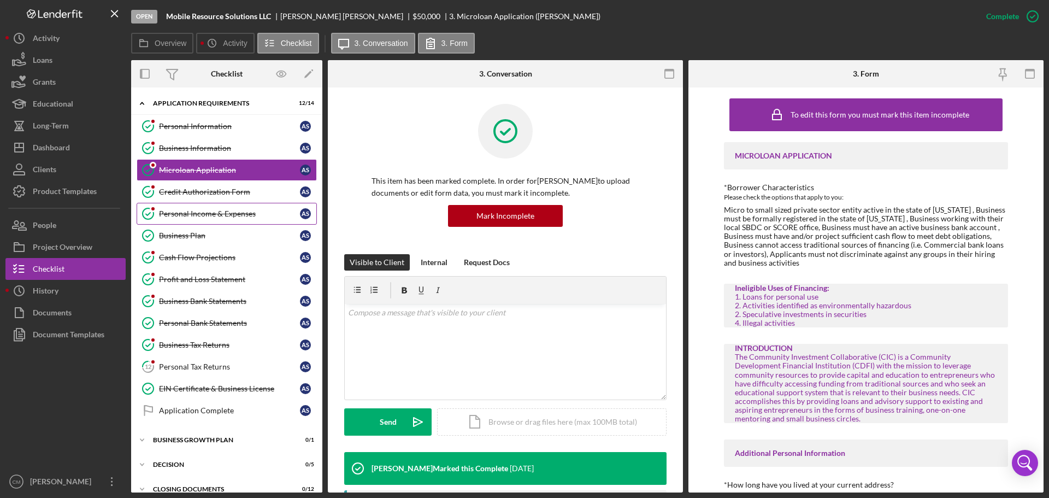
click at [216, 203] on link "Personal Income & Expenses Personal Income & Expenses A S" at bounding box center [227, 214] width 180 height 22
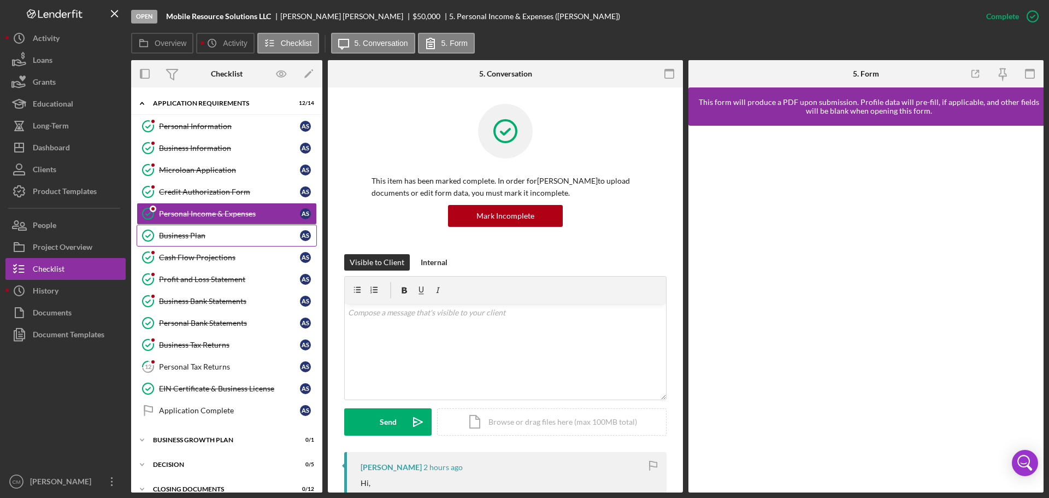
click at [212, 243] on link "Business Plan Business Plan A S" at bounding box center [227, 235] width 180 height 22
click at [206, 269] on link "Profit and Loss Statement Profit and Loss Statement A S" at bounding box center [227, 279] width 180 height 22
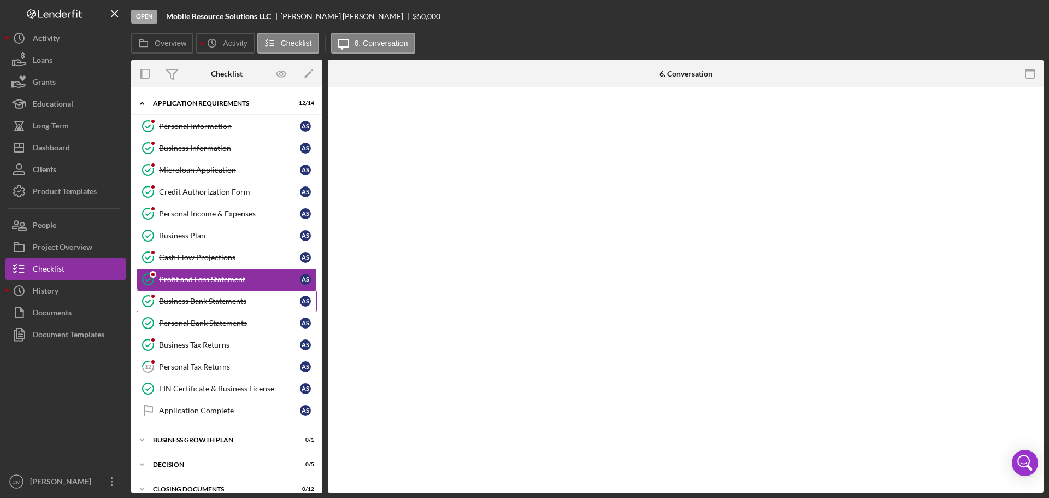
click at [200, 295] on link "Business Bank Statements Business Bank Statements A S" at bounding box center [227, 301] width 180 height 22
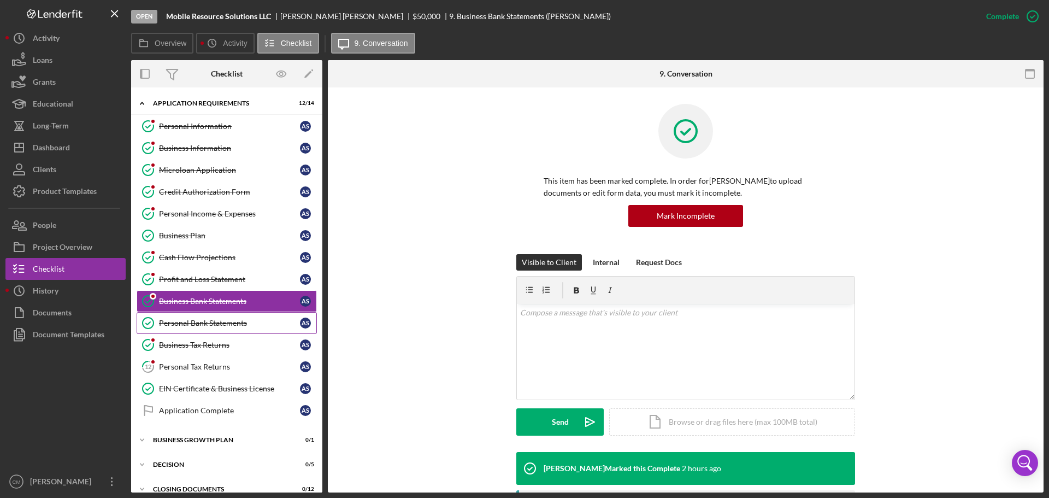
click at [200, 321] on div "Personal Bank Statements" at bounding box center [229, 322] width 141 height 9
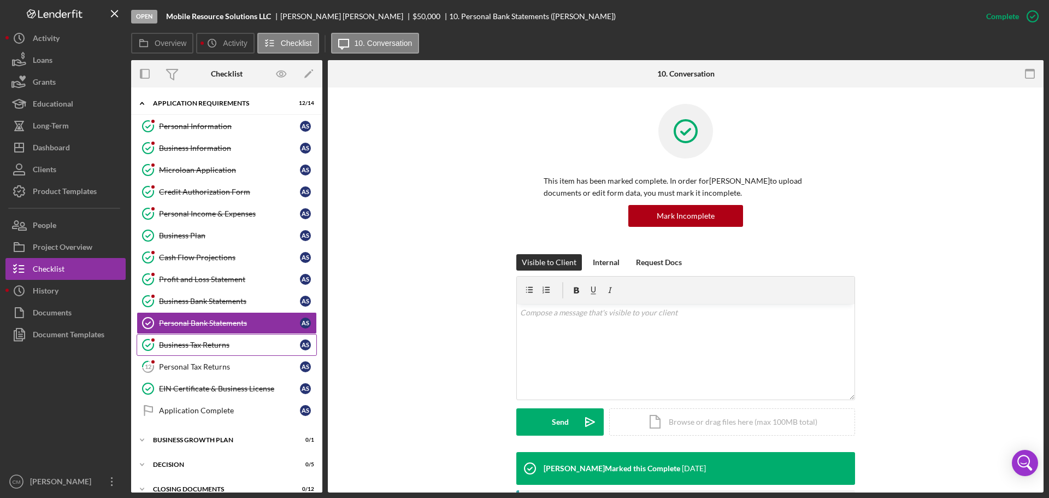
click at [191, 347] on div "Business Tax Returns" at bounding box center [229, 344] width 141 height 9
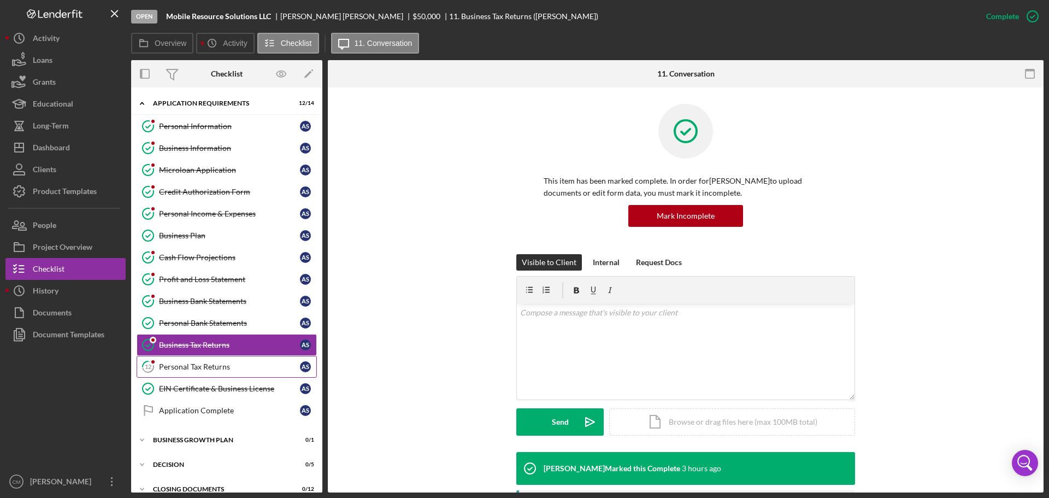
click at [194, 372] on link "12 Personal Tax Returns A S" at bounding box center [227, 367] width 180 height 22
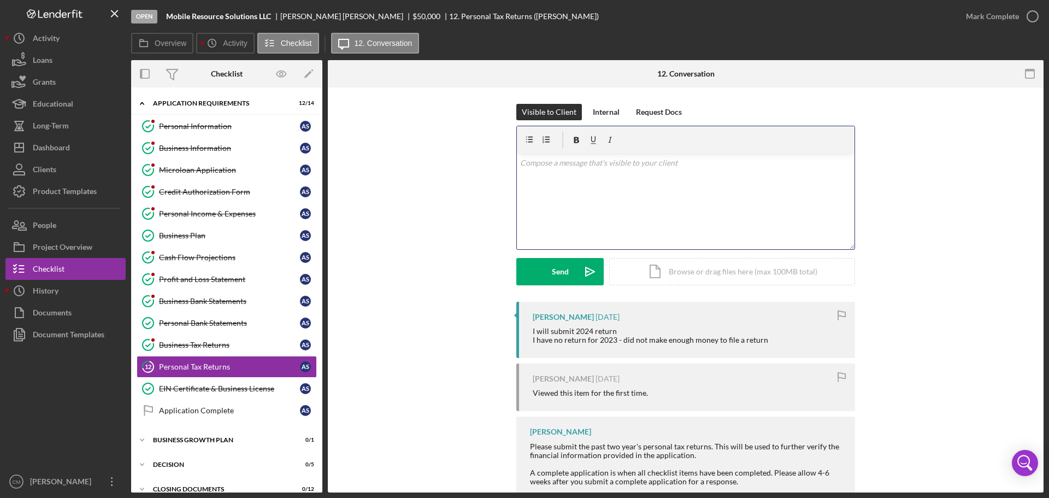
click at [651, 212] on div "v Color teal Color pink Remove color Add row above Add row below Add column bef…" at bounding box center [686, 201] width 338 height 96
click at [559, 278] on div "Send" at bounding box center [560, 271] width 17 height 27
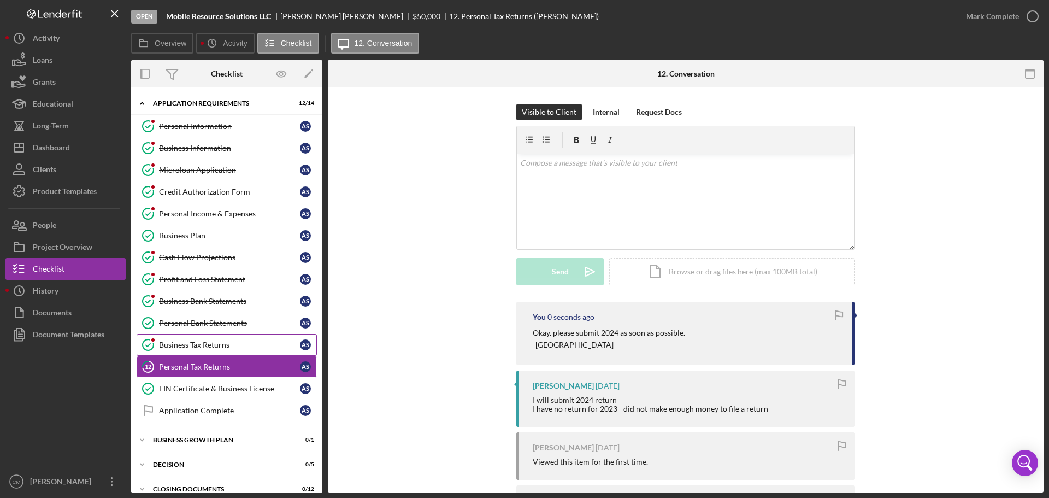
click at [180, 347] on div "Business Tax Returns" at bounding box center [229, 344] width 141 height 9
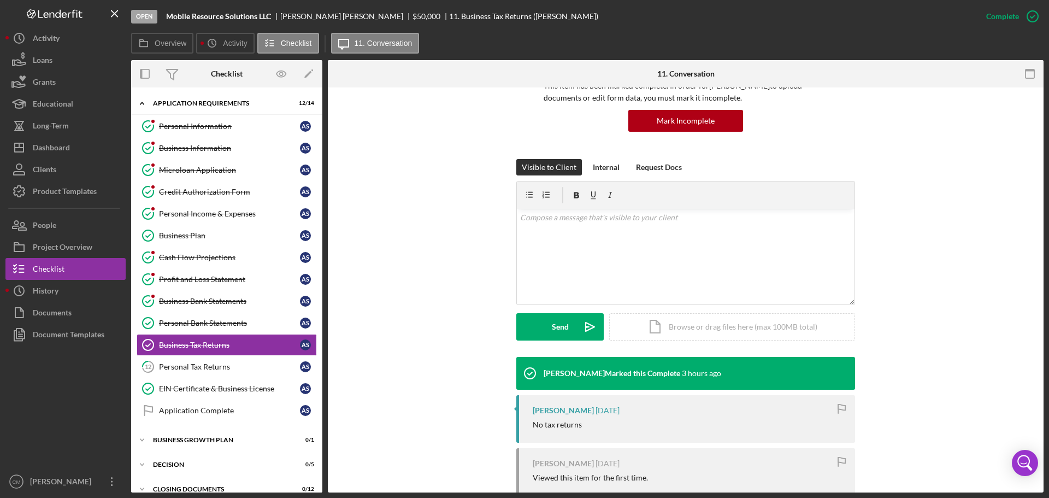
scroll to position [80, 0]
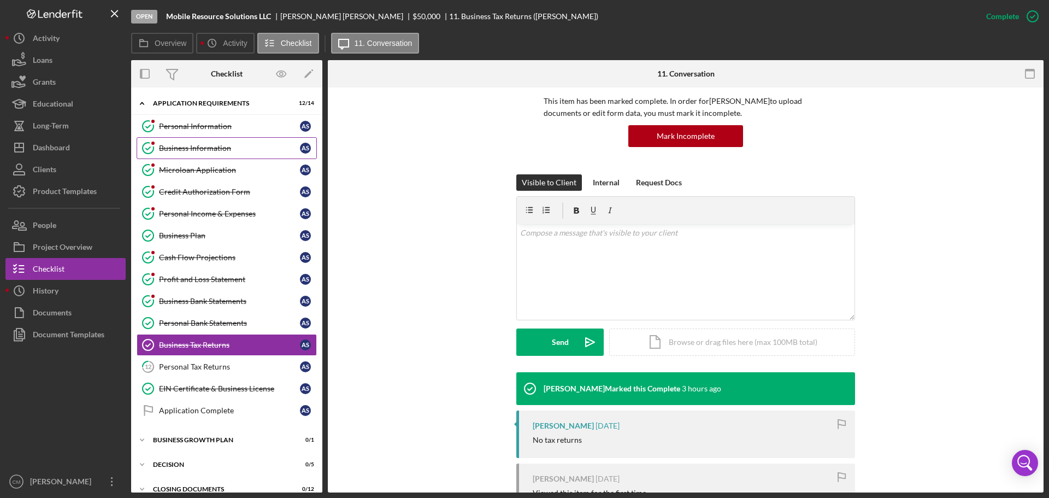
click at [224, 148] on div "Business Information" at bounding box center [229, 148] width 141 height 9
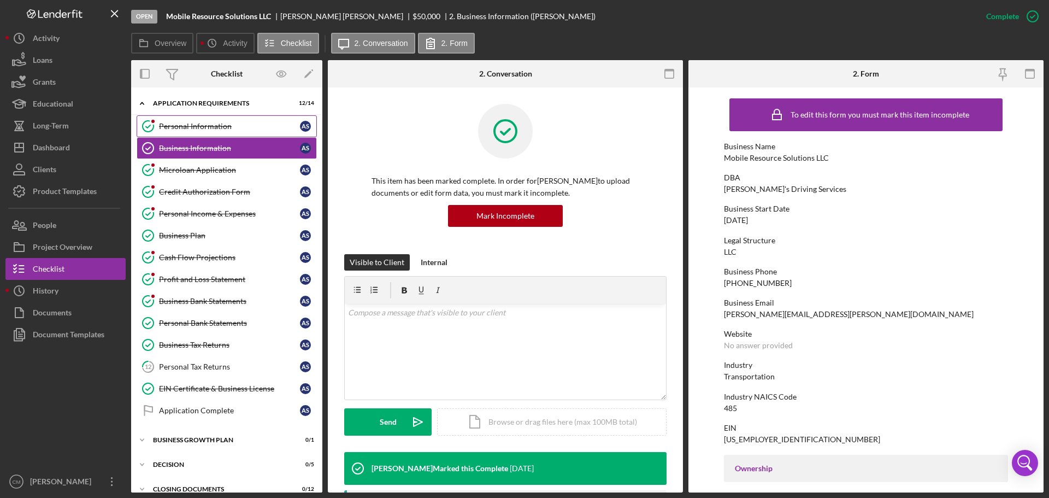
click at [189, 123] on div "Personal Information" at bounding box center [229, 126] width 141 height 9
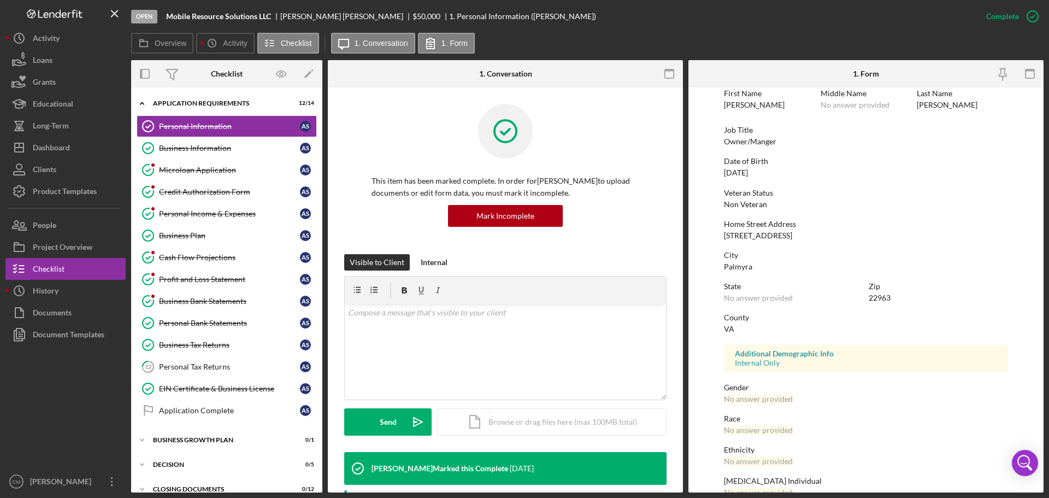
scroll to position [105, 0]
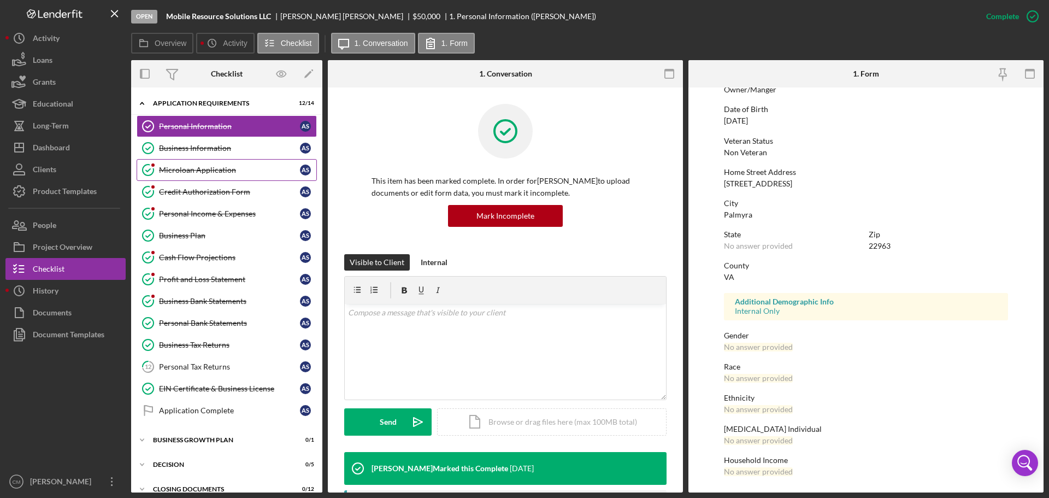
click at [175, 169] on div "Microloan Application" at bounding box center [229, 169] width 141 height 9
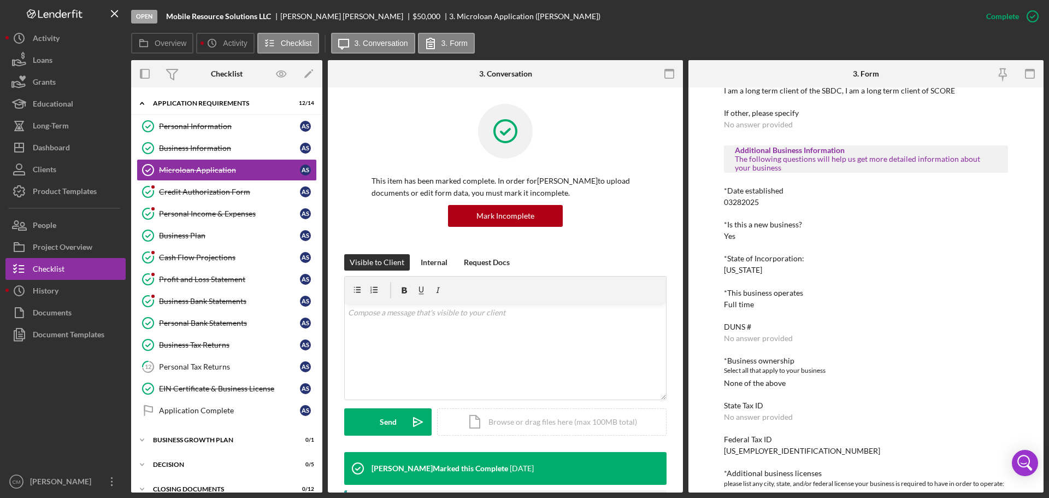
scroll to position [1147, 0]
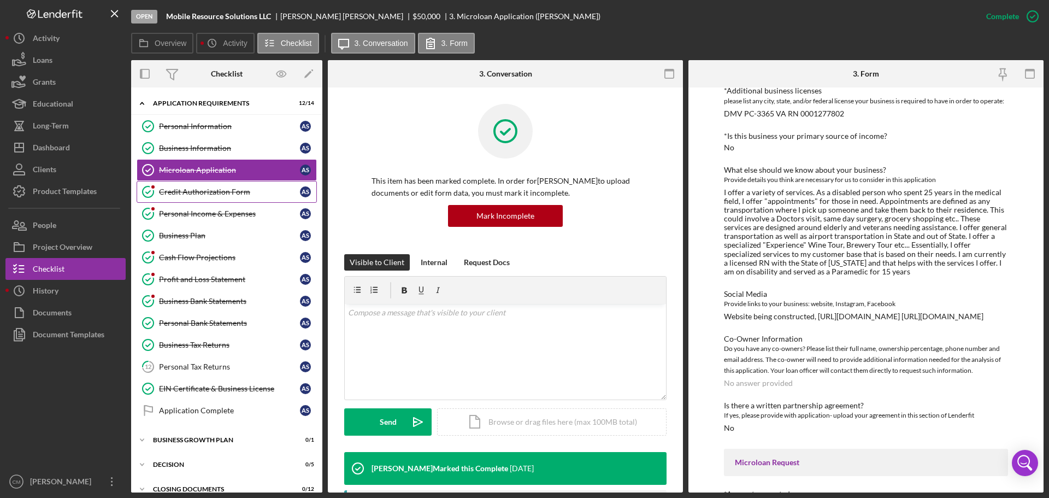
click at [215, 197] on link "Credit Authorization Form Credit Authorization Form A S" at bounding box center [227, 192] width 180 height 22
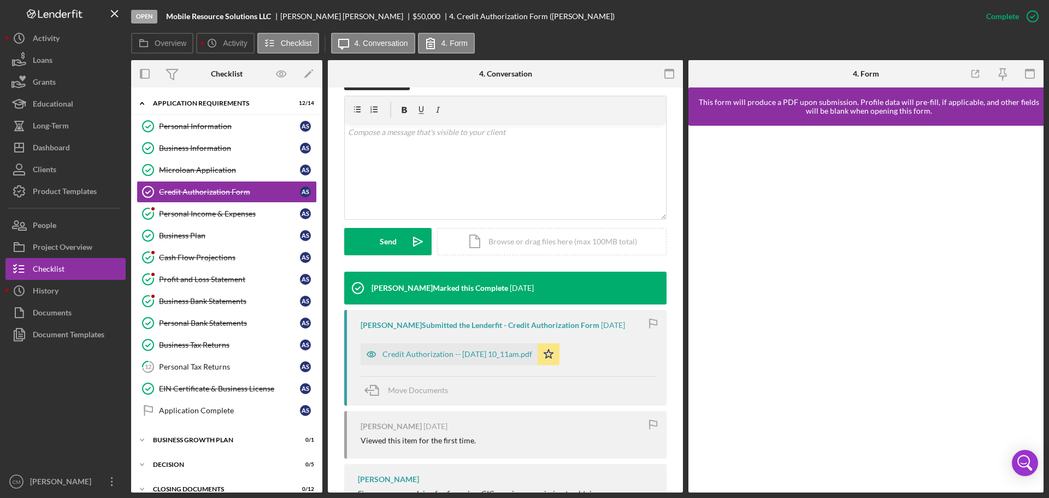
scroll to position [328, 0]
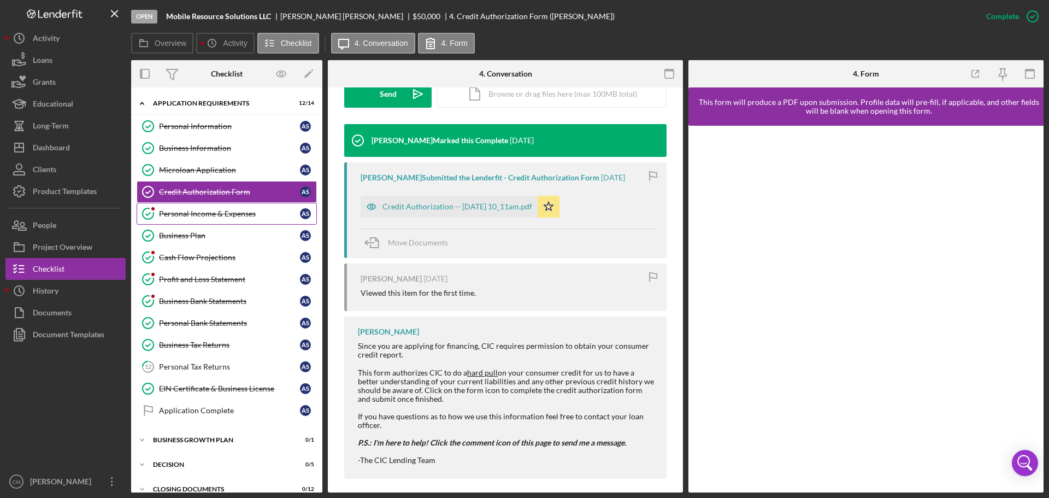
click at [192, 214] on div "Personal Income & Expenses" at bounding box center [229, 213] width 141 height 9
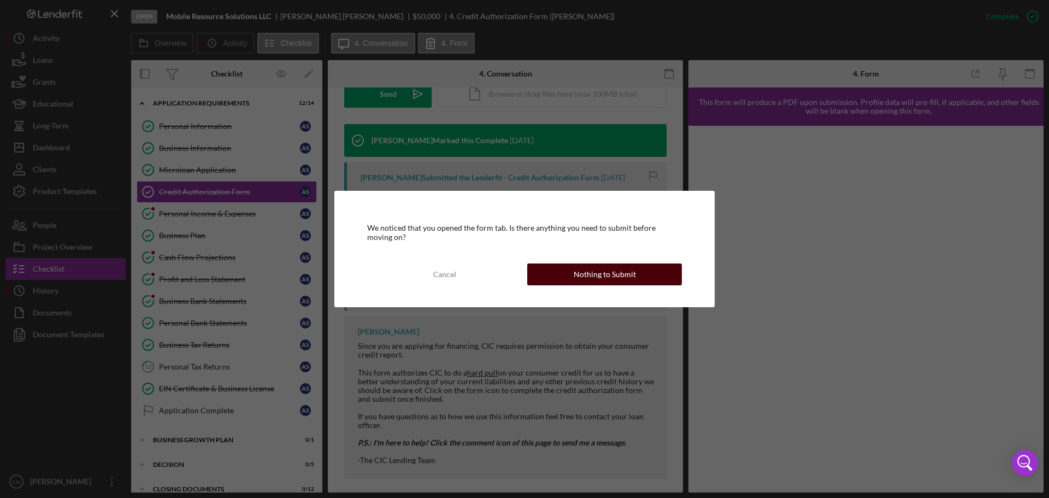
click at [573, 268] on button "Nothing to Submit" at bounding box center [604, 274] width 155 height 22
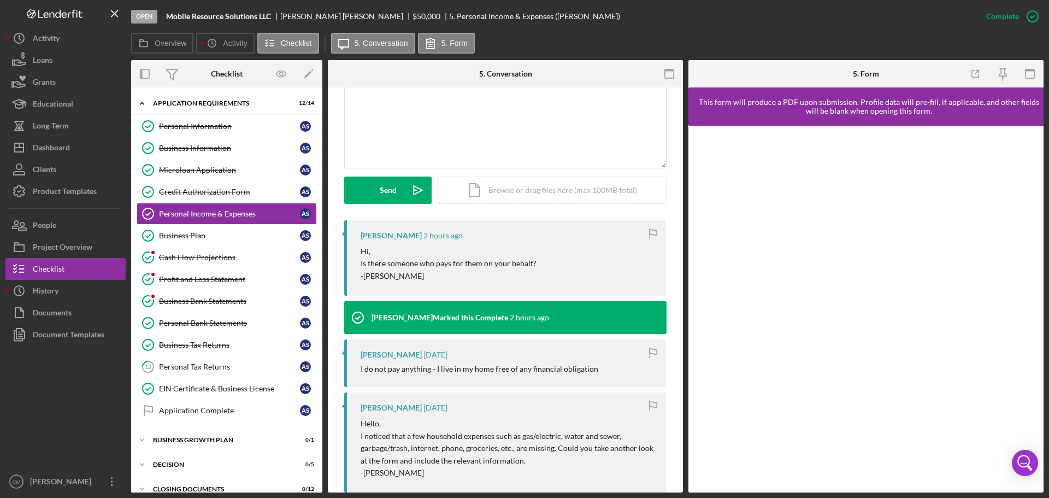
scroll to position [382, 0]
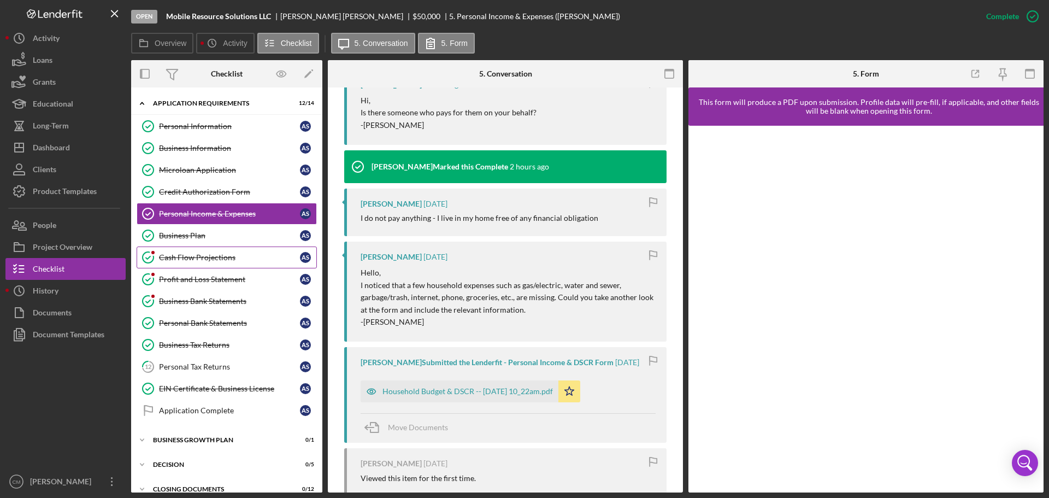
click at [239, 256] on div "Cash Flow Projections" at bounding box center [229, 257] width 141 height 9
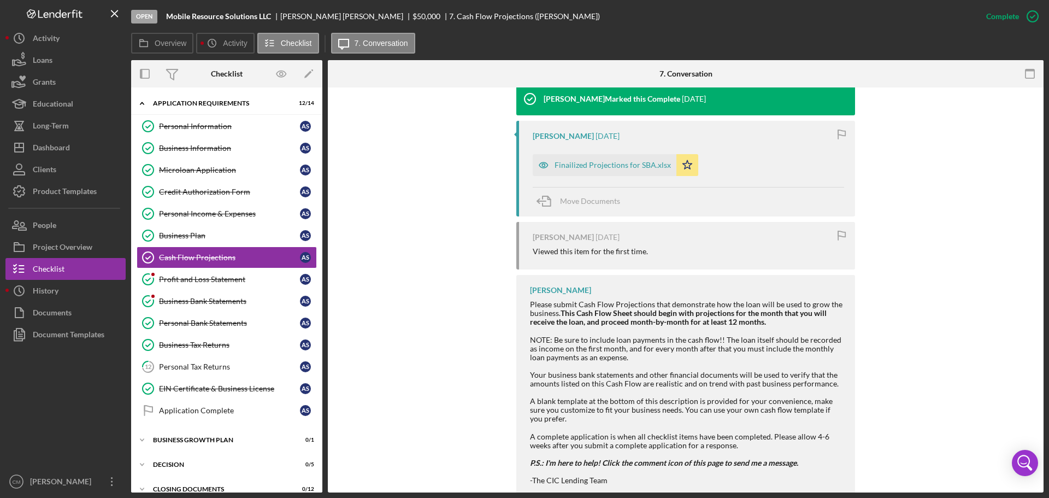
scroll to position [546, 0]
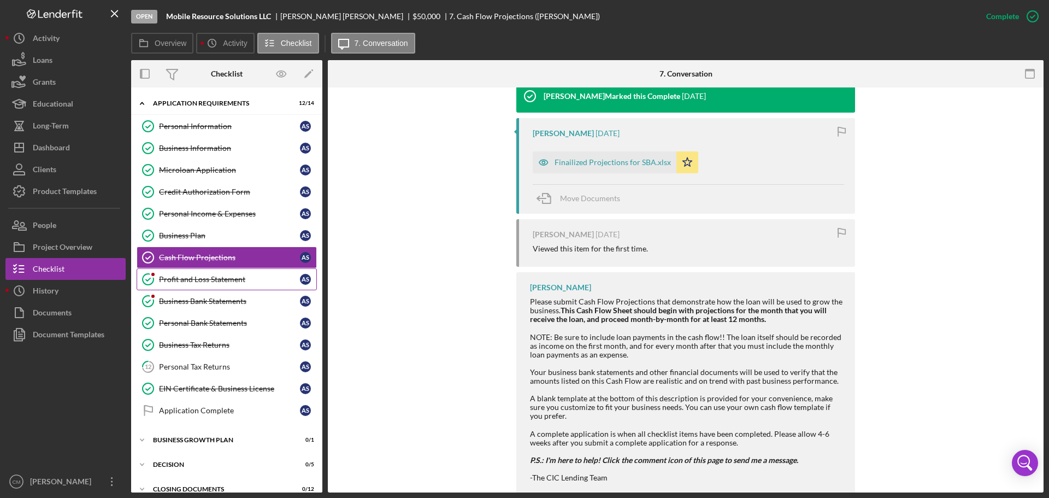
click at [206, 274] on link "Profit and Loss Statement Profit and Loss Statement A S" at bounding box center [227, 279] width 180 height 22
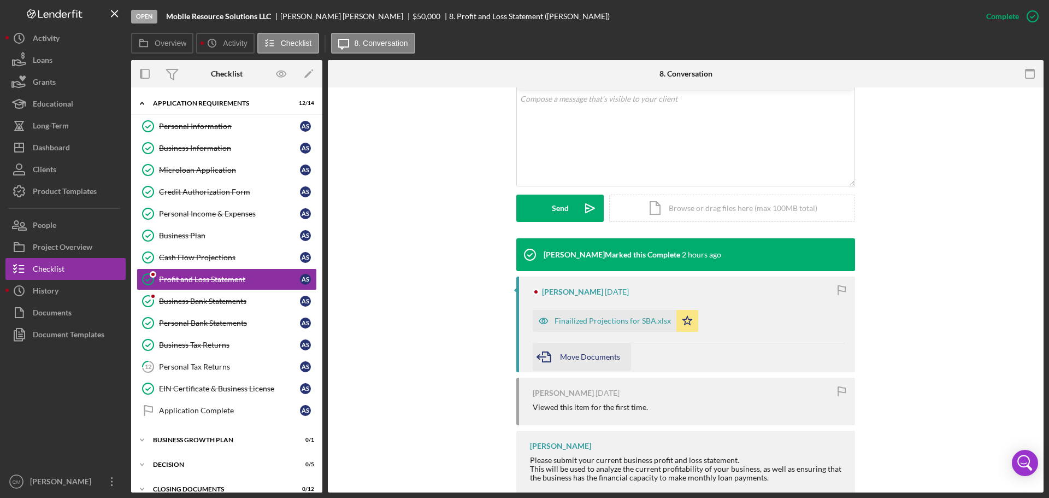
scroll to position [273, 0]
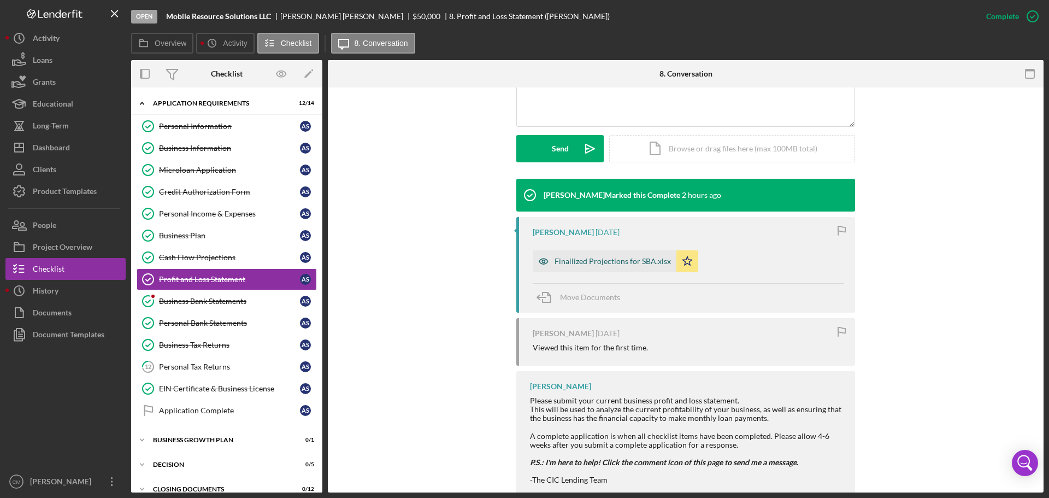
click at [543, 260] on icon "button" at bounding box center [543, 260] width 3 height 3
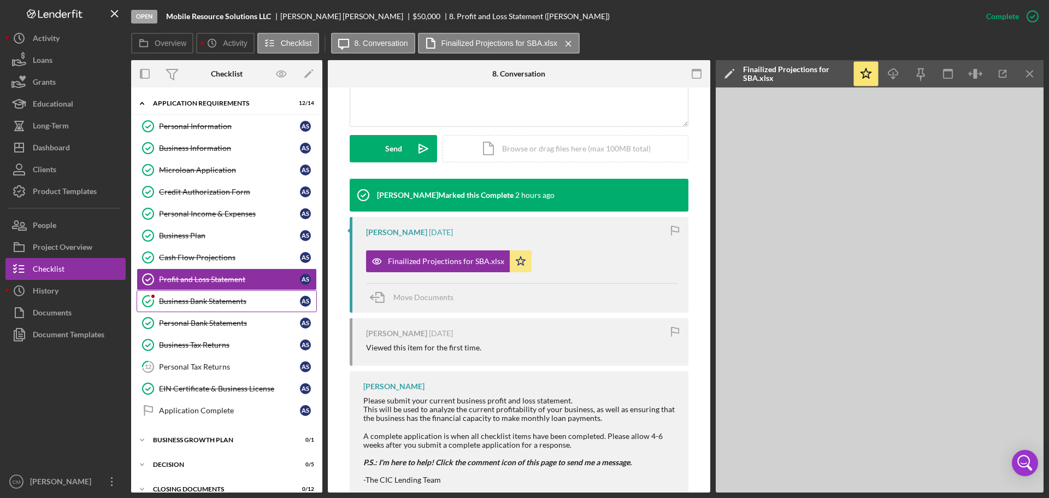
click at [193, 294] on link "Business Bank Statements Business Bank Statements A S" at bounding box center [227, 301] width 180 height 22
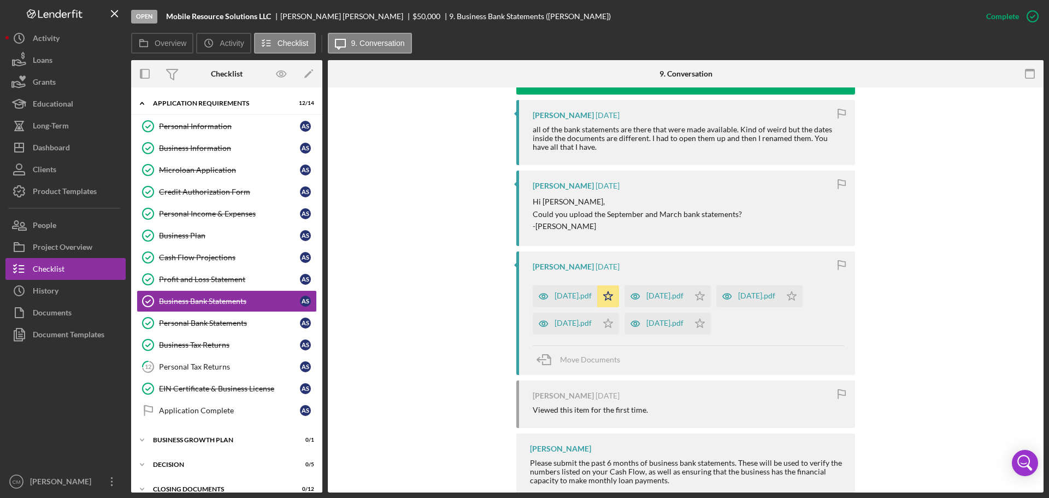
scroll to position [437, 0]
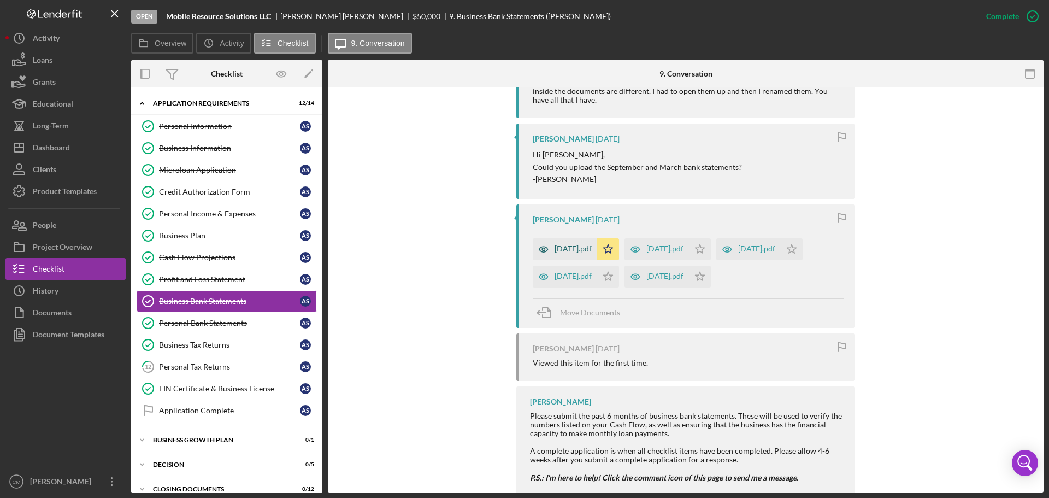
click at [539, 250] on icon "button" at bounding box center [543, 248] width 9 height 5
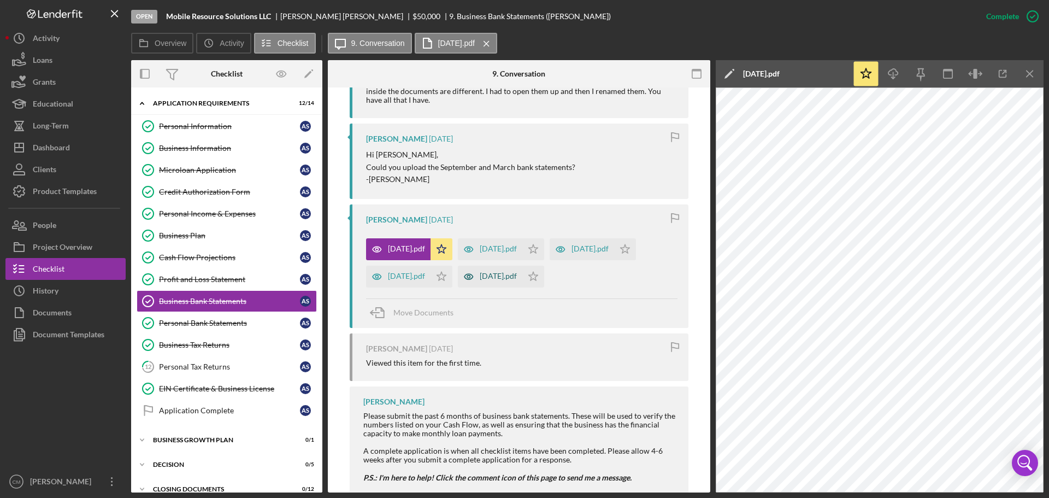
click at [458, 287] on icon "button" at bounding box center [469, 276] width 22 height 22
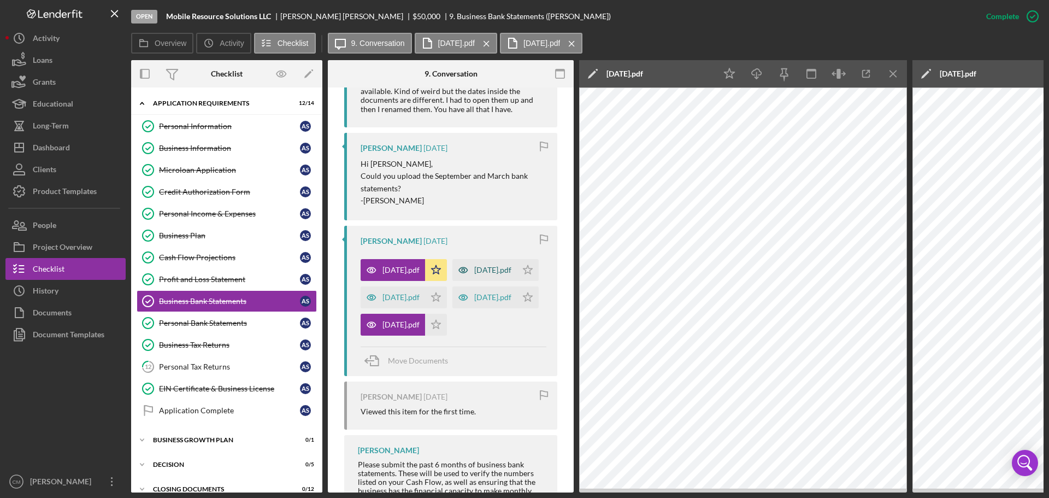
click at [452, 281] on icon "button" at bounding box center [463, 270] width 22 height 22
click at [369, 308] on icon "button" at bounding box center [371, 297] width 22 height 22
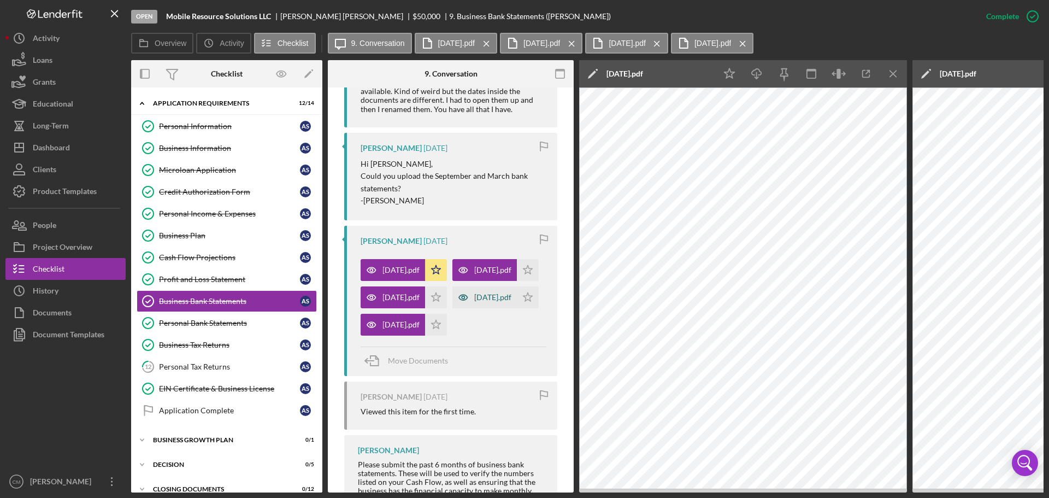
click at [452, 308] on icon "button" at bounding box center [463, 297] width 22 height 22
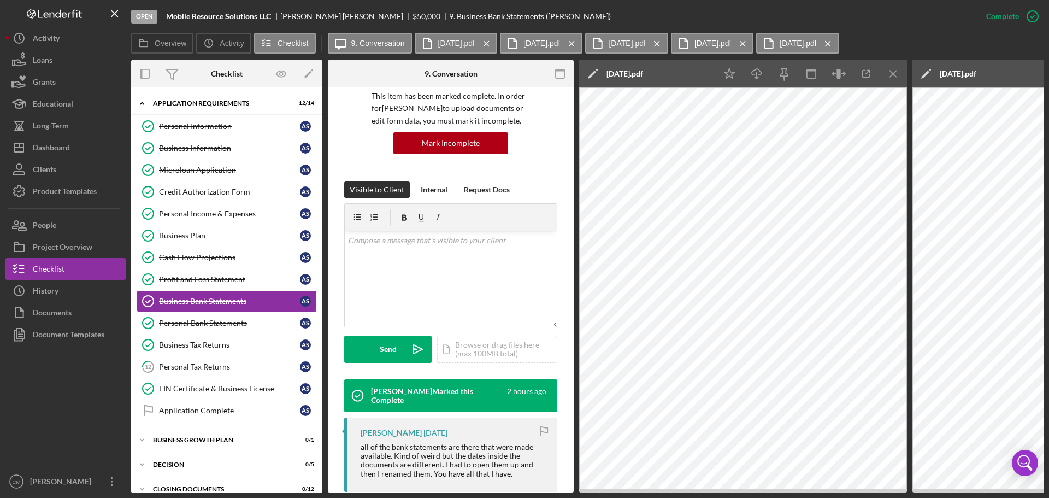
scroll to position [55, 0]
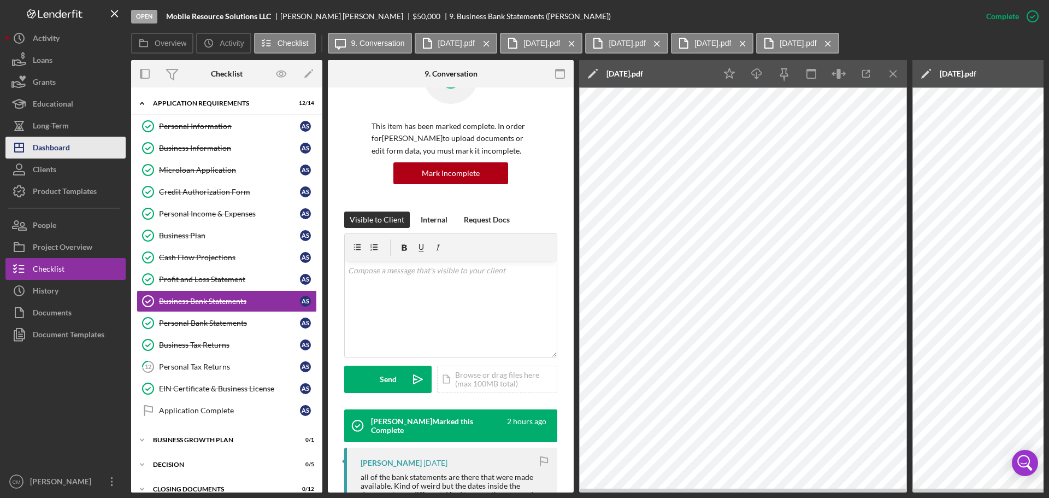
click at [50, 150] on div "Dashboard" at bounding box center [51, 149] width 37 height 25
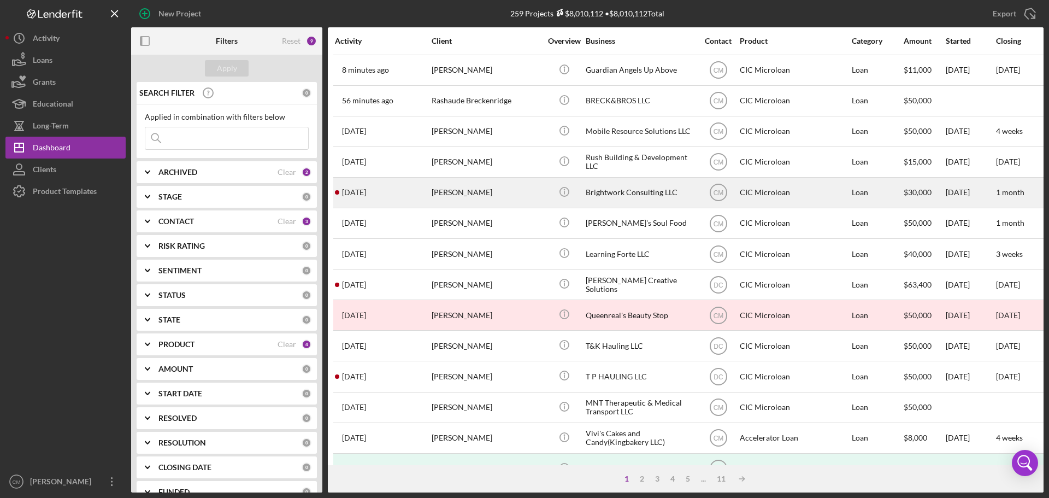
click at [666, 202] on div "Brightwork Consulting LLC" at bounding box center [639, 192] width 109 height 29
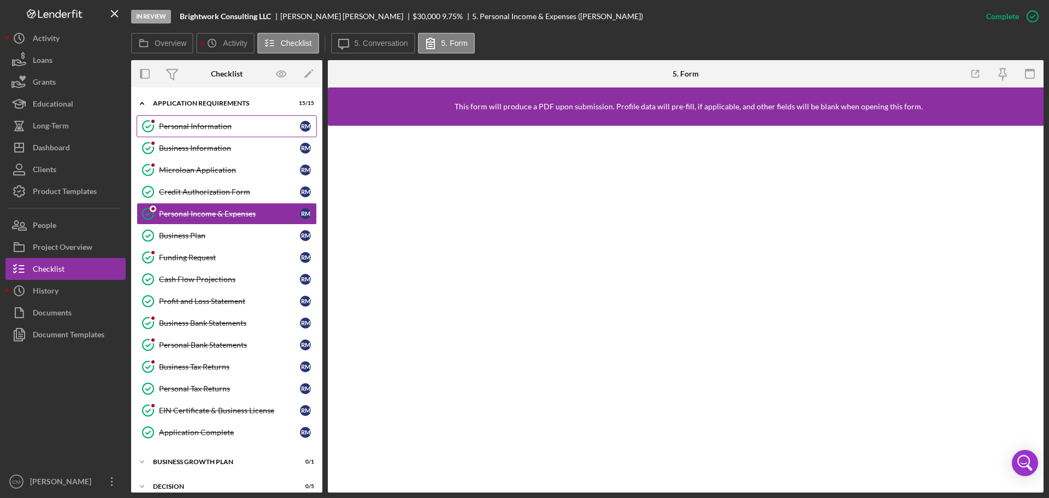
click at [229, 122] on div "Personal Information" at bounding box center [229, 126] width 141 height 9
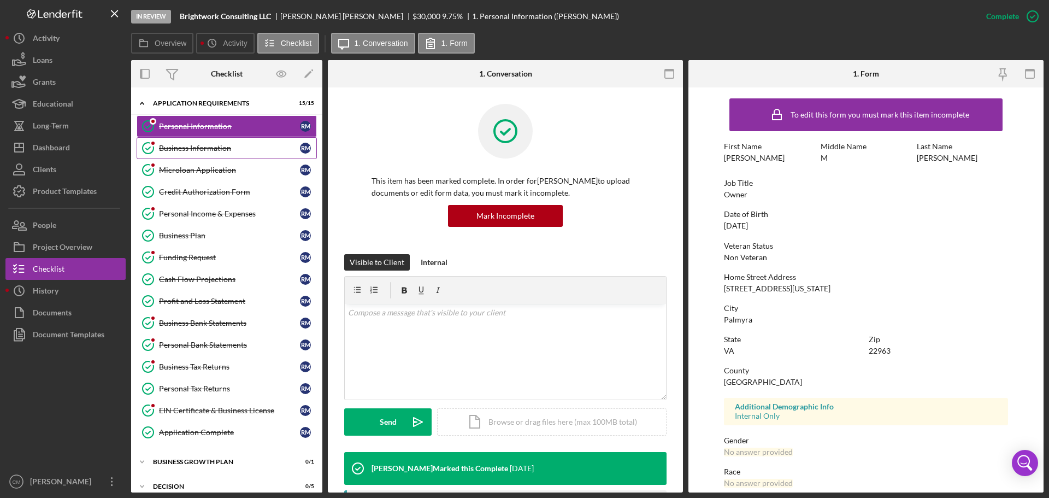
click at [216, 148] on div "Business Information" at bounding box center [229, 148] width 141 height 9
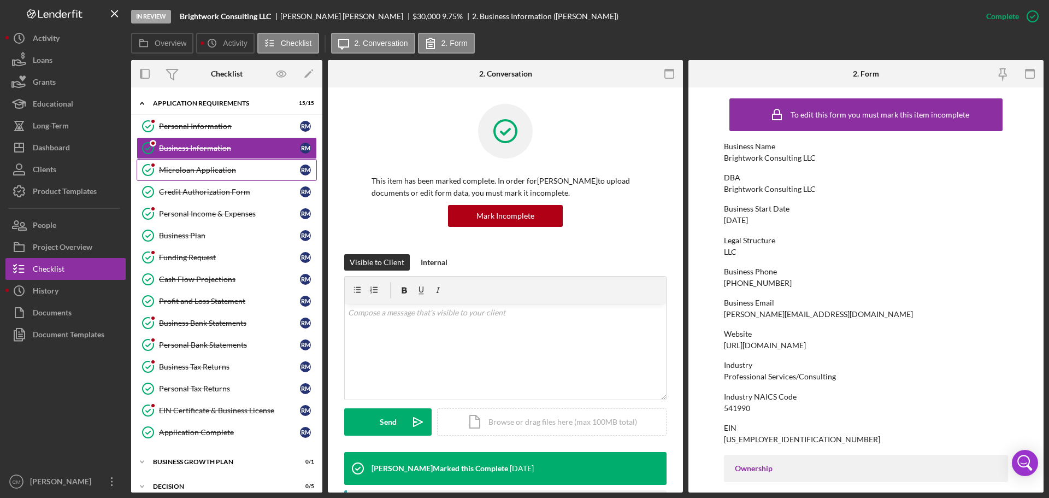
click at [204, 175] on link "Microloan Application Microloan Application R M" at bounding box center [227, 170] width 180 height 22
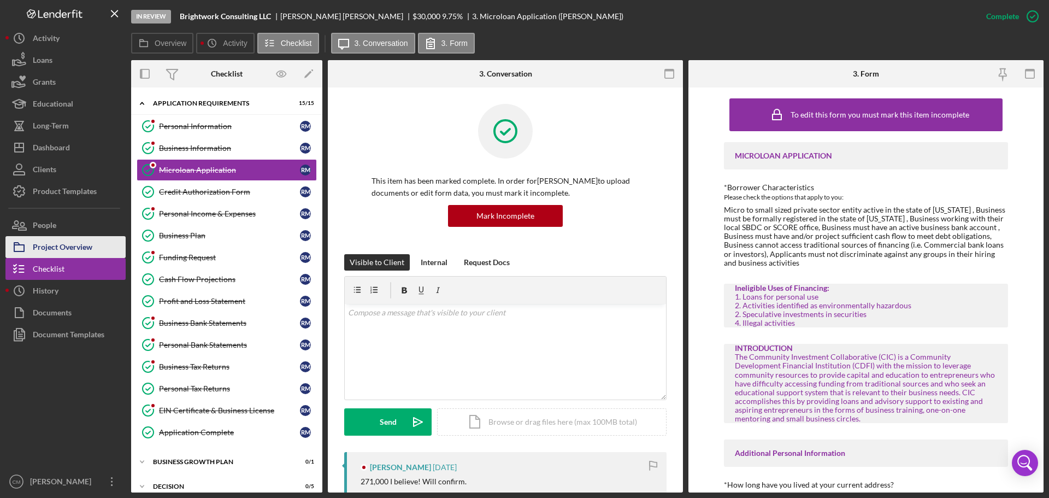
click at [94, 243] on button "Project Overview" at bounding box center [65, 247] width 120 height 22
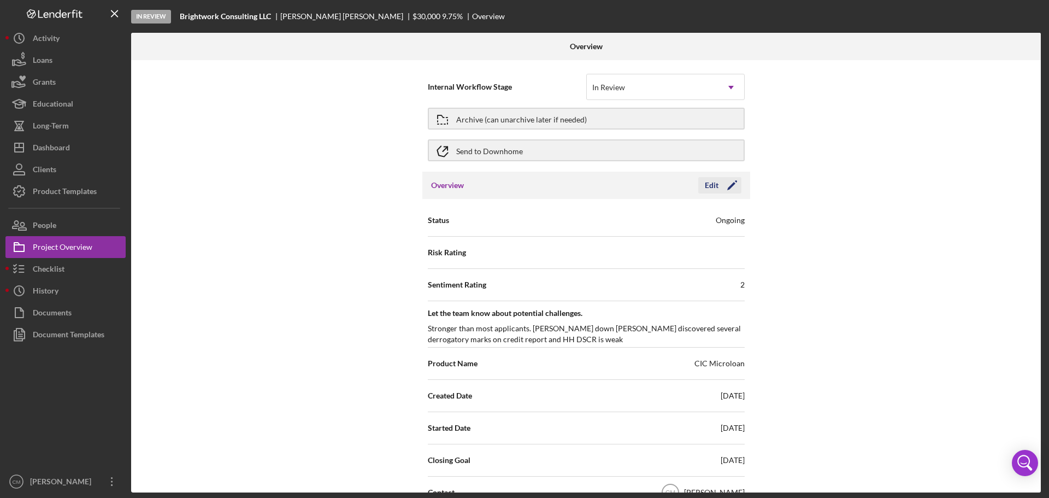
click at [723, 184] on icon "Icon/Edit" at bounding box center [731, 184] width 27 height 27
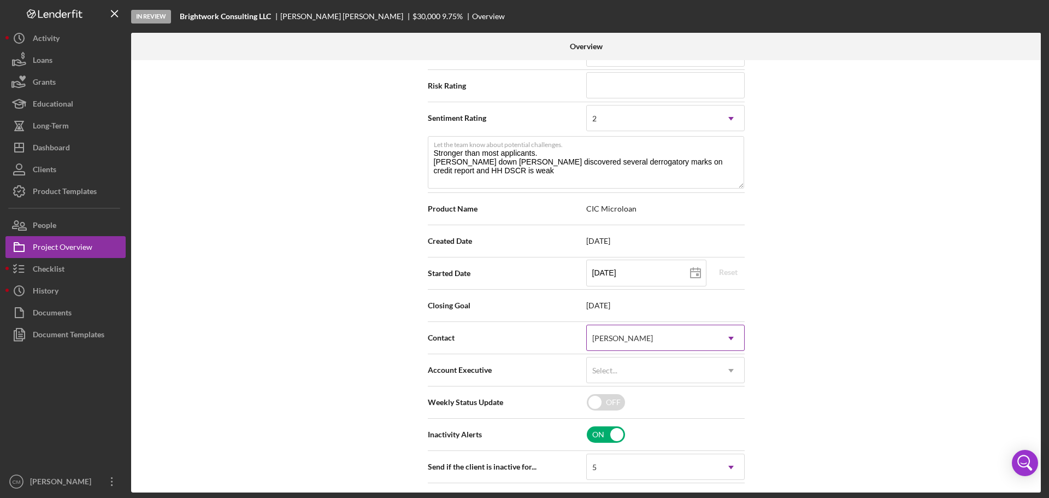
scroll to position [218, 0]
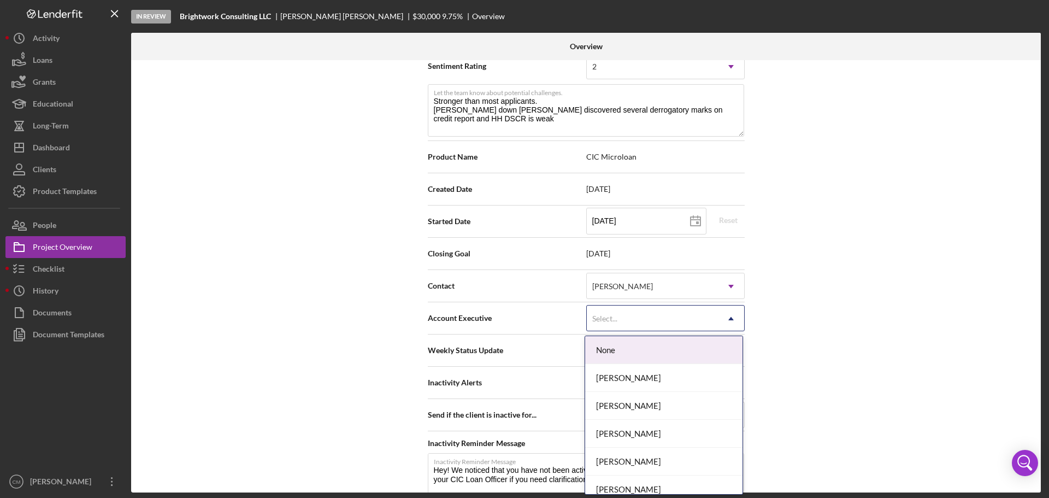
click at [694, 318] on div "Select..." at bounding box center [652, 318] width 131 height 25
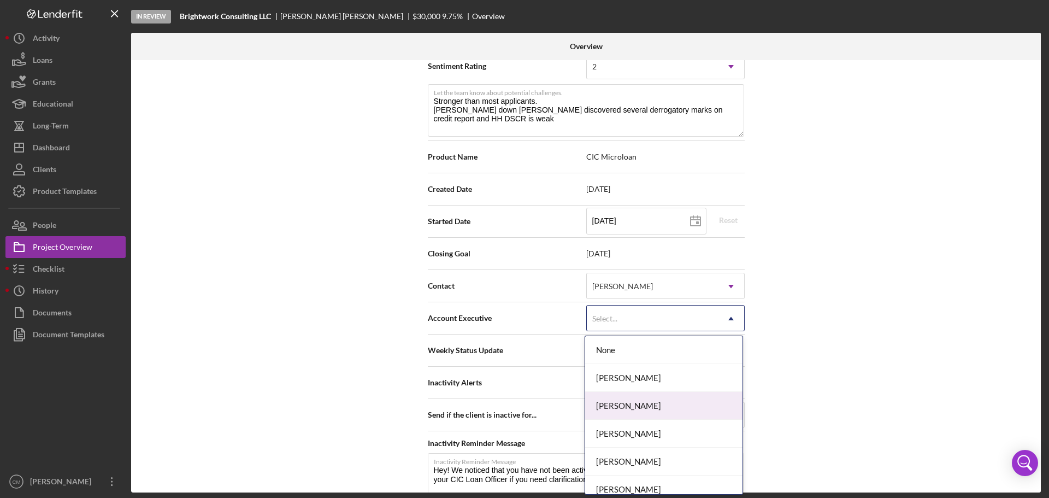
click at [672, 398] on div "[PERSON_NAME]" at bounding box center [663, 406] width 157 height 28
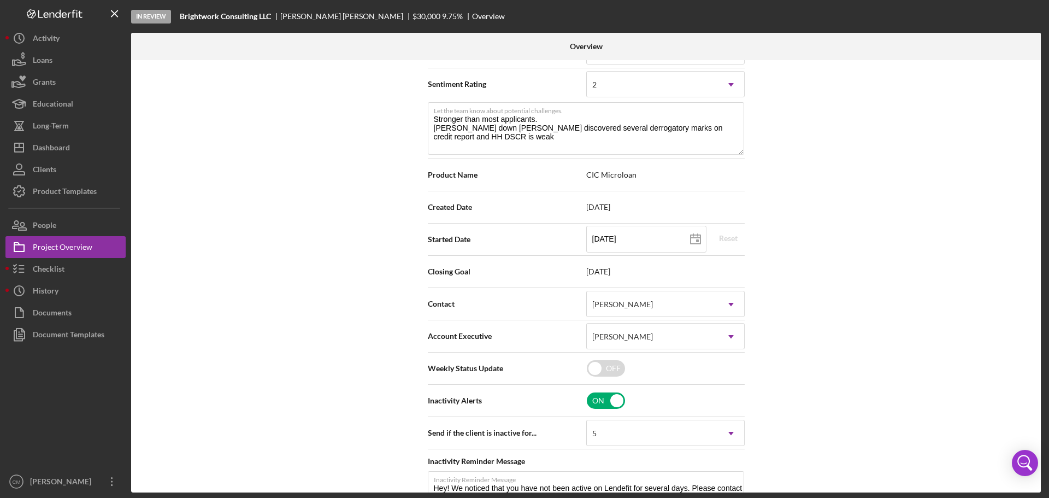
scroll to position [0, 0]
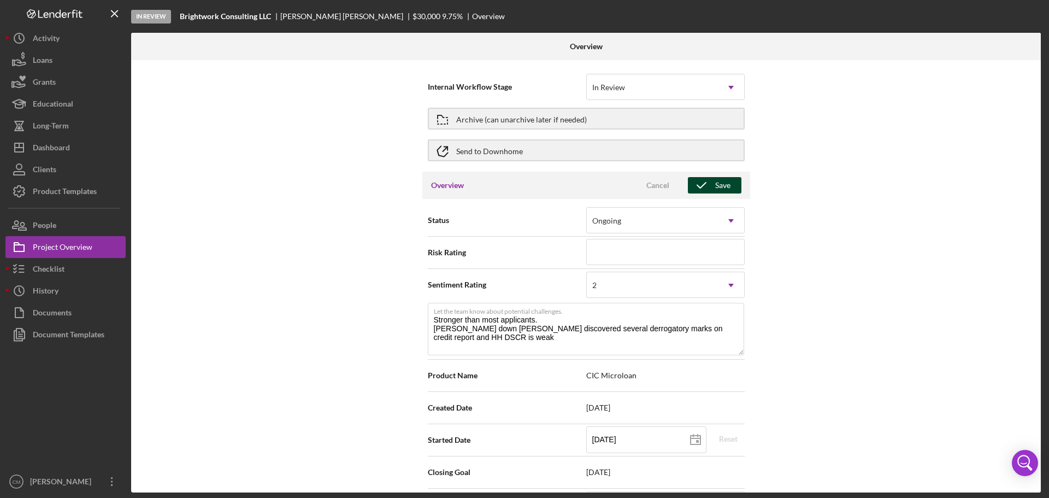
click at [727, 178] on div "Save" at bounding box center [722, 185] width 15 height 16
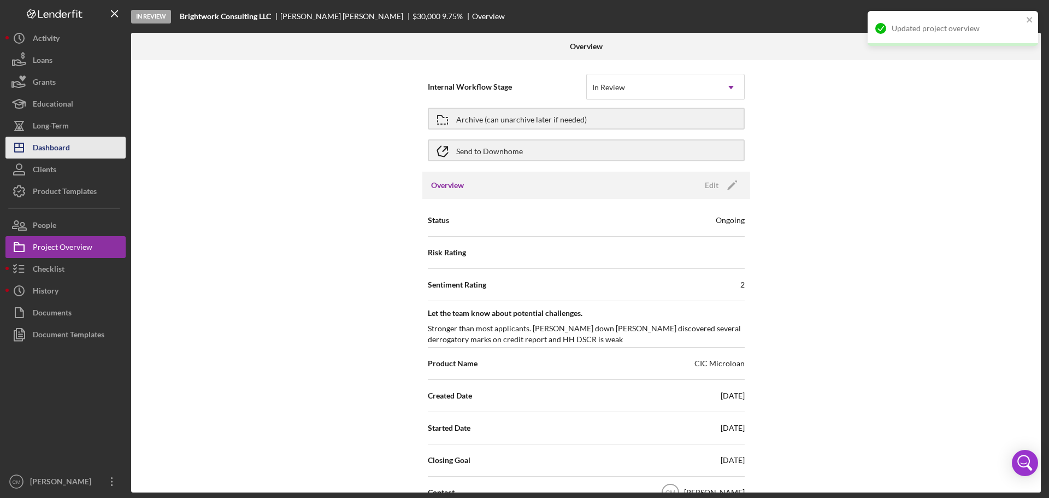
click at [70, 148] on button "Icon/Dashboard Dashboard" at bounding box center [65, 148] width 120 height 22
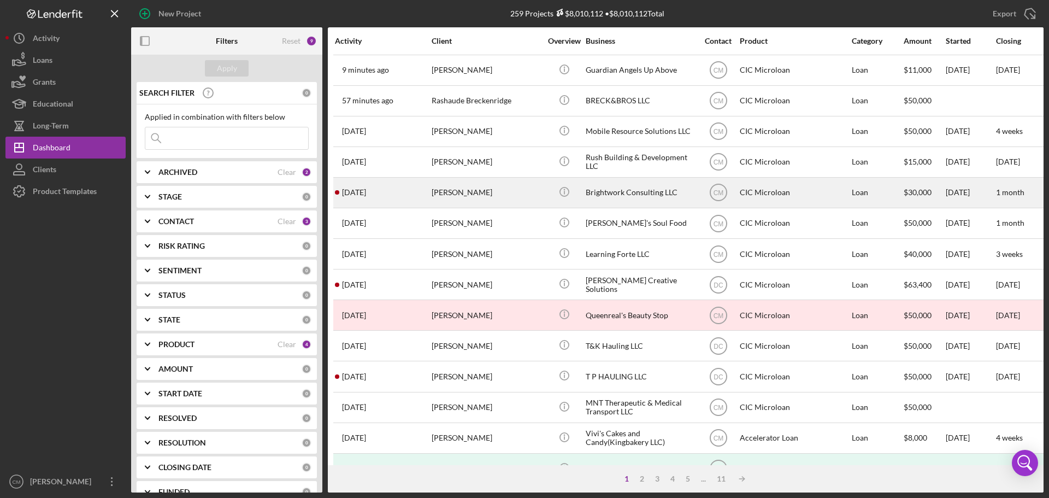
click at [625, 204] on div "Brightwork Consulting LLC" at bounding box center [639, 192] width 109 height 29
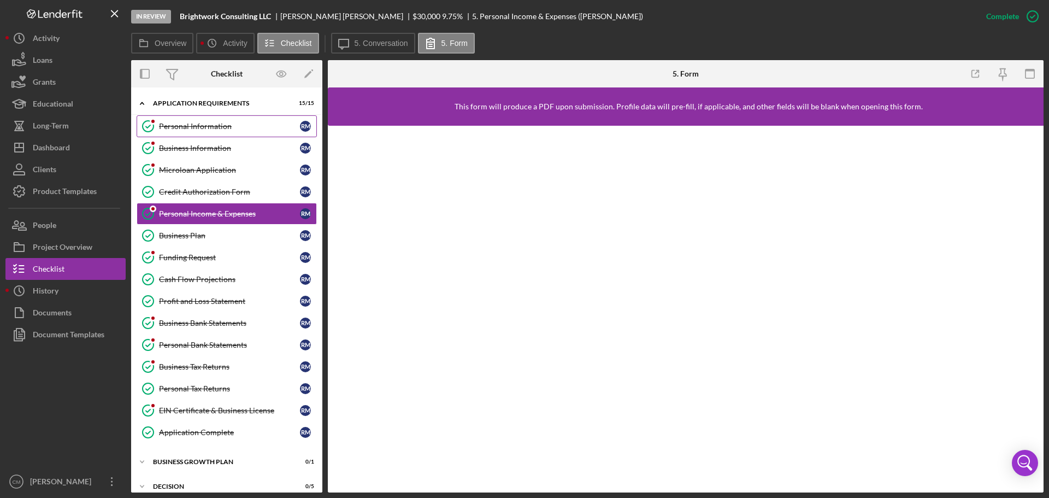
click at [191, 127] on div "Personal Information" at bounding box center [229, 126] width 141 height 9
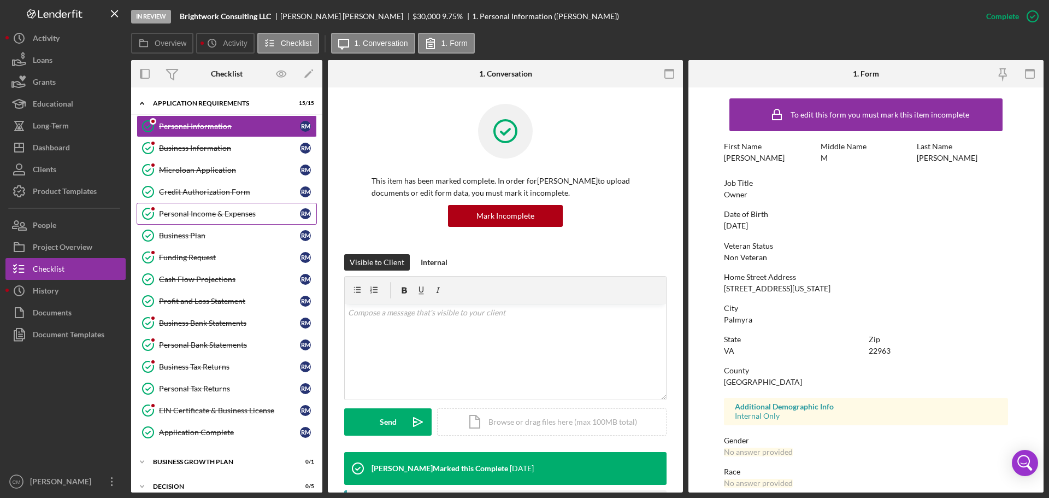
click at [192, 220] on link "Personal Income & Expenses Personal Income & Expenses R M" at bounding box center [227, 214] width 180 height 22
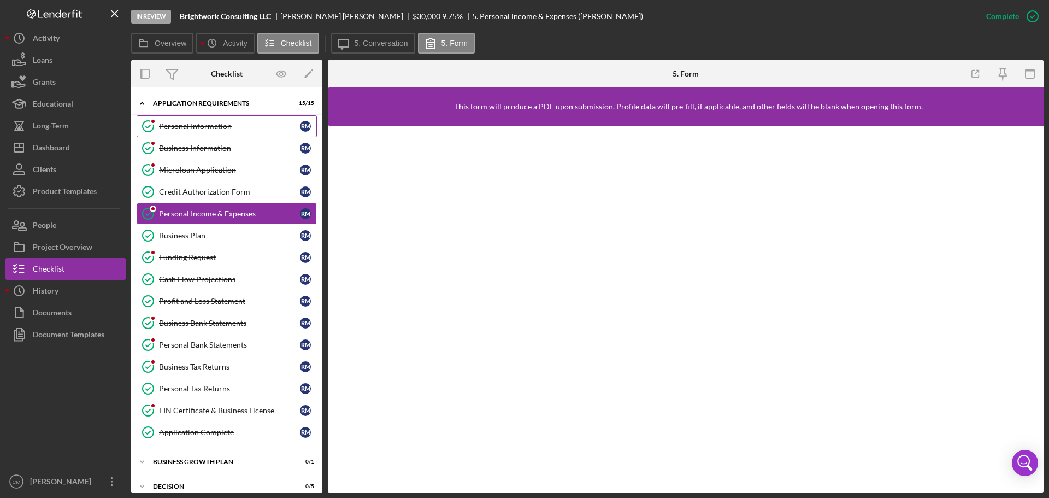
click at [204, 127] on div "Personal Information" at bounding box center [229, 126] width 141 height 9
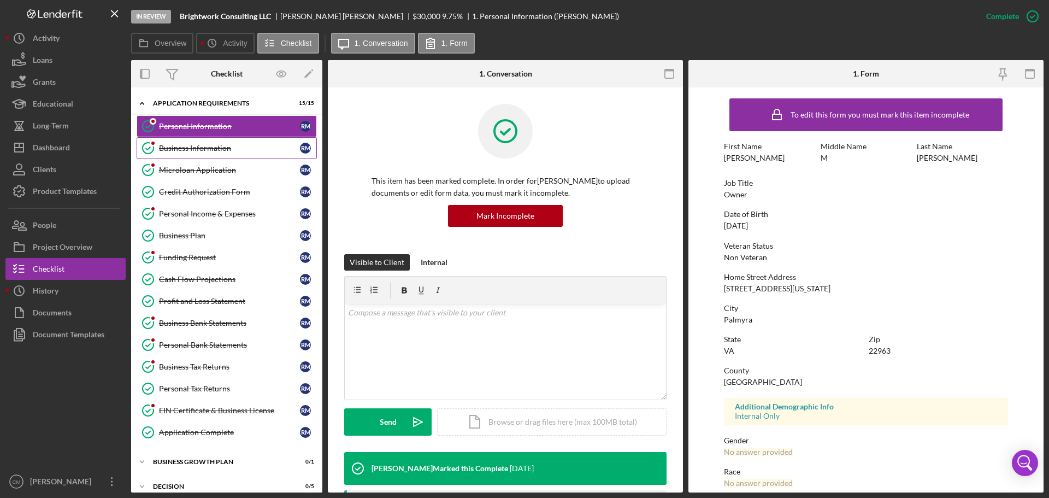
click at [212, 151] on div "Business Information" at bounding box center [229, 148] width 141 height 9
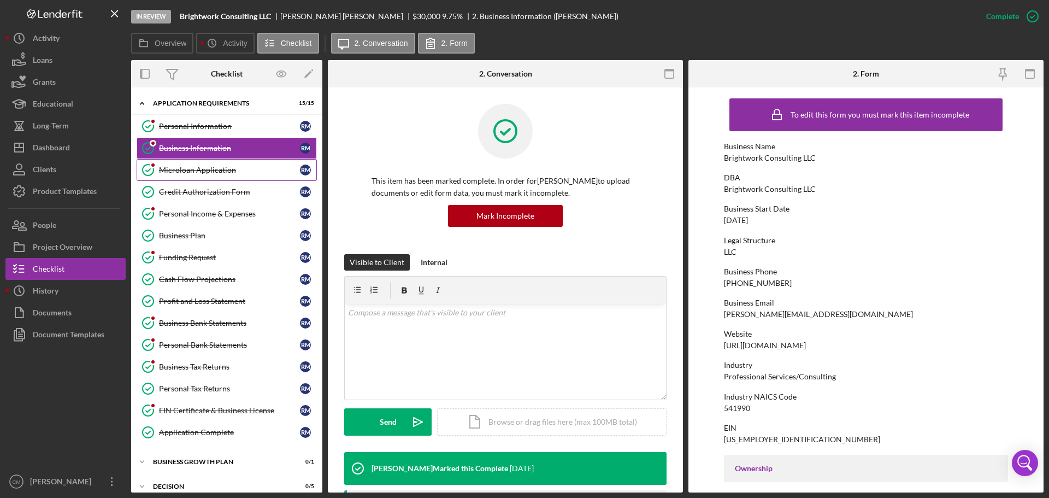
click at [218, 176] on link "Microloan Application Microloan Application R M" at bounding box center [227, 170] width 180 height 22
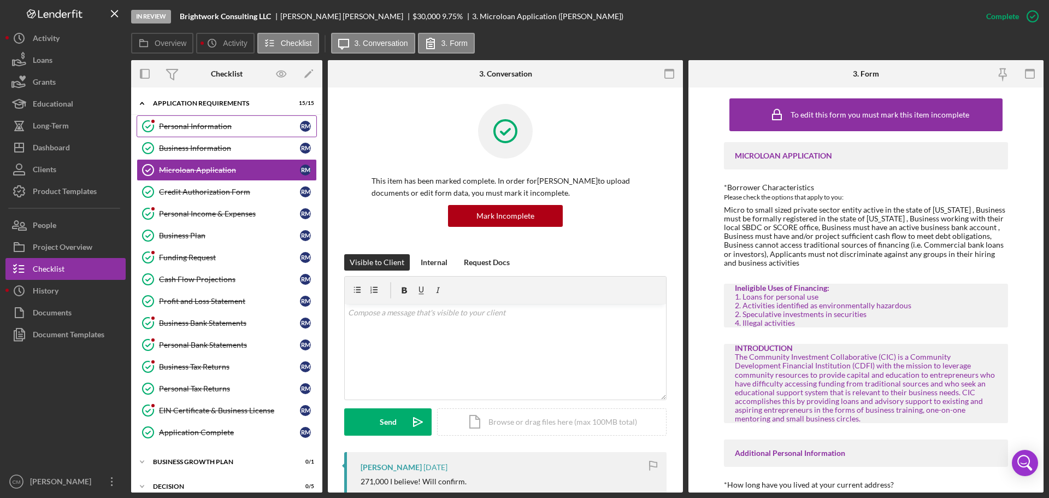
click at [223, 123] on div "Personal Information" at bounding box center [229, 126] width 141 height 9
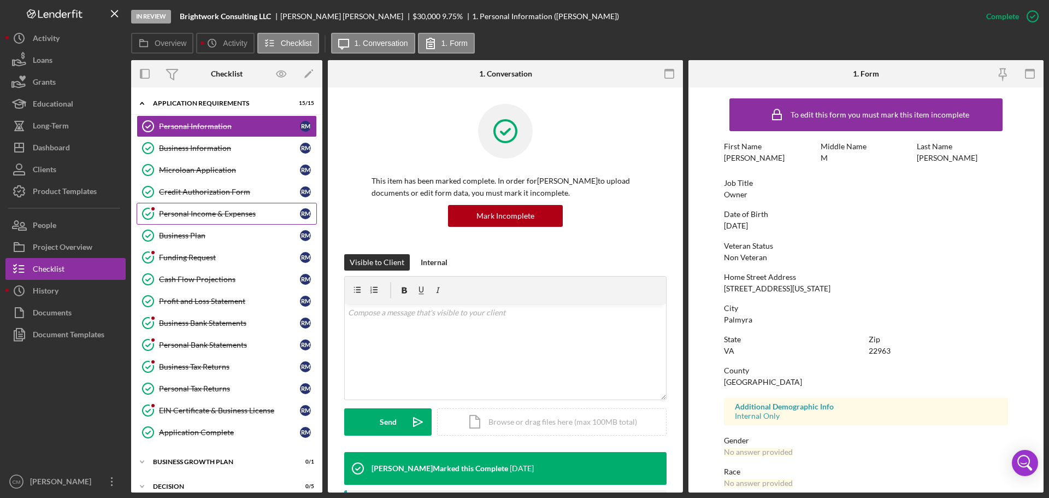
click at [243, 223] on link "Personal Income & Expenses Personal Income & Expenses R M" at bounding box center [227, 214] width 180 height 22
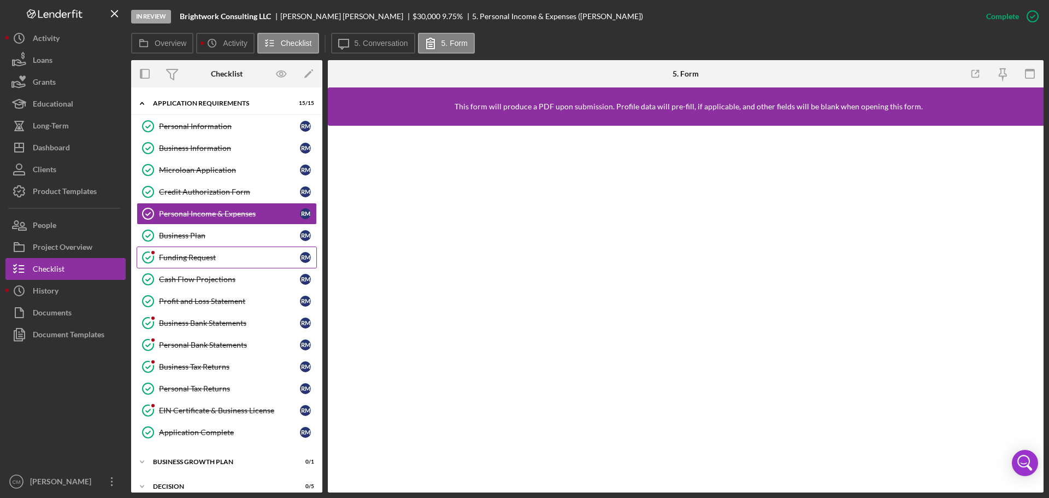
click at [220, 263] on link "Funding Request Funding Request R M" at bounding box center [227, 257] width 180 height 22
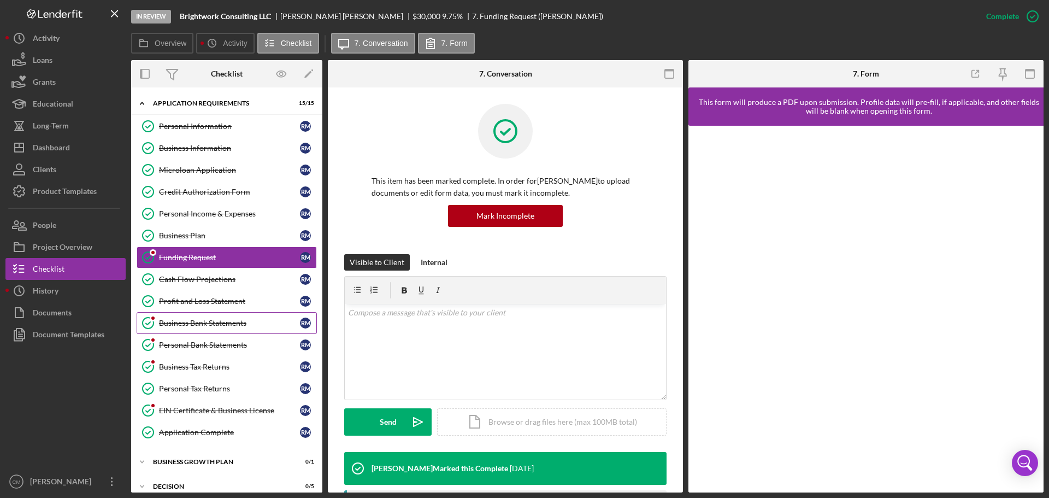
click at [215, 322] on div "Business Bank Statements" at bounding box center [229, 322] width 141 height 9
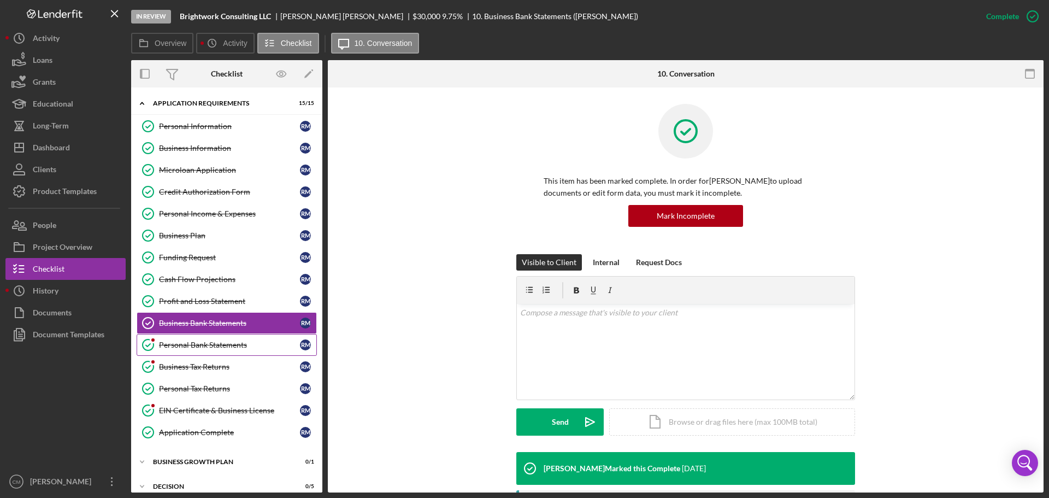
click at [218, 348] on div "Personal Bank Statements" at bounding box center [229, 344] width 141 height 9
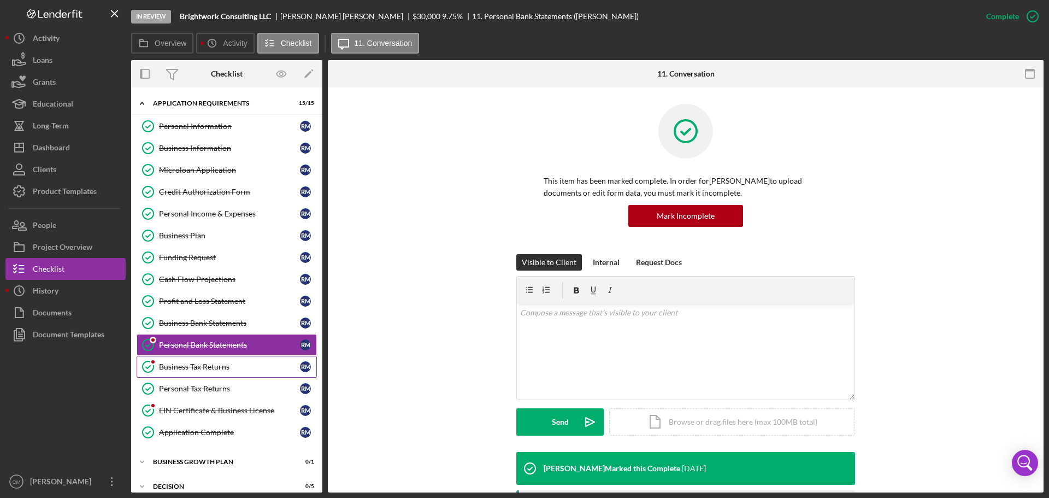
click at [218, 369] on div "Business Tax Returns" at bounding box center [229, 366] width 141 height 9
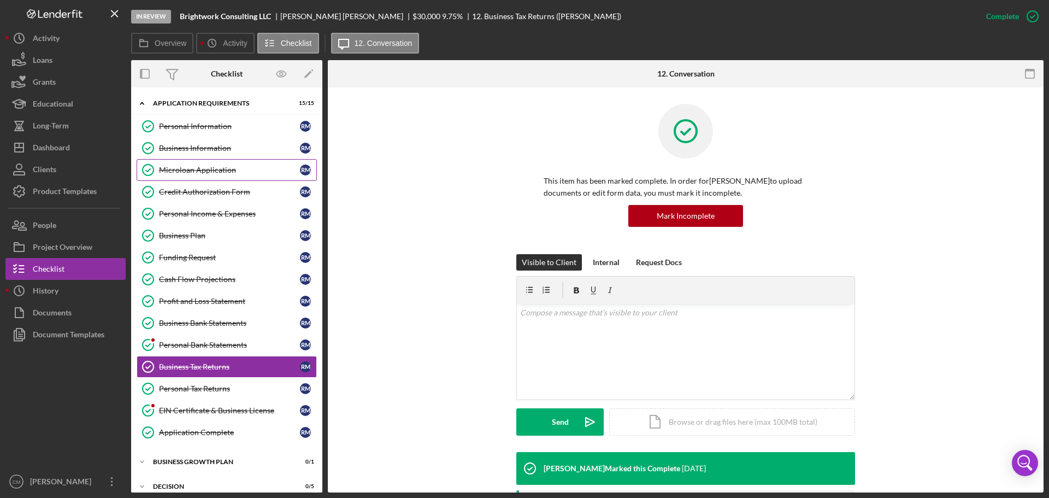
click at [216, 177] on link "Microloan Application Microloan Application R M" at bounding box center [227, 170] width 180 height 22
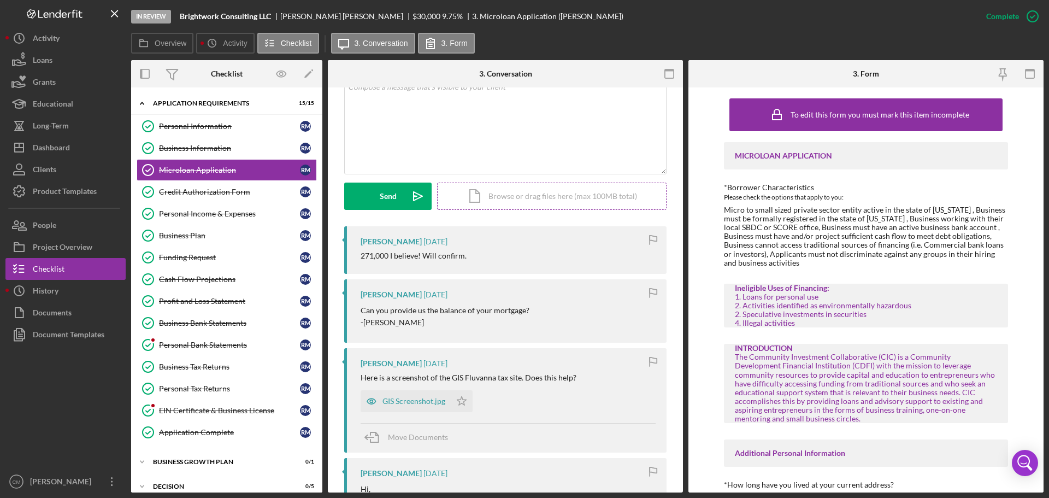
scroll to position [273, 0]
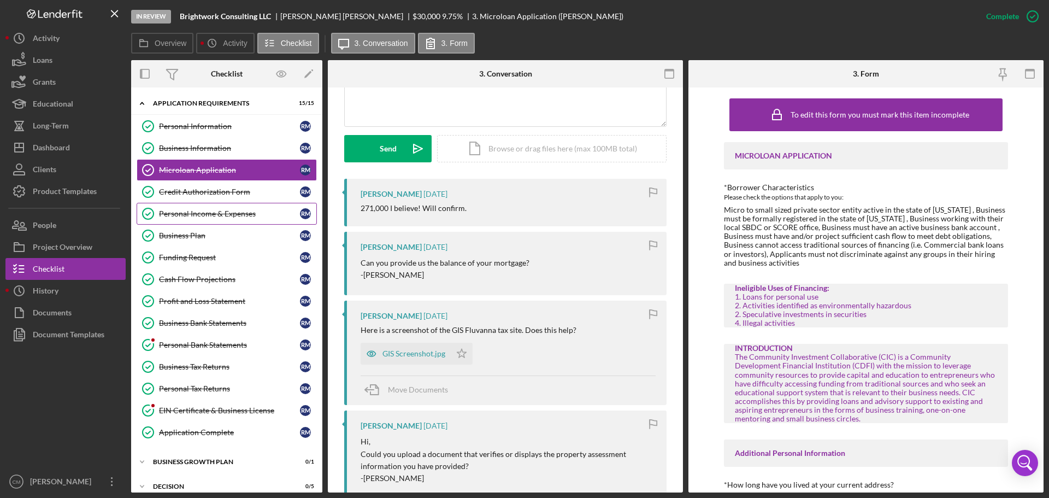
click at [223, 224] on link "Personal Income & Expenses Personal Income & Expenses R M" at bounding box center [227, 214] width 180 height 22
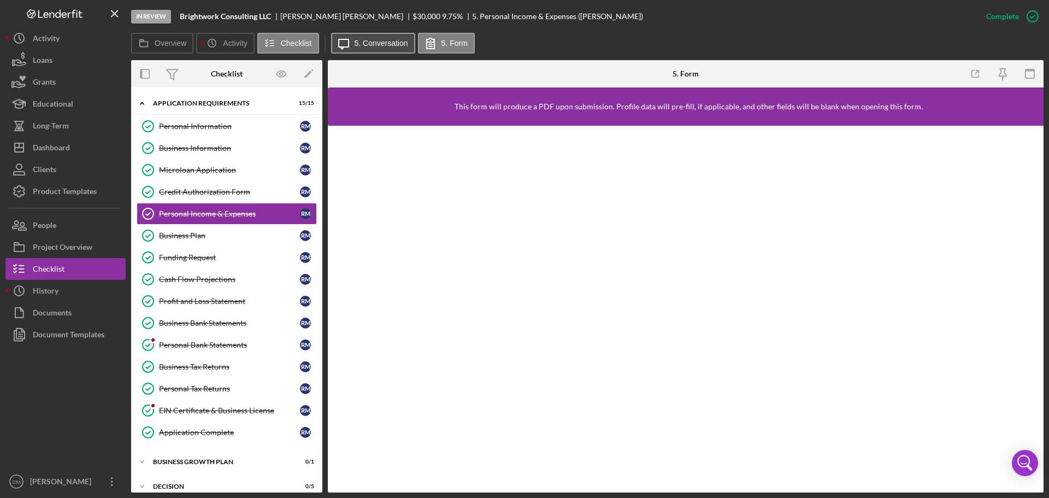
click at [364, 48] on button "Icon/Message 5. Conversation" at bounding box center [373, 43] width 84 height 21
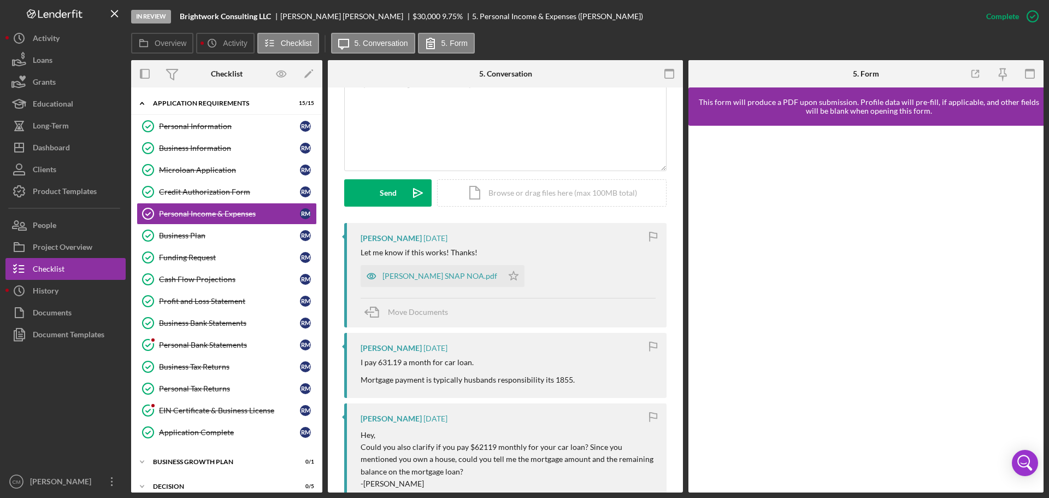
scroll to position [273, 0]
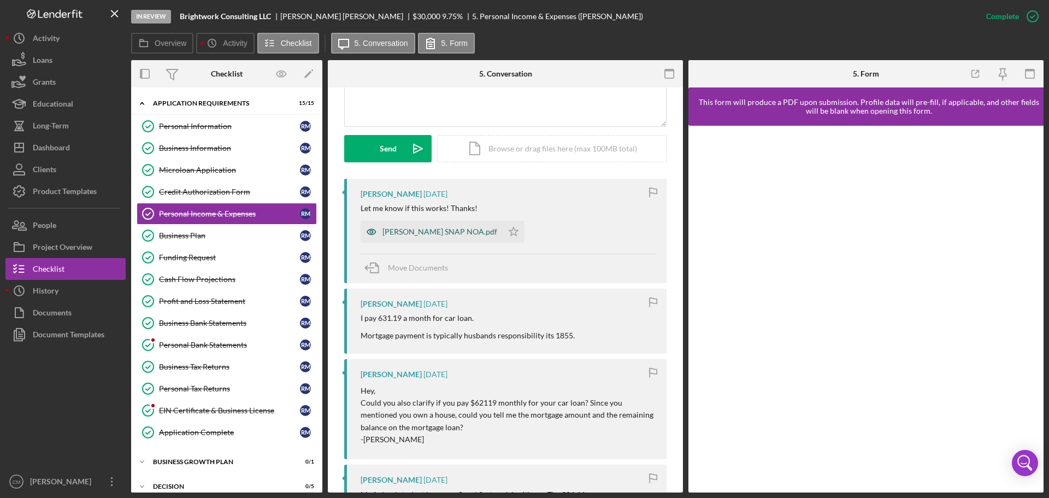
click at [372, 232] on icon "button" at bounding box center [371, 232] width 22 height 22
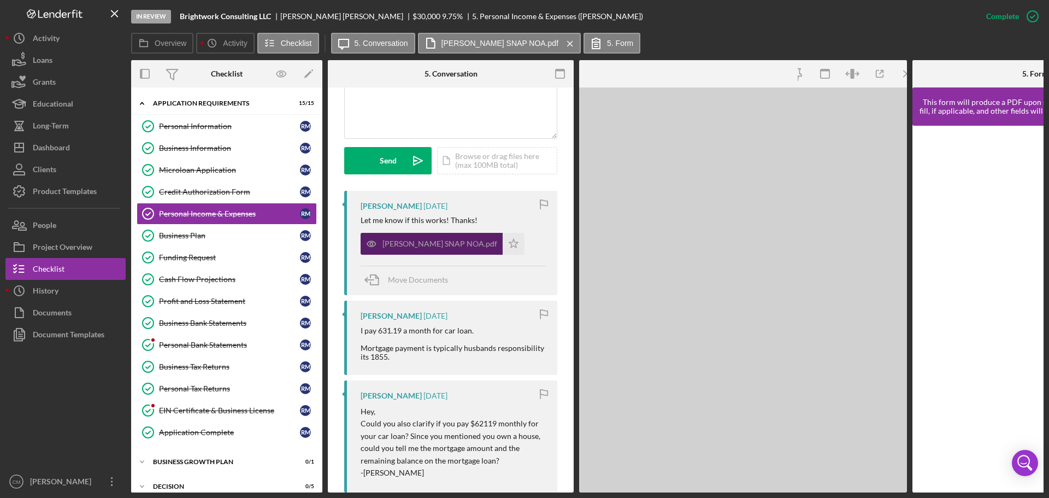
scroll to position [285, 0]
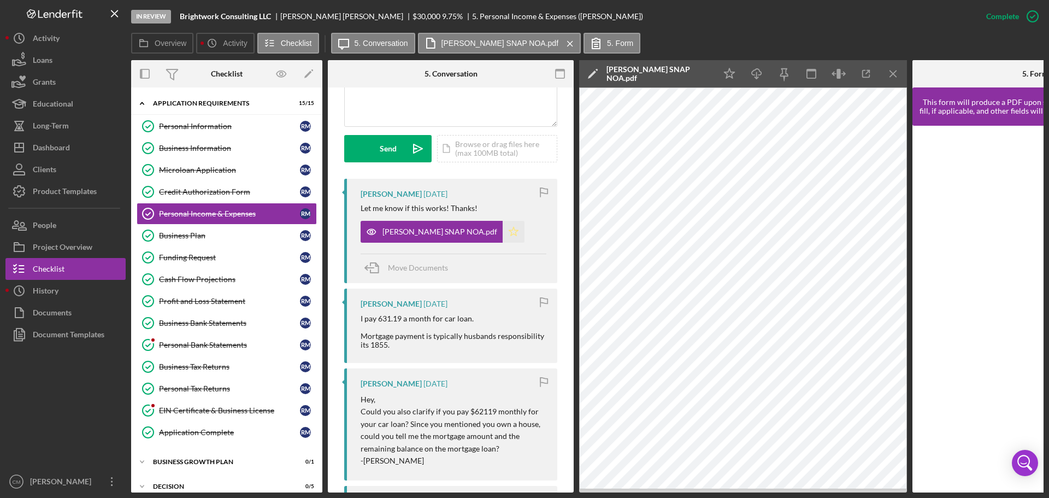
click at [507, 228] on icon "Icon/Star" at bounding box center [513, 232] width 22 height 22
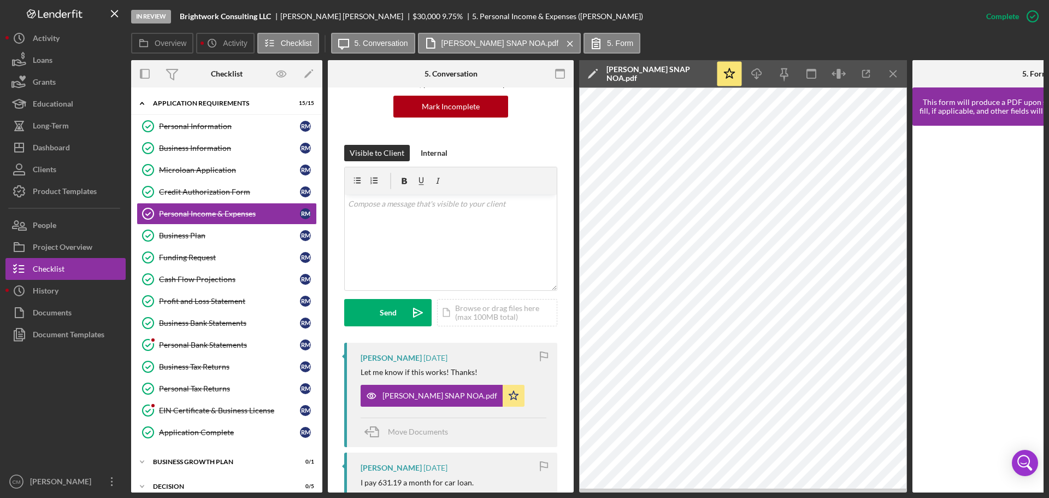
scroll to position [67, 0]
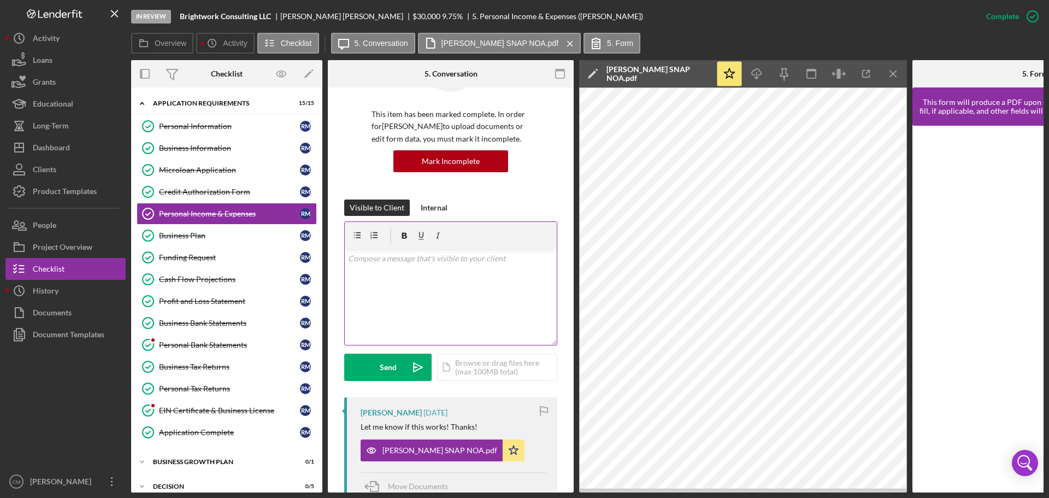
click at [510, 278] on div "v Color teal Color pink Remove color Add row above Add row below Add column bef…" at bounding box center [451, 297] width 212 height 96
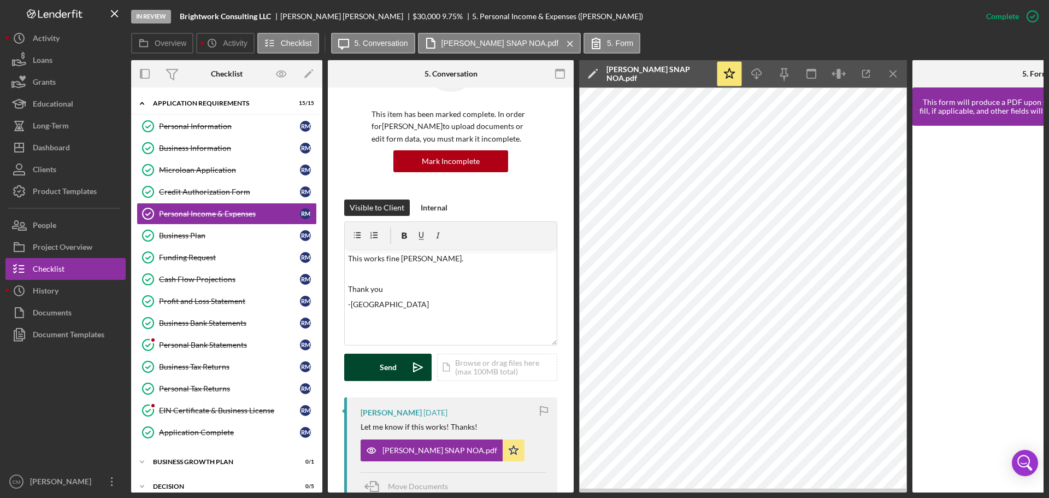
click at [397, 360] on button "Send Icon/icon-invite-send" at bounding box center [387, 366] width 87 height 27
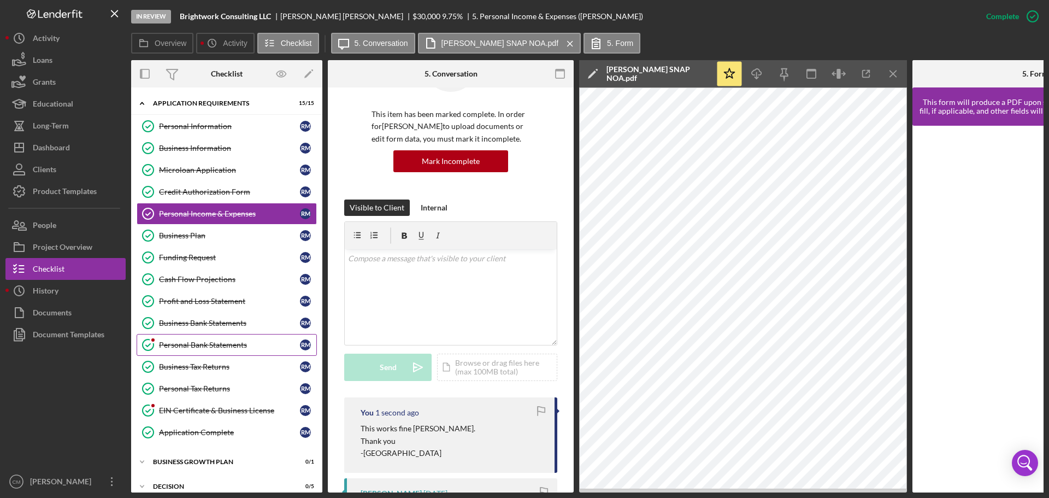
click at [194, 342] on div "Personal Bank Statements" at bounding box center [229, 344] width 141 height 9
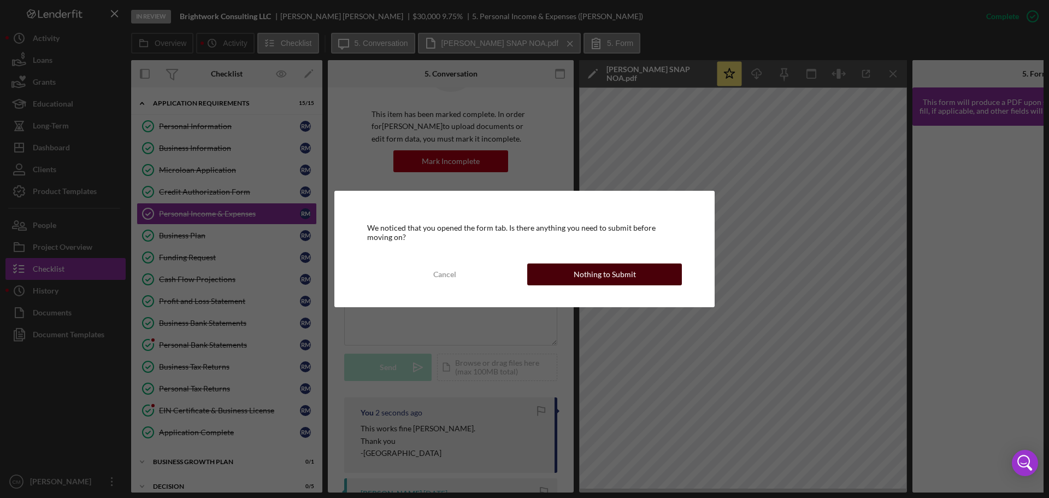
click at [611, 276] on div "Nothing to Submit" at bounding box center [604, 274] width 62 height 22
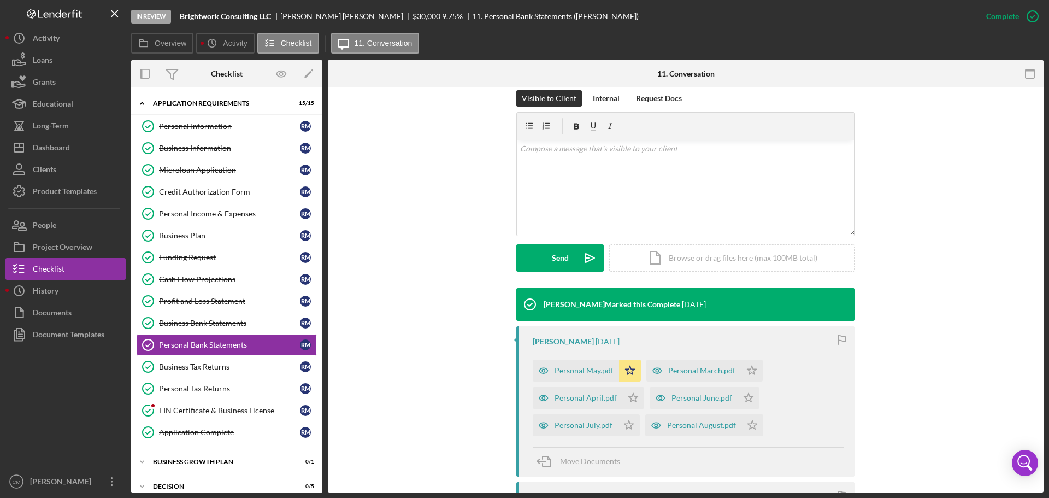
scroll to position [273, 0]
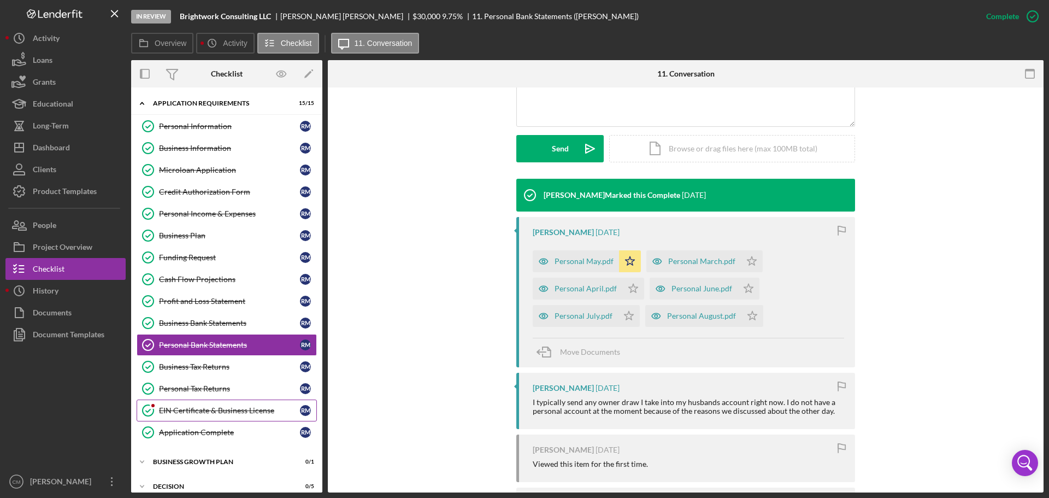
click at [192, 411] on div "EIN Certificate & Business License" at bounding box center [229, 410] width 141 height 9
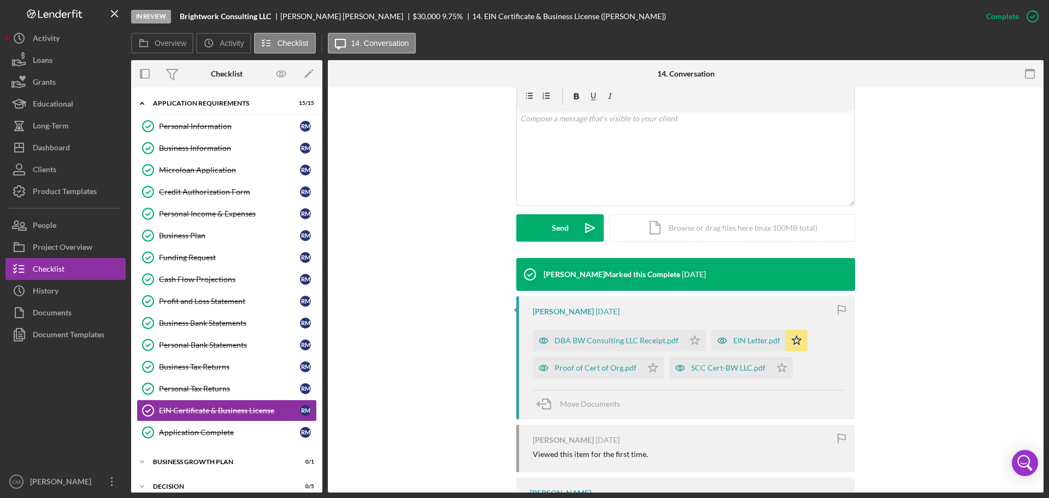
scroll to position [218, 0]
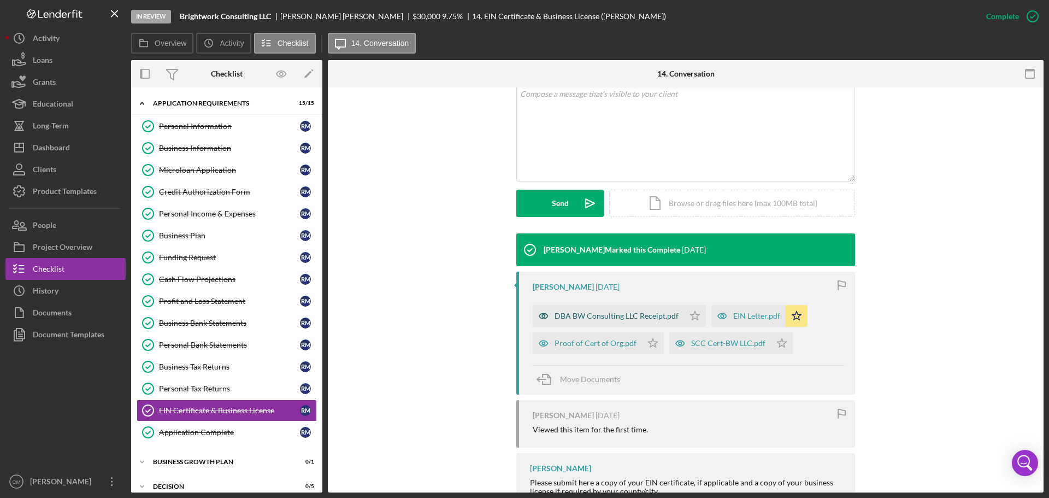
click at [539, 315] on icon "button" at bounding box center [543, 315] width 9 height 5
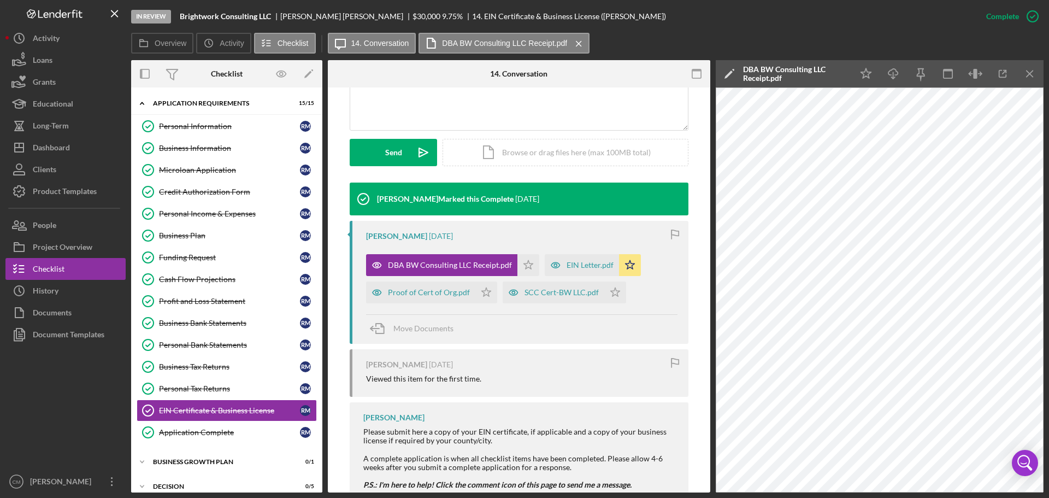
scroll to position [319, 0]
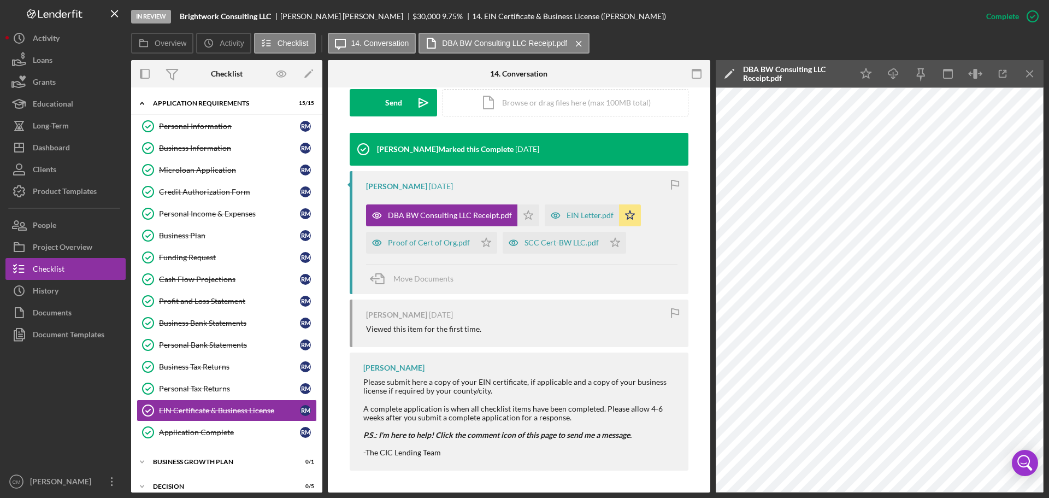
click at [713, 461] on div "Overview Internal Workflow Stage In Review Icon/Dropdown Arrow Archive (can una…" at bounding box center [587, 276] width 912 height 432
click at [371, 472] on div "[PERSON_NAME] Marked this Complete [DATE] [PERSON_NAME] [DATE] DBA BW Consultin…" at bounding box center [519, 304] width 339 height 343
click at [76, 150] on button "Icon/Dashboard Dashboard" at bounding box center [65, 148] width 120 height 22
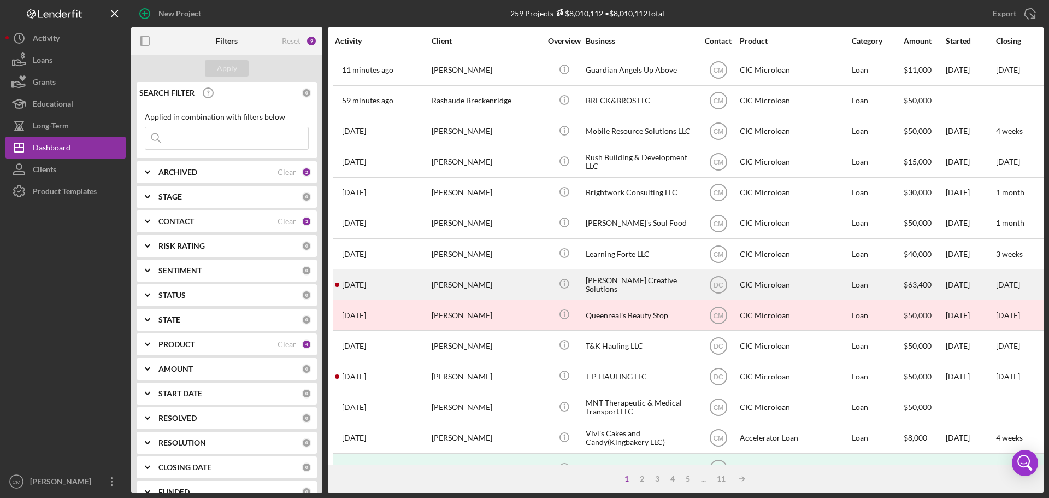
click at [658, 286] on div "[PERSON_NAME] Creative Solutions" at bounding box center [639, 284] width 109 height 29
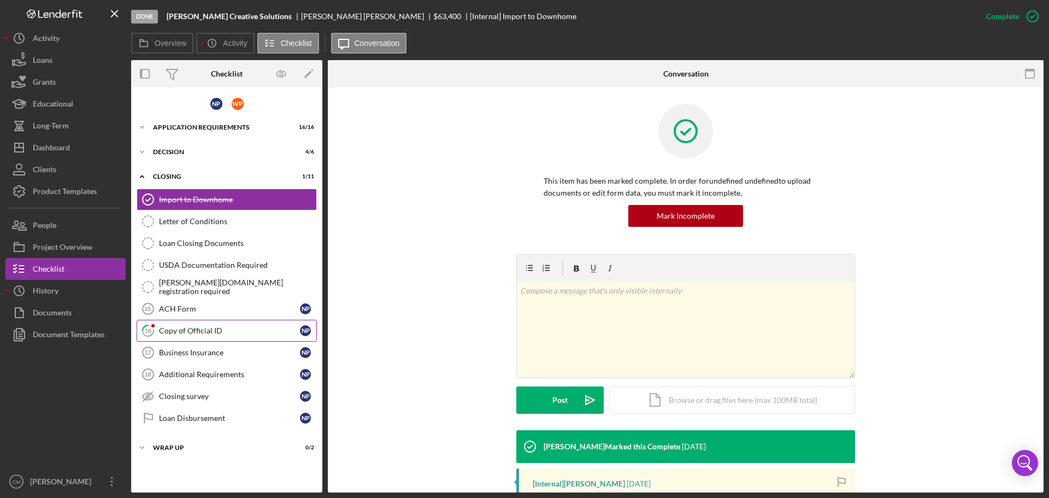
click at [152, 333] on icon "16" at bounding box center [147, 330] width 27 height 27
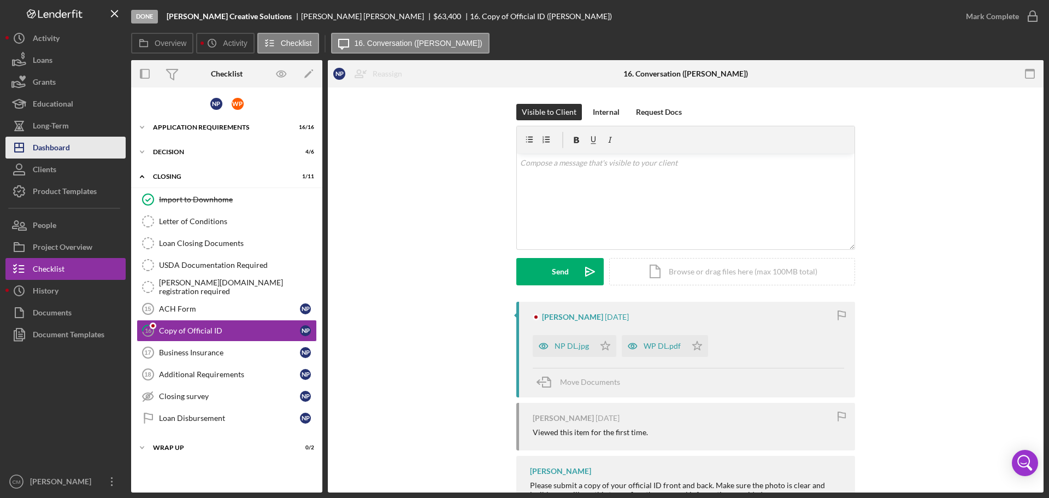
click at [77, 148] on button "Icon/Dashboard Dashboard" at bounding box center [65, 148] width 120 height 22
